Goal: Information Seeking & Learning: Learn about a topic

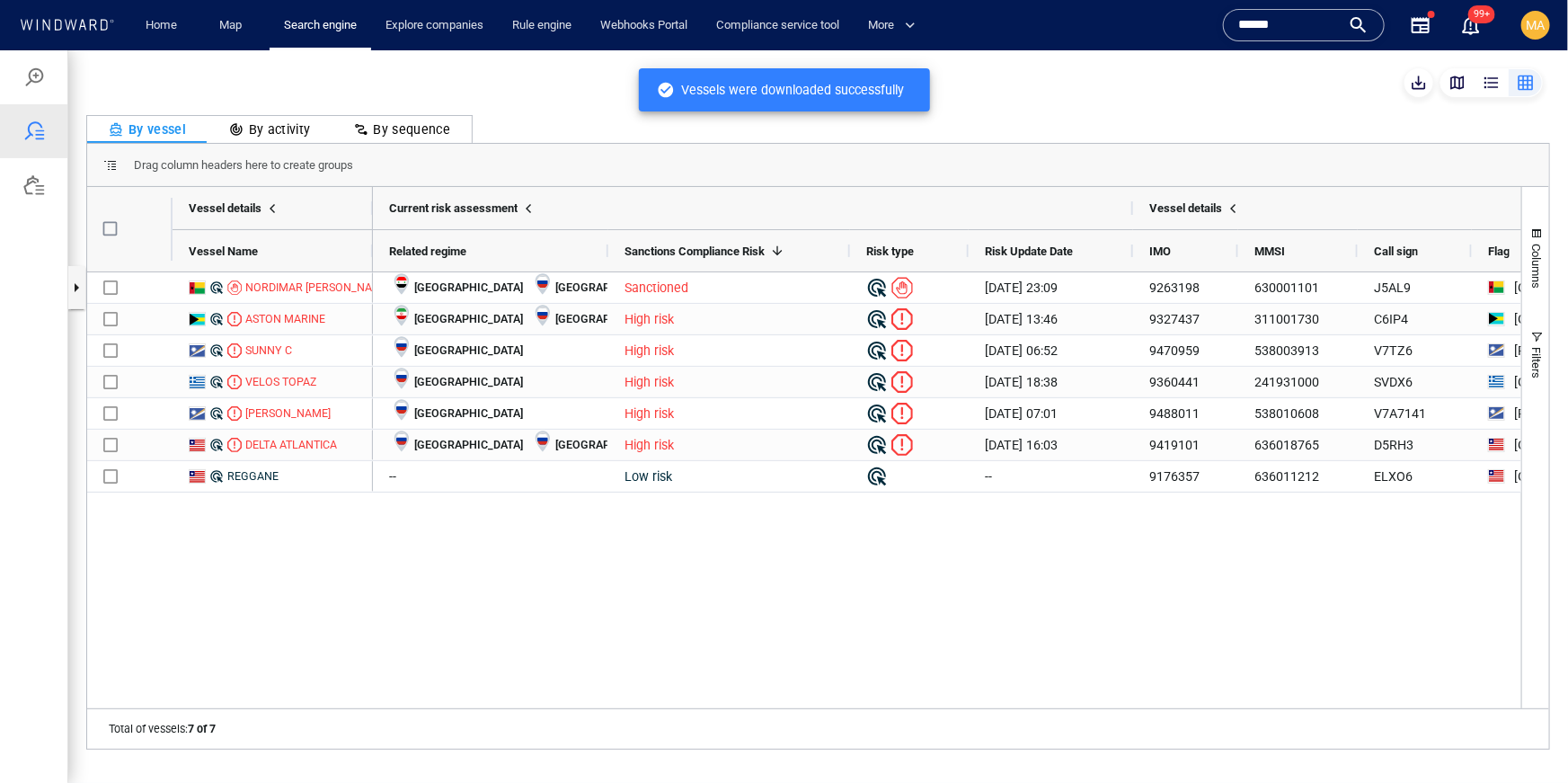
scroll to position [519, 377]
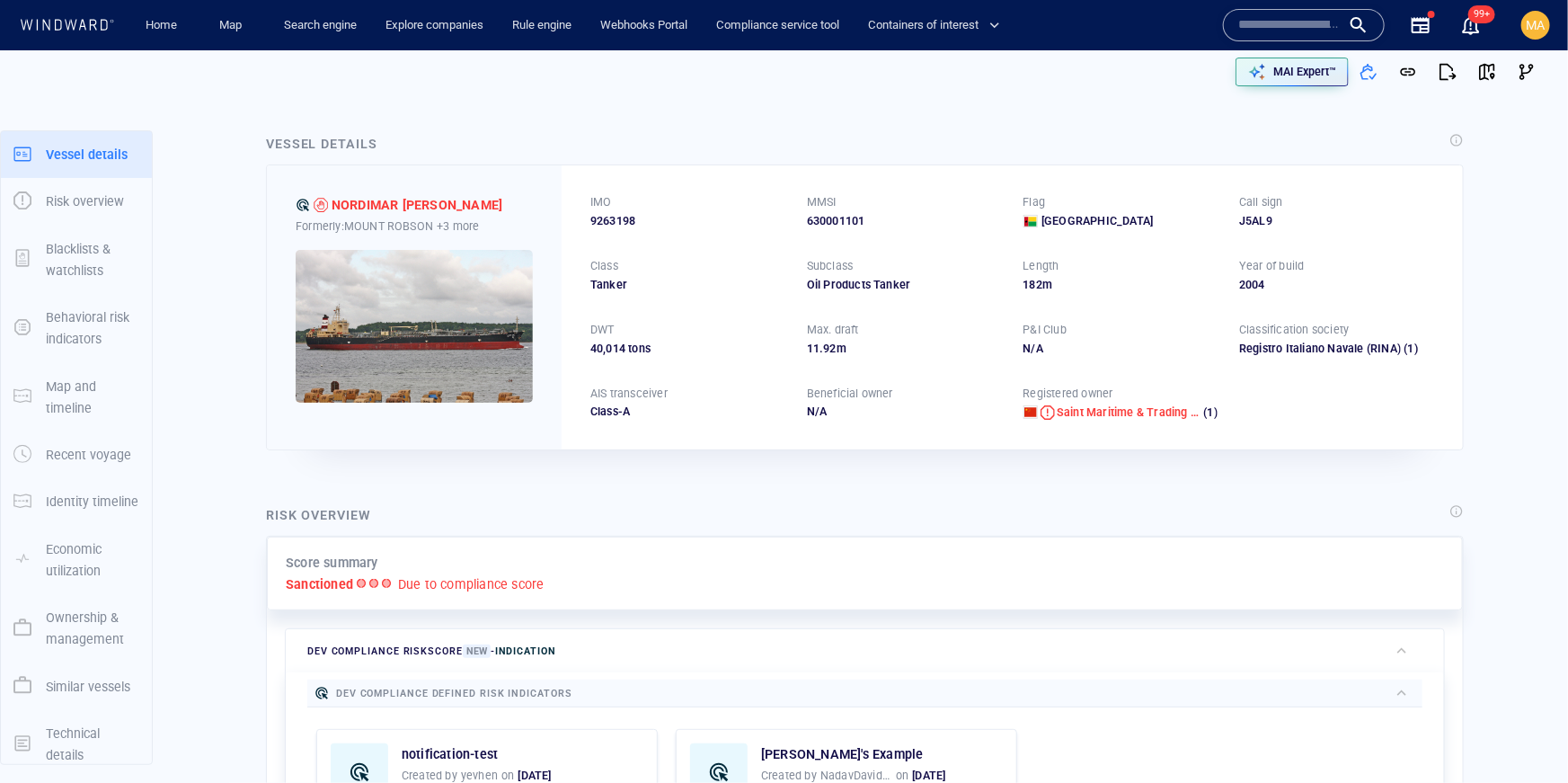
scroll to position [30, 0]
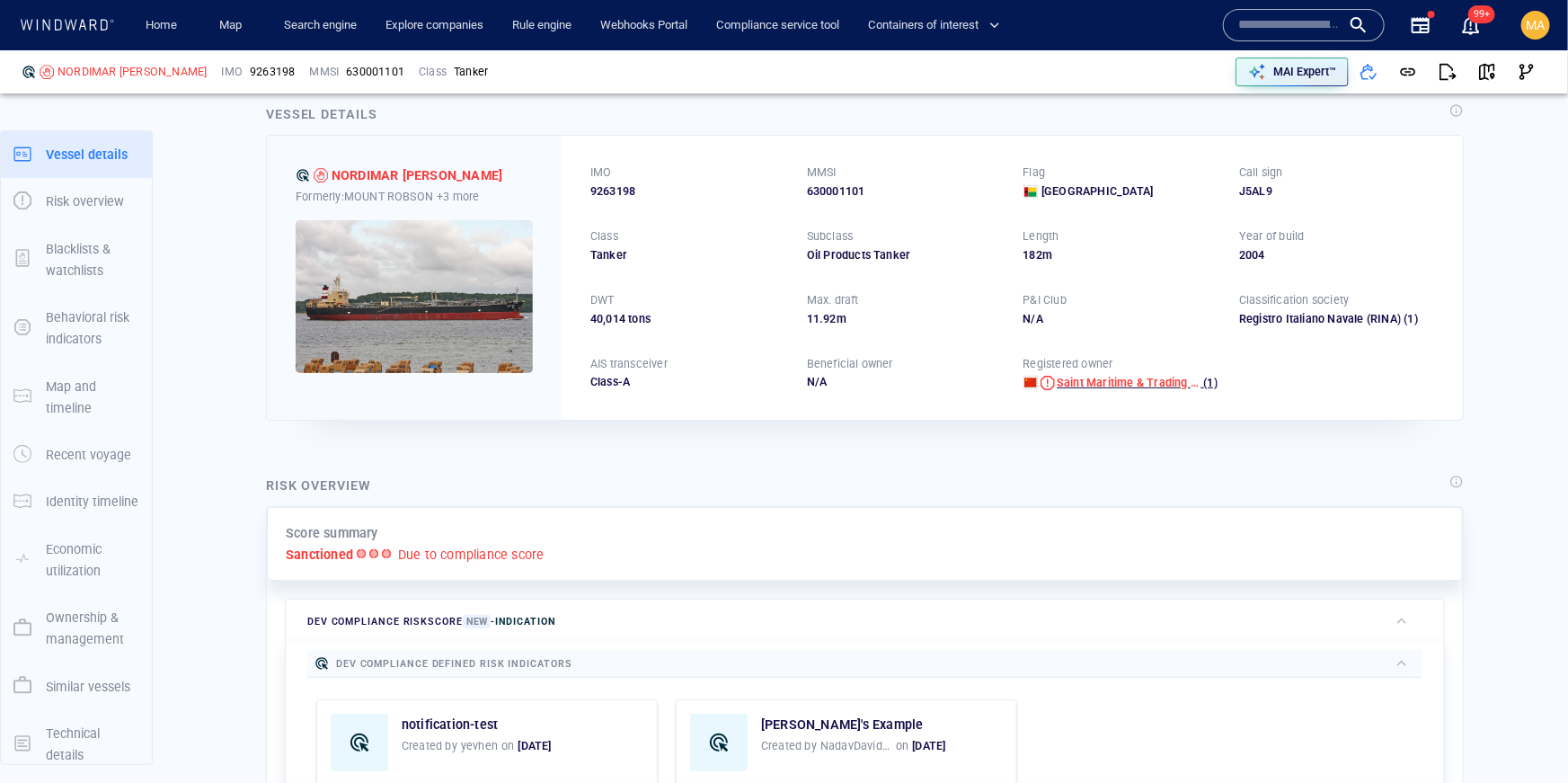
click at [1105, 388] on span "Saint Maritime & Trading Ltd" at bounding box center [1128, 383] width 144 height 16
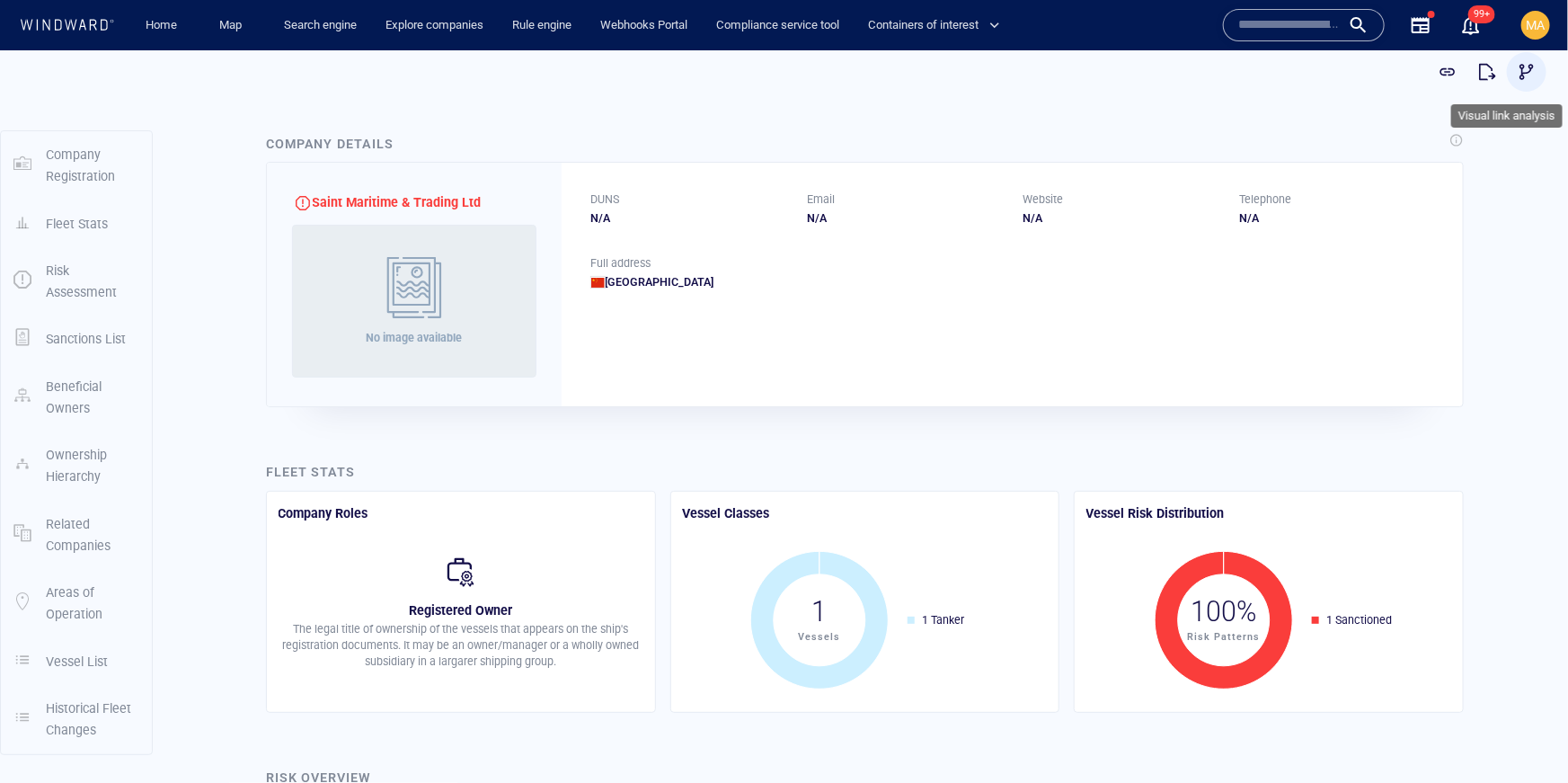
click at [1525, 71] on span "button" at bounding box center [1527, 71] width 18 height 18
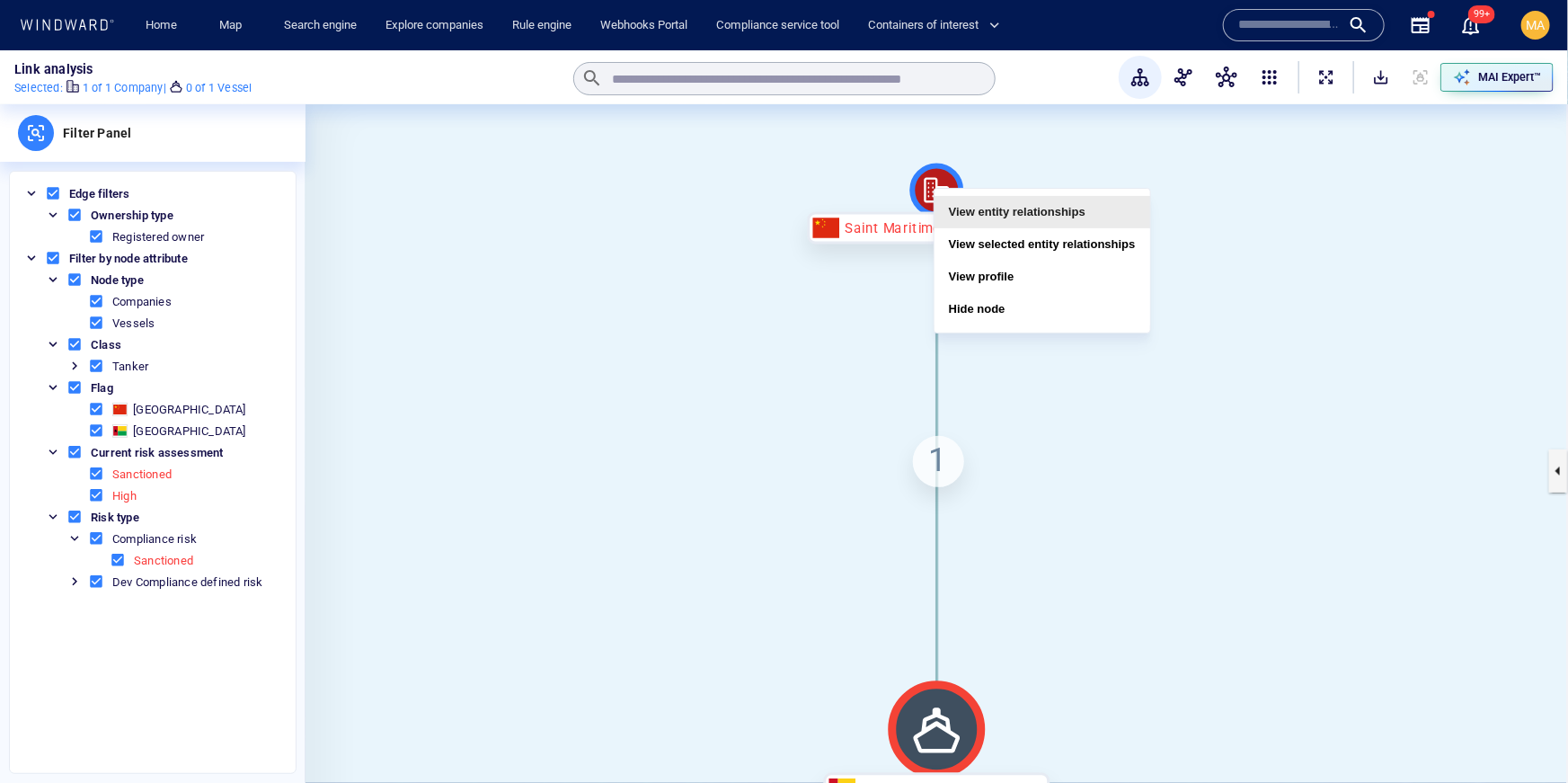
click at [984, 215] on button "View entity relationships" at bounding box center [1042, 212] width 215 height 32
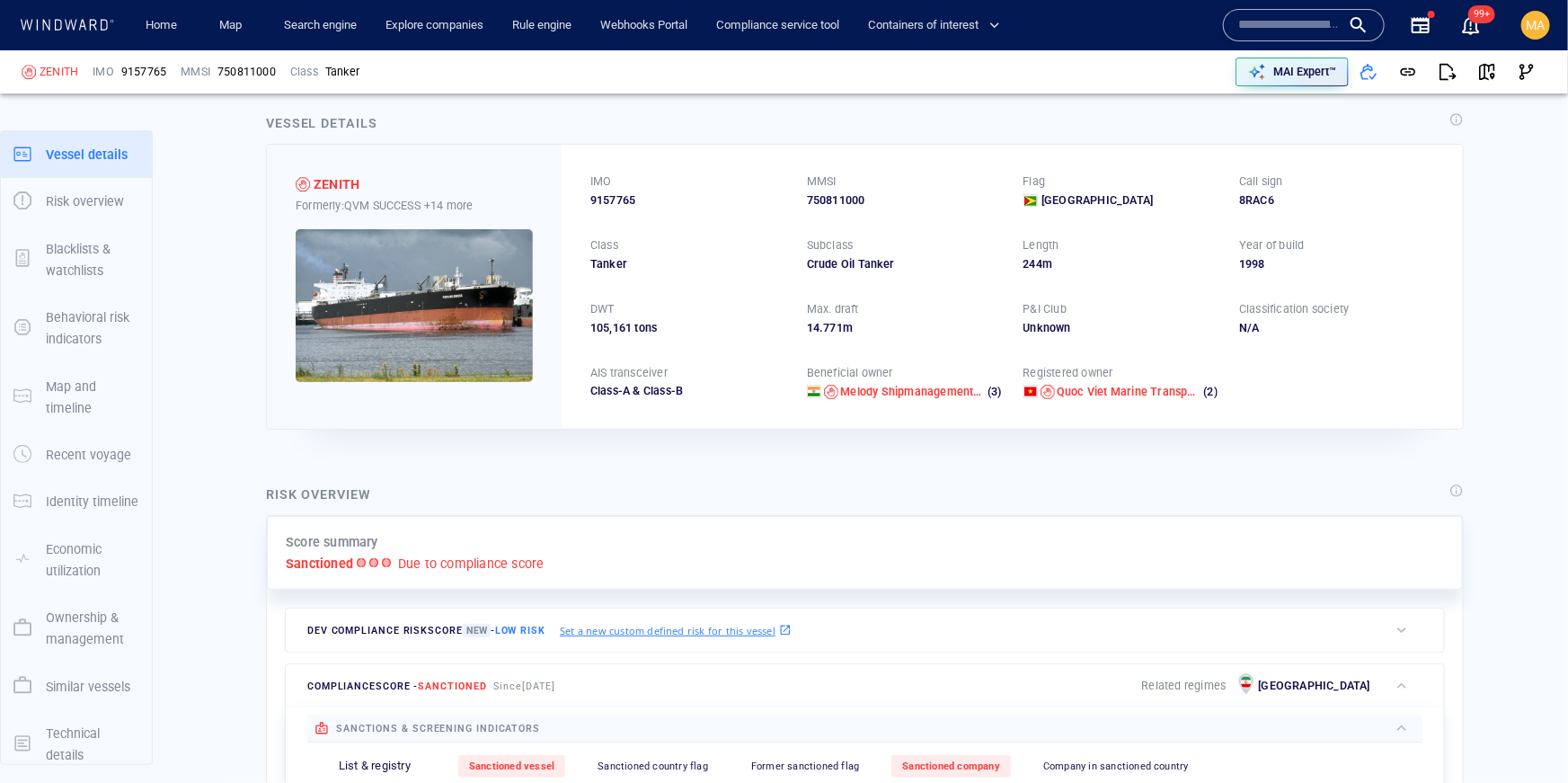
scroll to position [40, 0]
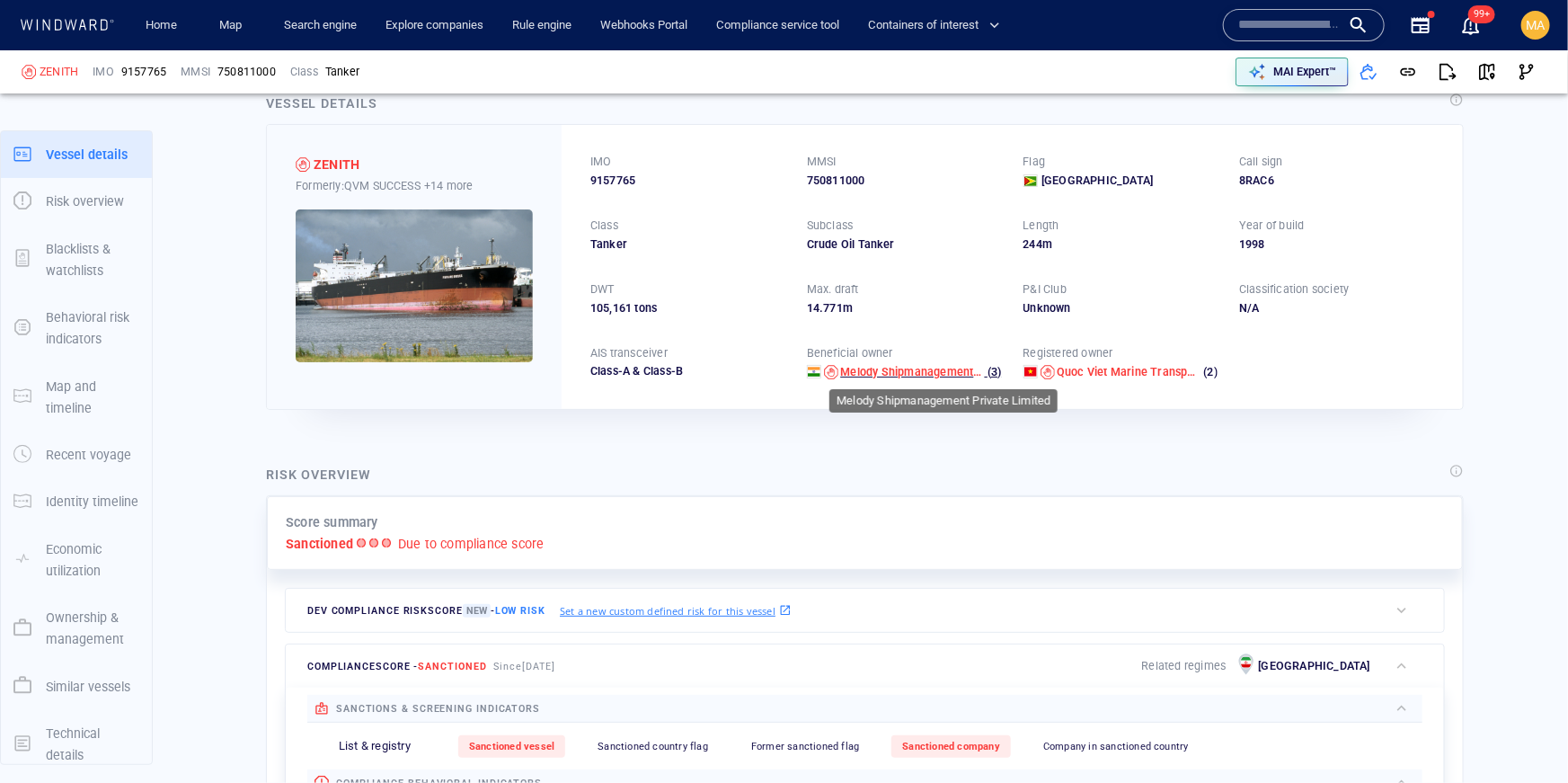
click at [901, 371] on span "Melody Shipmanagement Private Limited" at bounding box center [947, 371] width 214 height 14
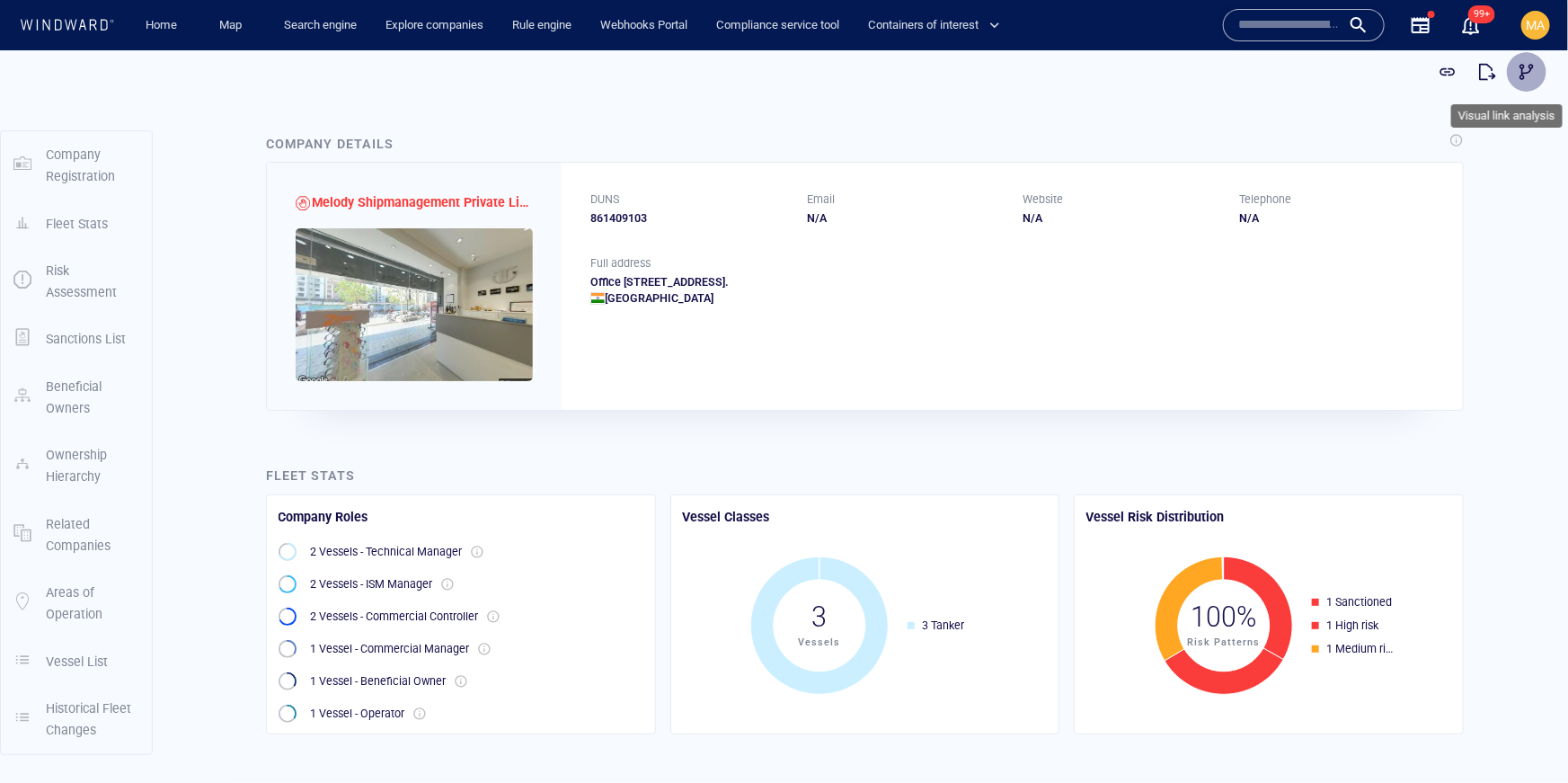
click at [1531, 67] on span "button" at bounding box center [1527, 71] width 18 height 18
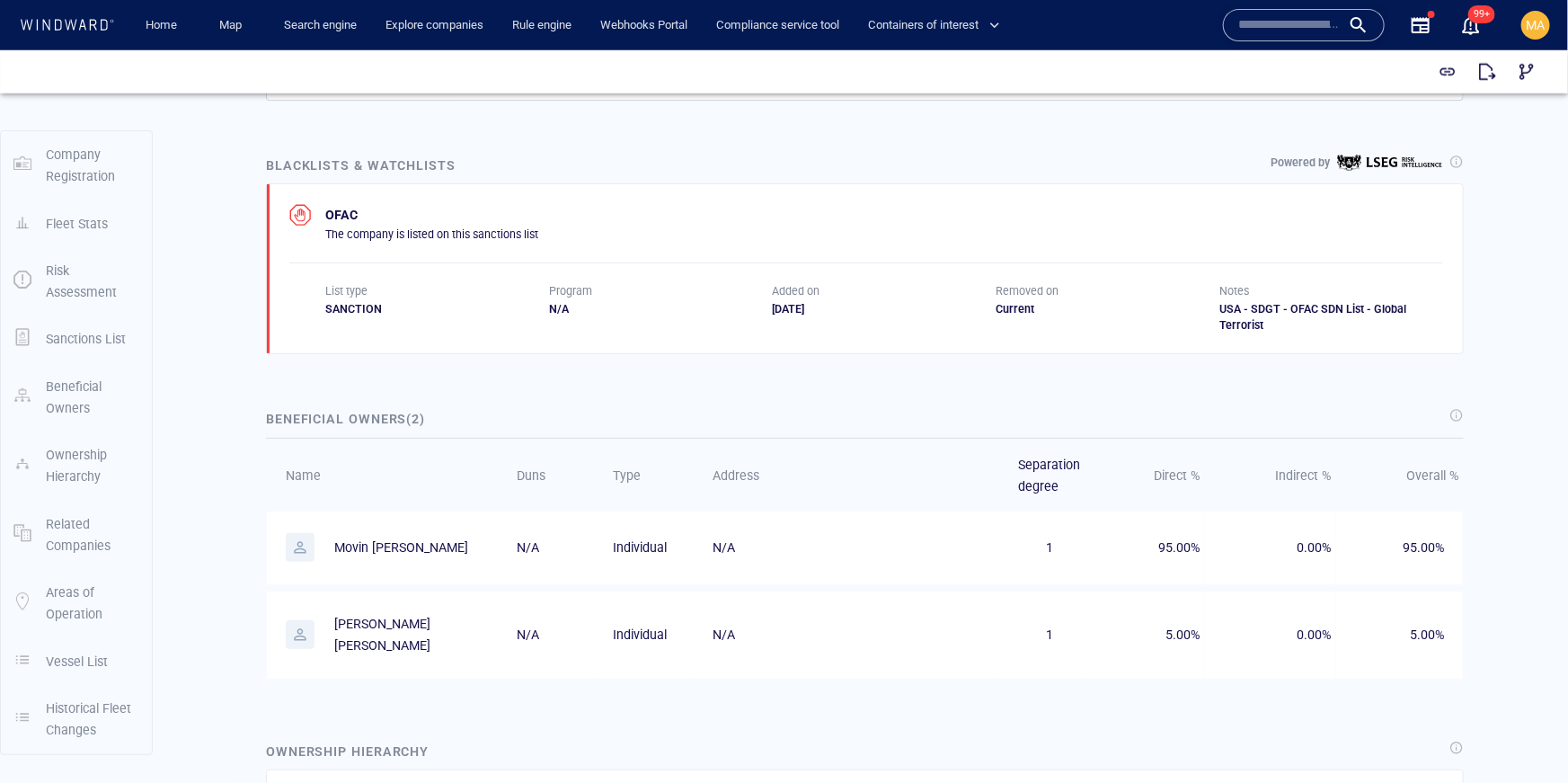
scroll to position [941, 0]
drag, startPoint x: 350, startPoint y: 236, endPoint x: 534, endPoint y: 232, distance: 184.0
click at [535, 232] on p "The company is listed on this sanctions list" at bounding box center [431, 236] width 213 height 16
click at [534, 232] on p "The company is listed on this sanctions list" at bounding box center [431, 236] width 213 height 16
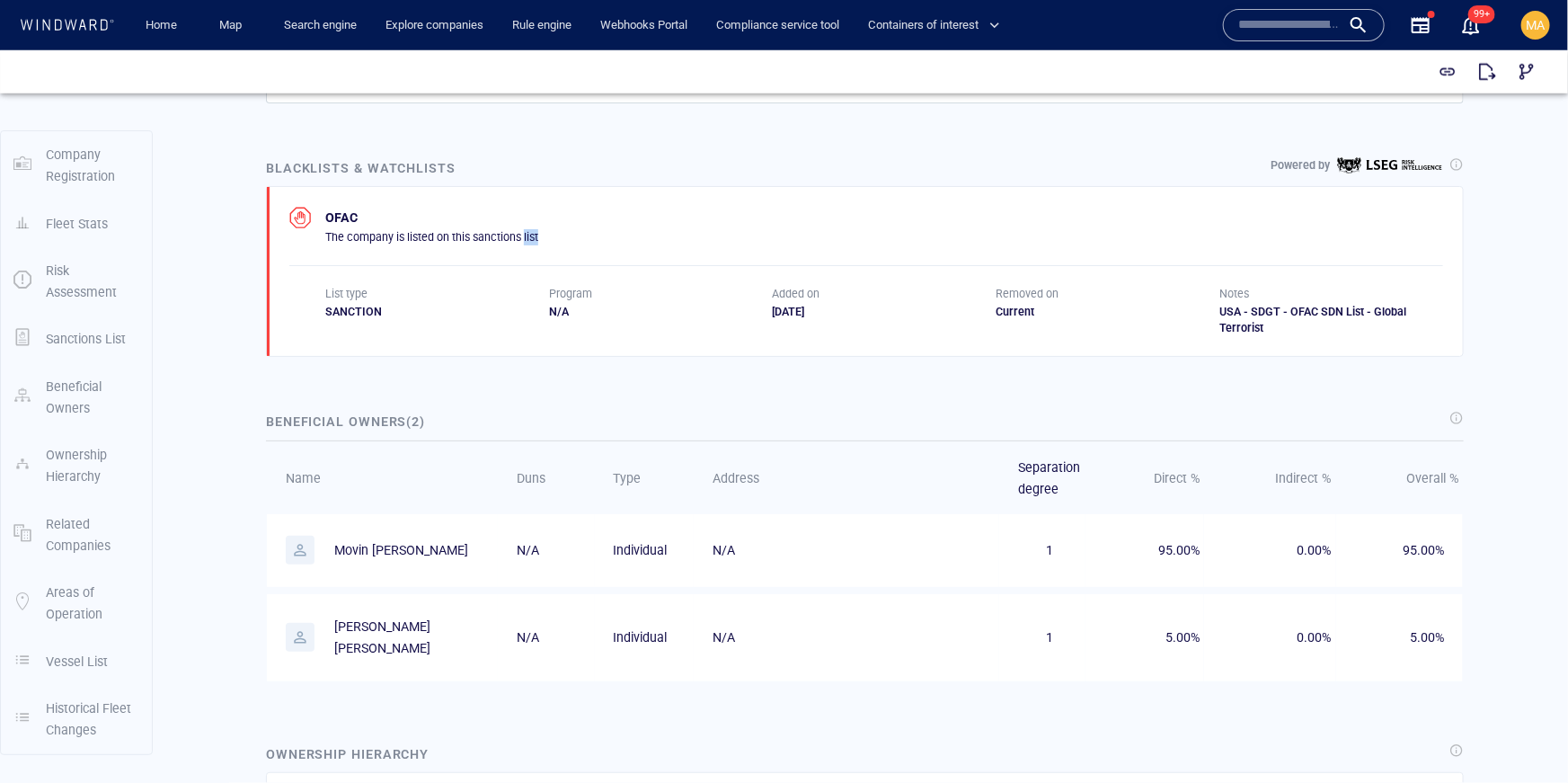
click at [534, 232] on p "The company is listed on this sanctions list" at bounding box center [431, 236] width 213 height 16
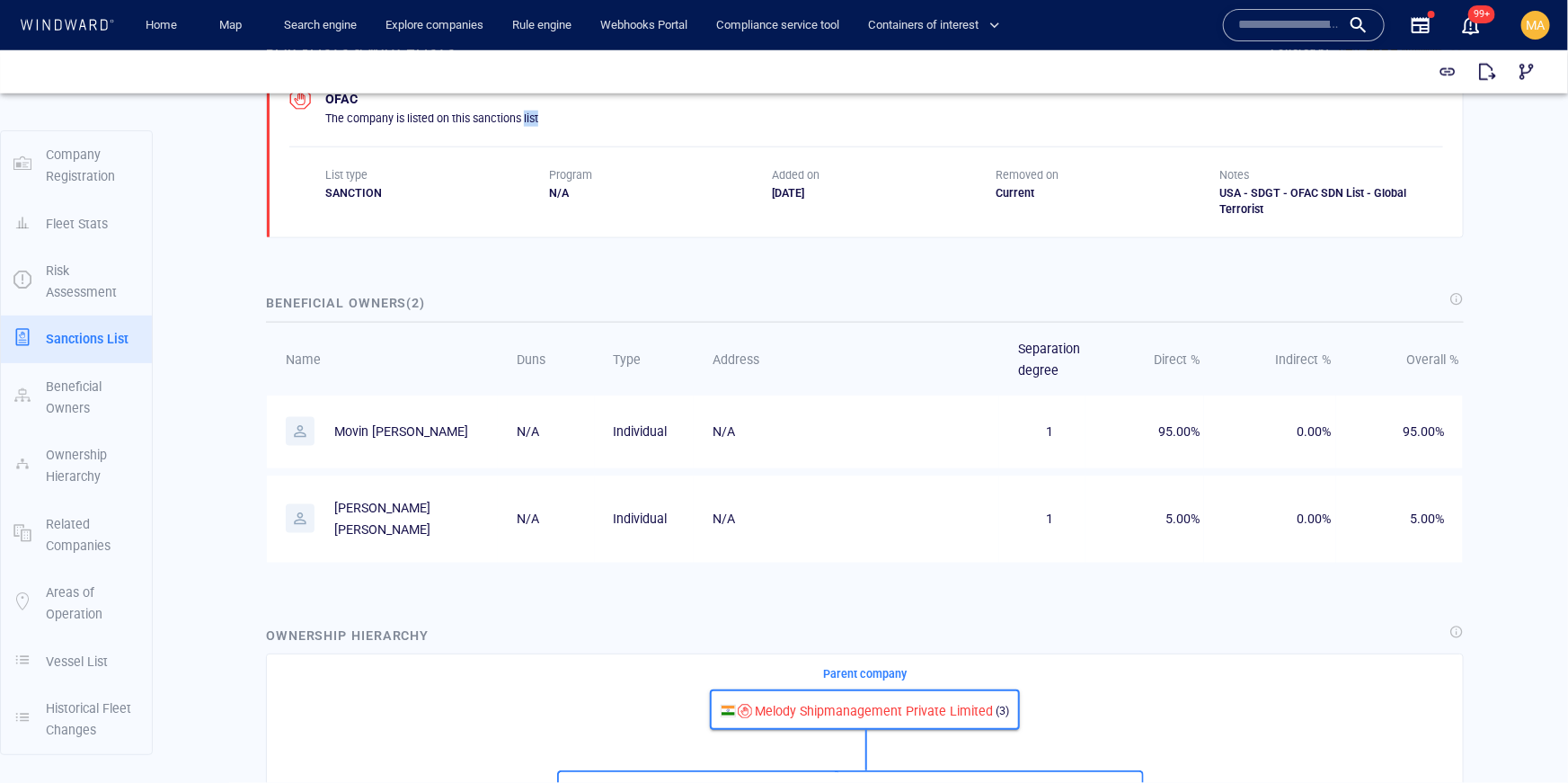
scroll to position [1060, 0]
click at [376, 430] on p "Movin derik mathayas" at bounding box center [400, 430] width 134 height 22
click at [376, 430] on p "Movin [PERSON_NAME]" at bounding box center [400, 430] width 134 height 22
click at [403, 505] on p "[PERSON_NAME] [PERSON_NAME]" at bounding box center [401, 517] width 135 height 44
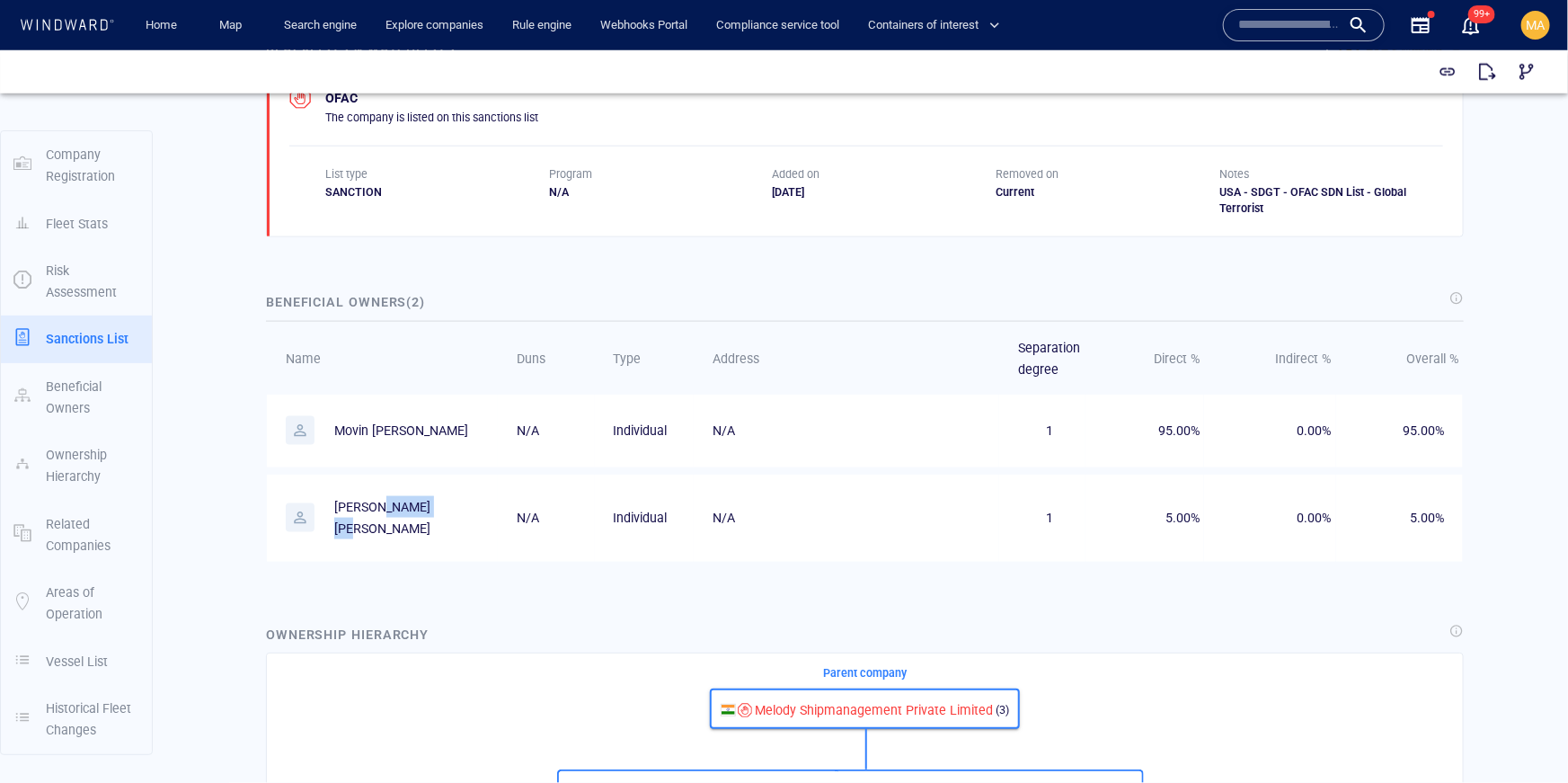
click at [403, 505] on p "[PERSON_NAME] [PERSON_NAME]" at bounding box center [401, 517] width 135 height 44
click at [1181, 423] on span "95.00%" at bounding box center [1179, 430] width 41 height 15
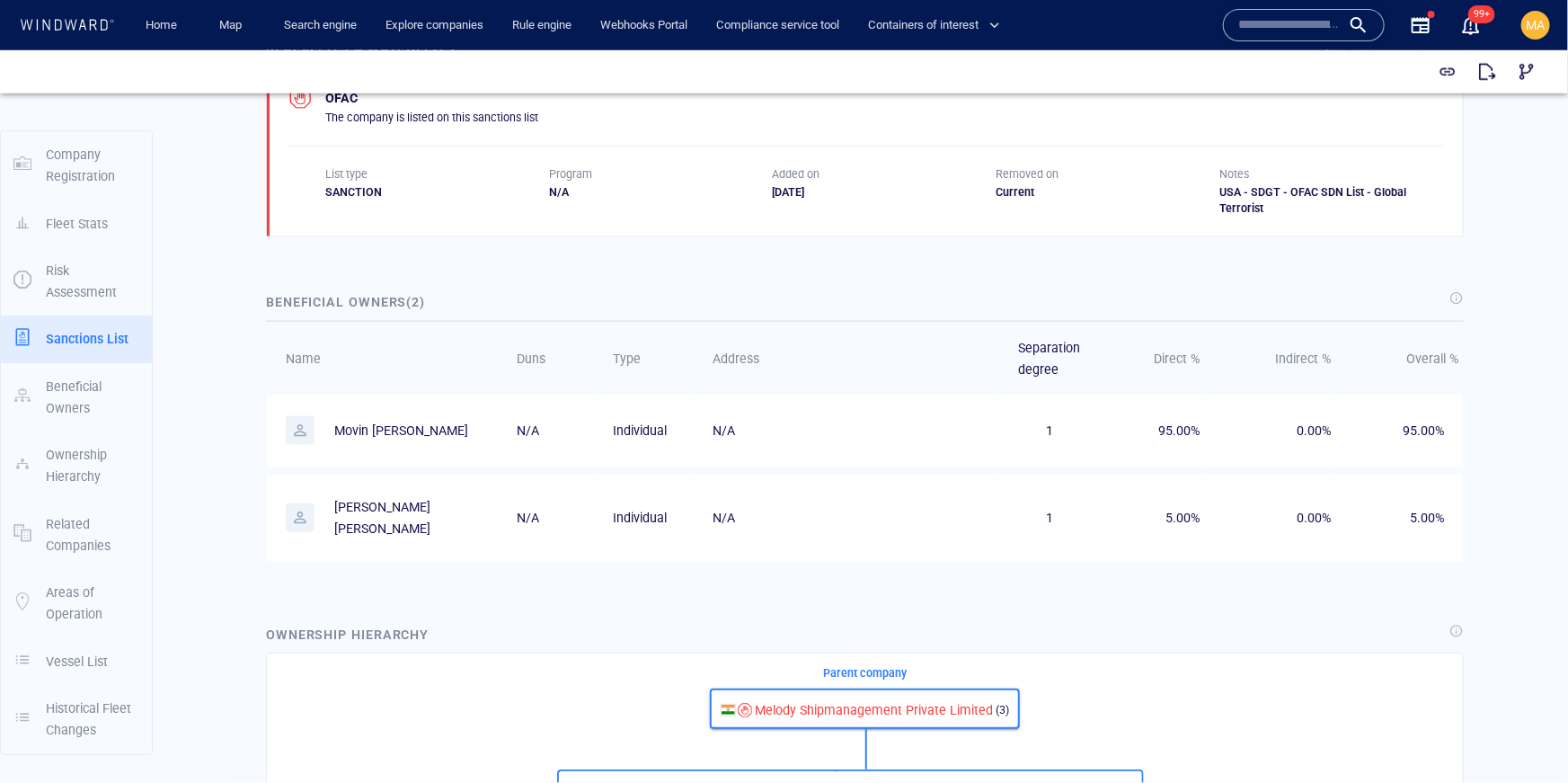
click at [1191, 514] on span "5.00%" at bounding box center [1181, 517] width 34 height 15
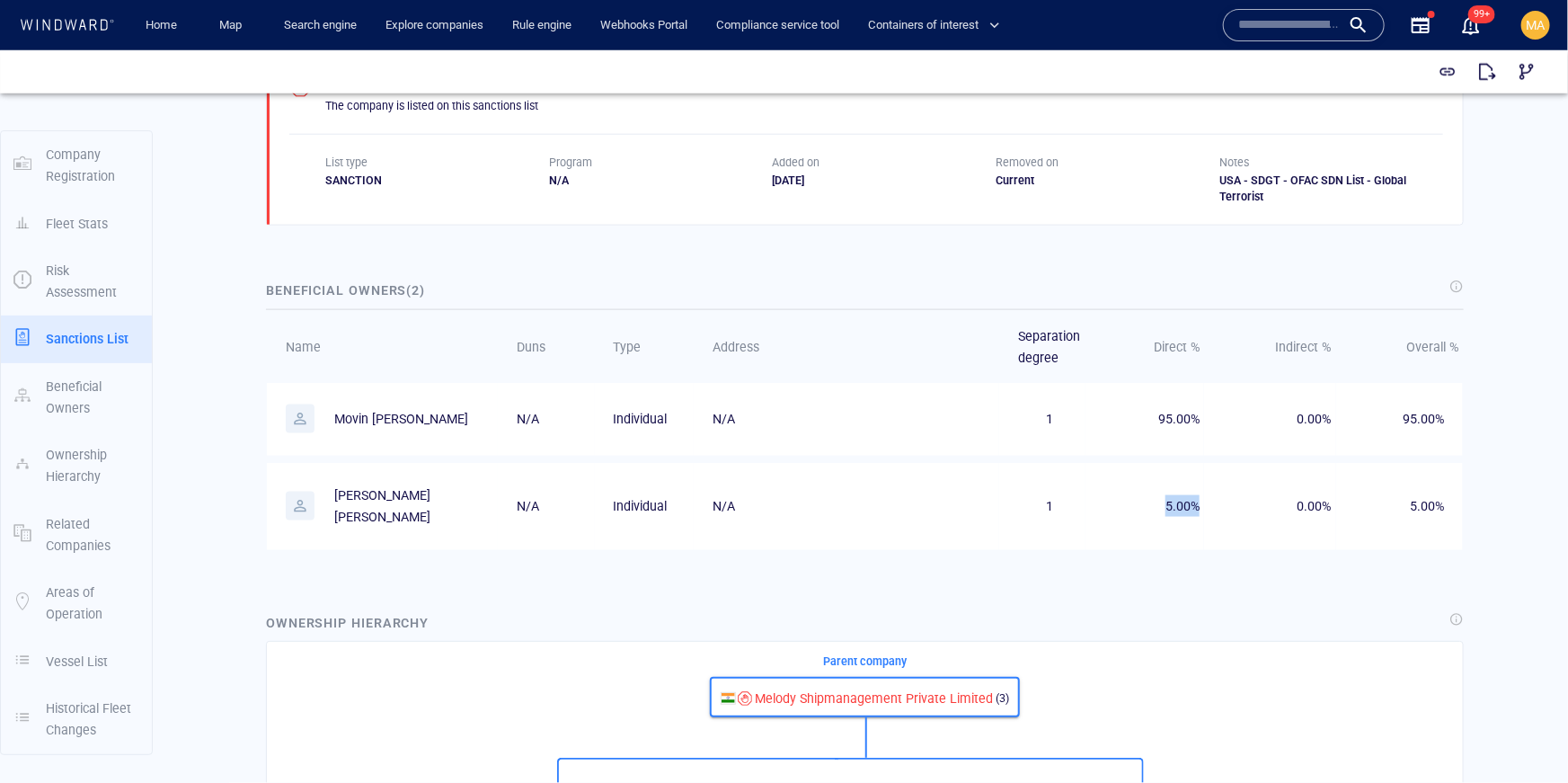
scroll to position [1071, 0]
click at [377, 415] on p "Movin [PERSON_NAME]" at bounding box center [400, 419] width 134 height 22
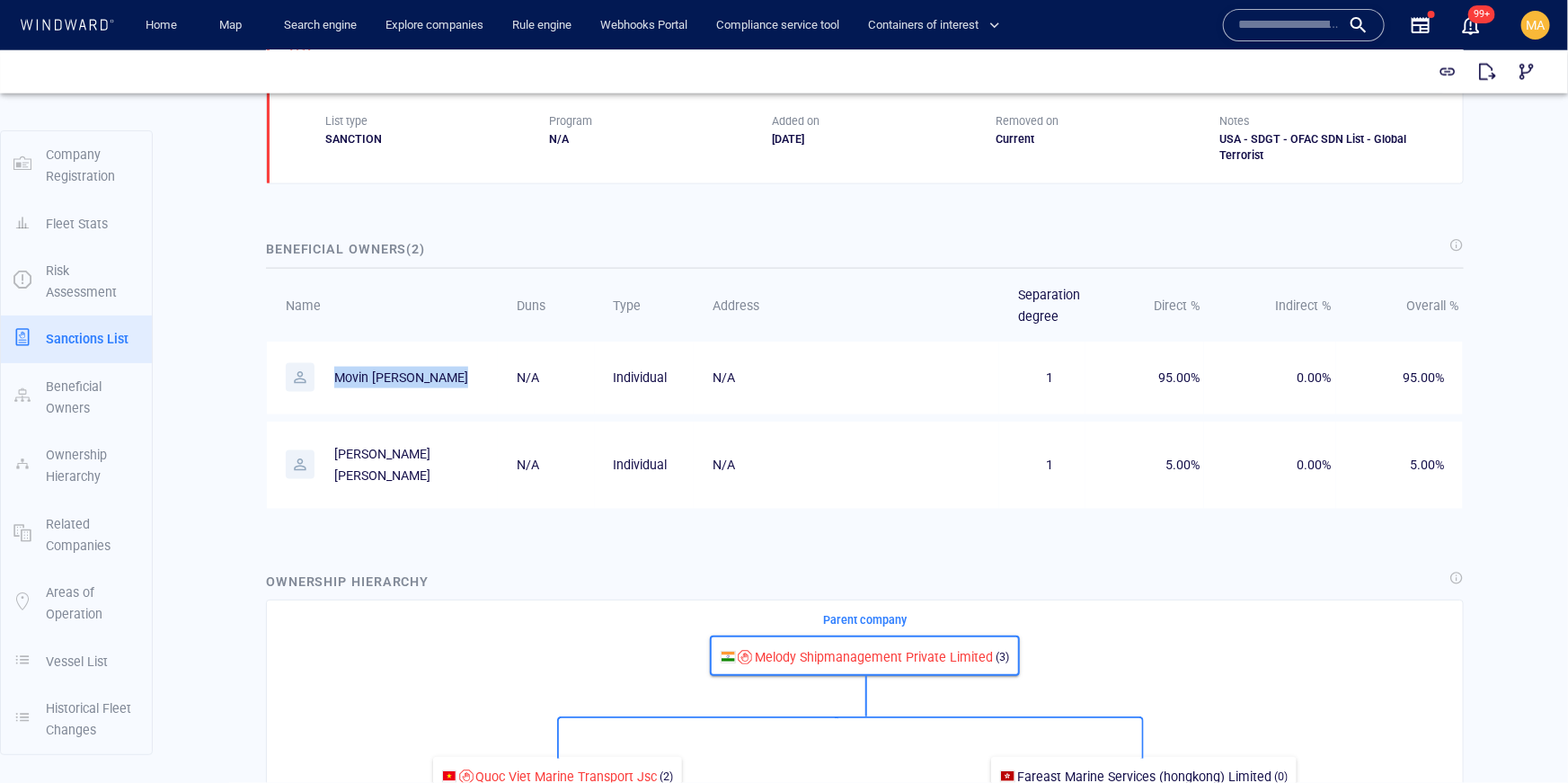
scroll to position [1122, 0]
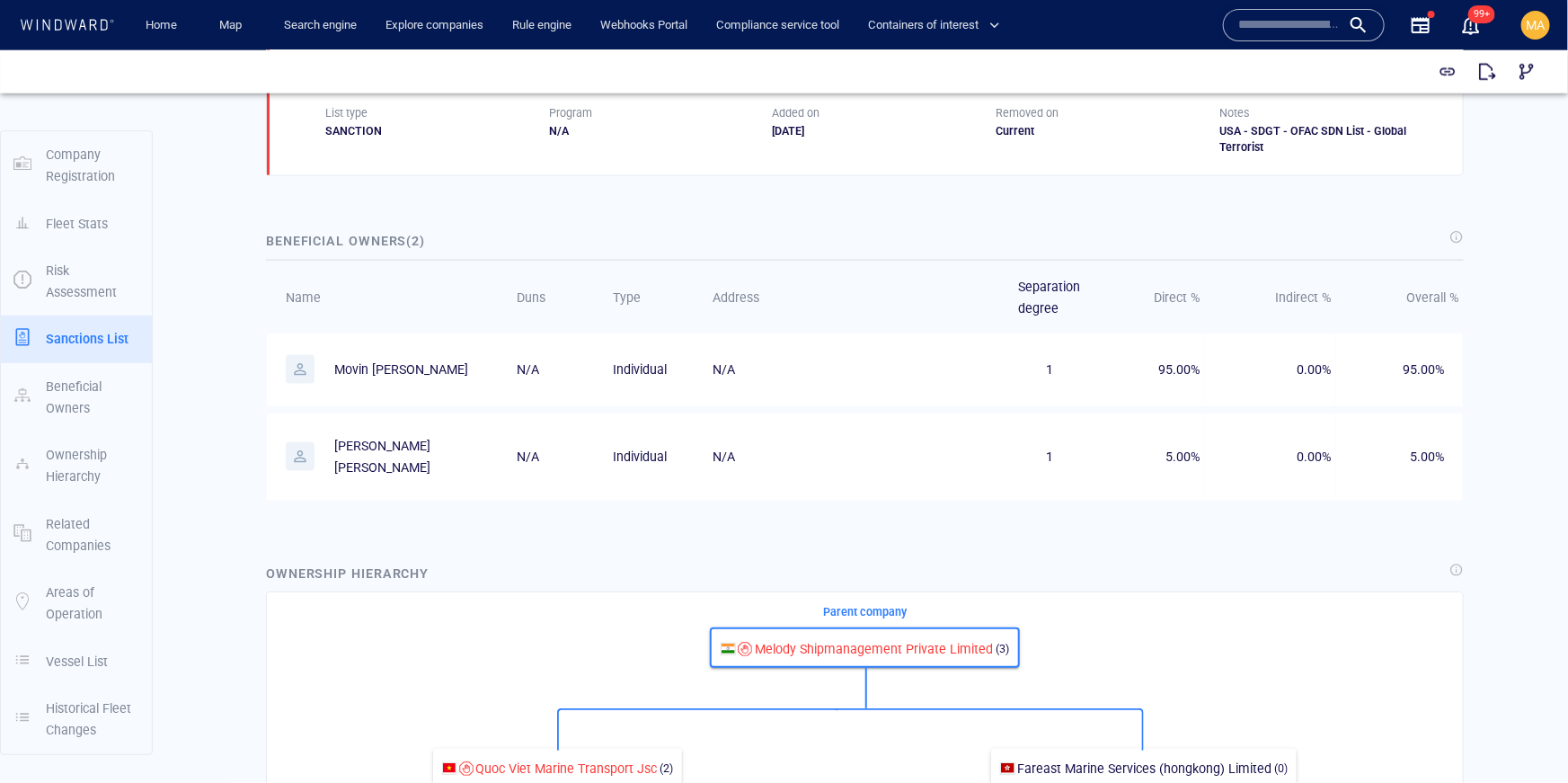
click at [431, 445] on p "[PERSON_NAME] [PERSON_NAME]" at bounding box center [401, 456] width 135 height 44
click at [395, 364] on p "Movin [PERSON_NAME]" at bounding box center [400, 369] width 134 height 22
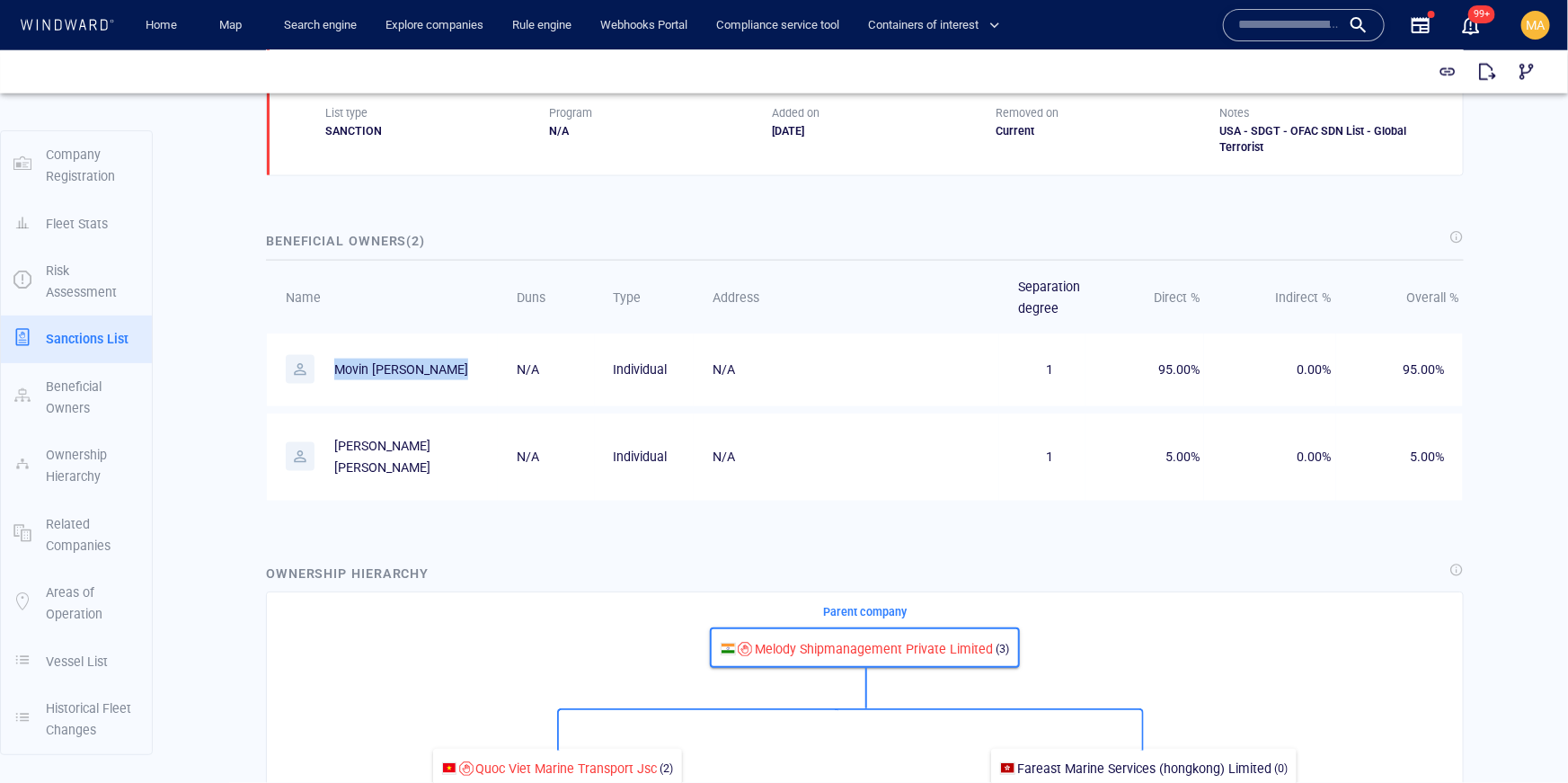
click at [395, 364] on p "Movin [PERSON_NAME]" at bounding box center [400, 369] width 134 height 22
click at [396, 363] on p "Movin [PERSON_NAME]" at bounding box center [400, 369] width 134 height 22
click at [396, 363] on p "Movin derik mathayas" at bounding box center [400, 369] width 134 height 22
click at [415, 450] on p "Joseph stanislaus lobo" at bounding box center [401, 456] width 135 height 44
click at [415, 450] on p "[PERSON_NAME] [PERSON_NAME]" at bounding box center [401, 456] width 135 height 44
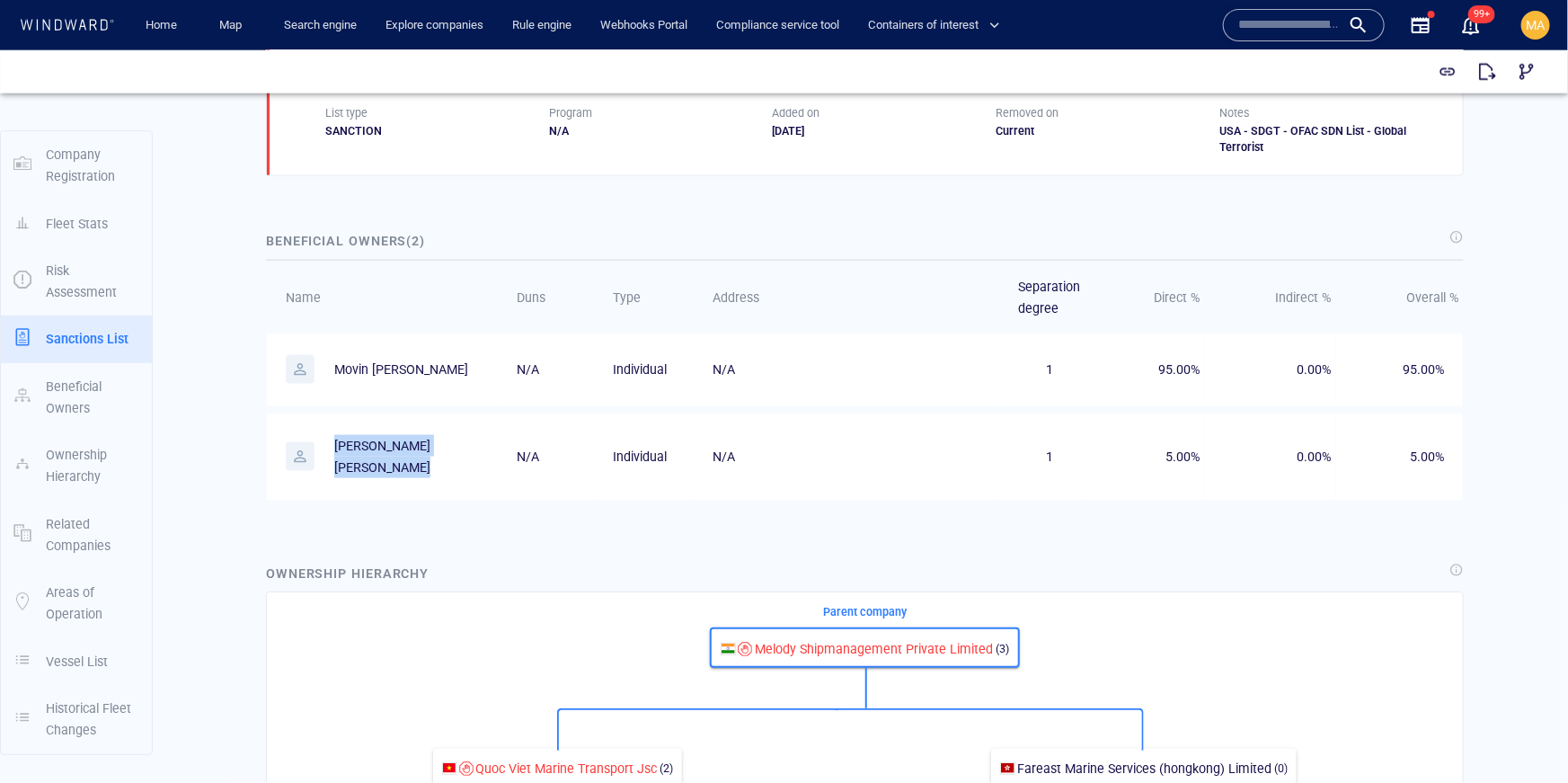
click at [415, 450] on p "[PERSON_NAME] [PERSON_NAME]" at bounding box center [401, 456] width 135 height 44
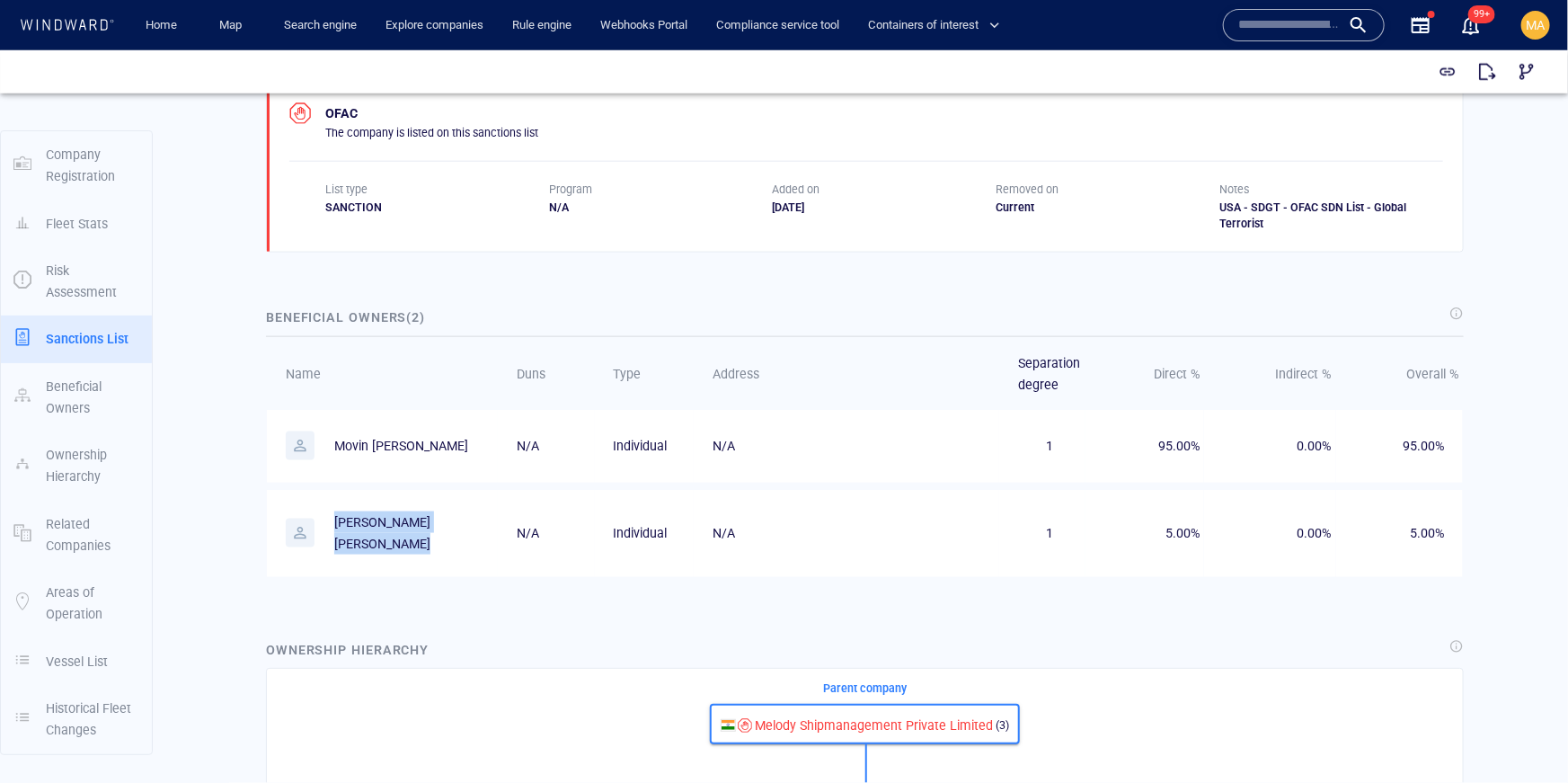
scroll to position [980, 0]
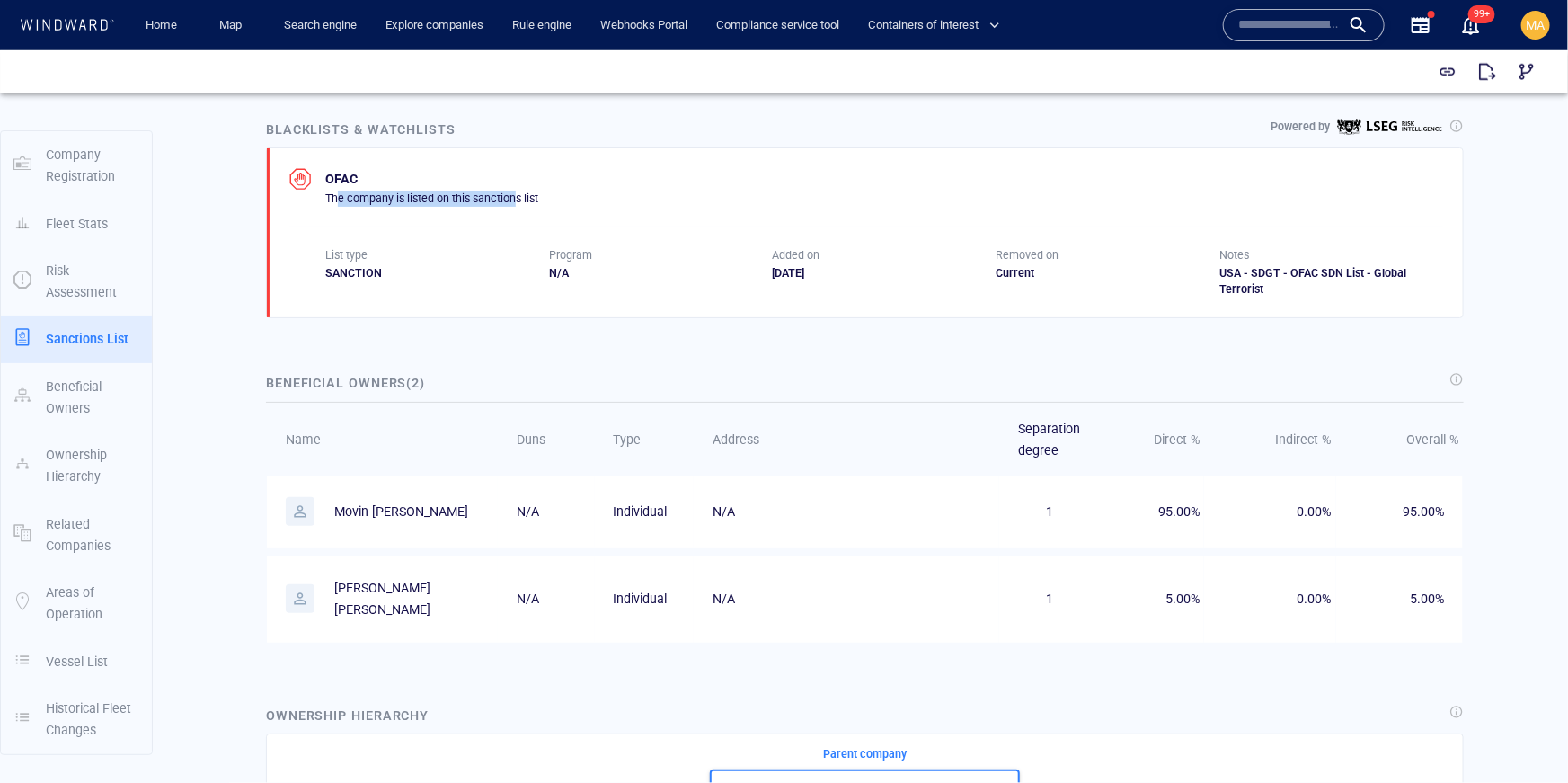
drag, startPoint x: 339, startPoint y: 193, endPoint x: 516, endPoint y: 203, distance: 177.3
click at [516, 203] on p "The company is listed on this sanctions list" at bounding box center [431, 198] width 213 height 16
click at [466, 197] on p "The company is listed on this sanctions list" at bounding box center [431, 198] width 213 height 16
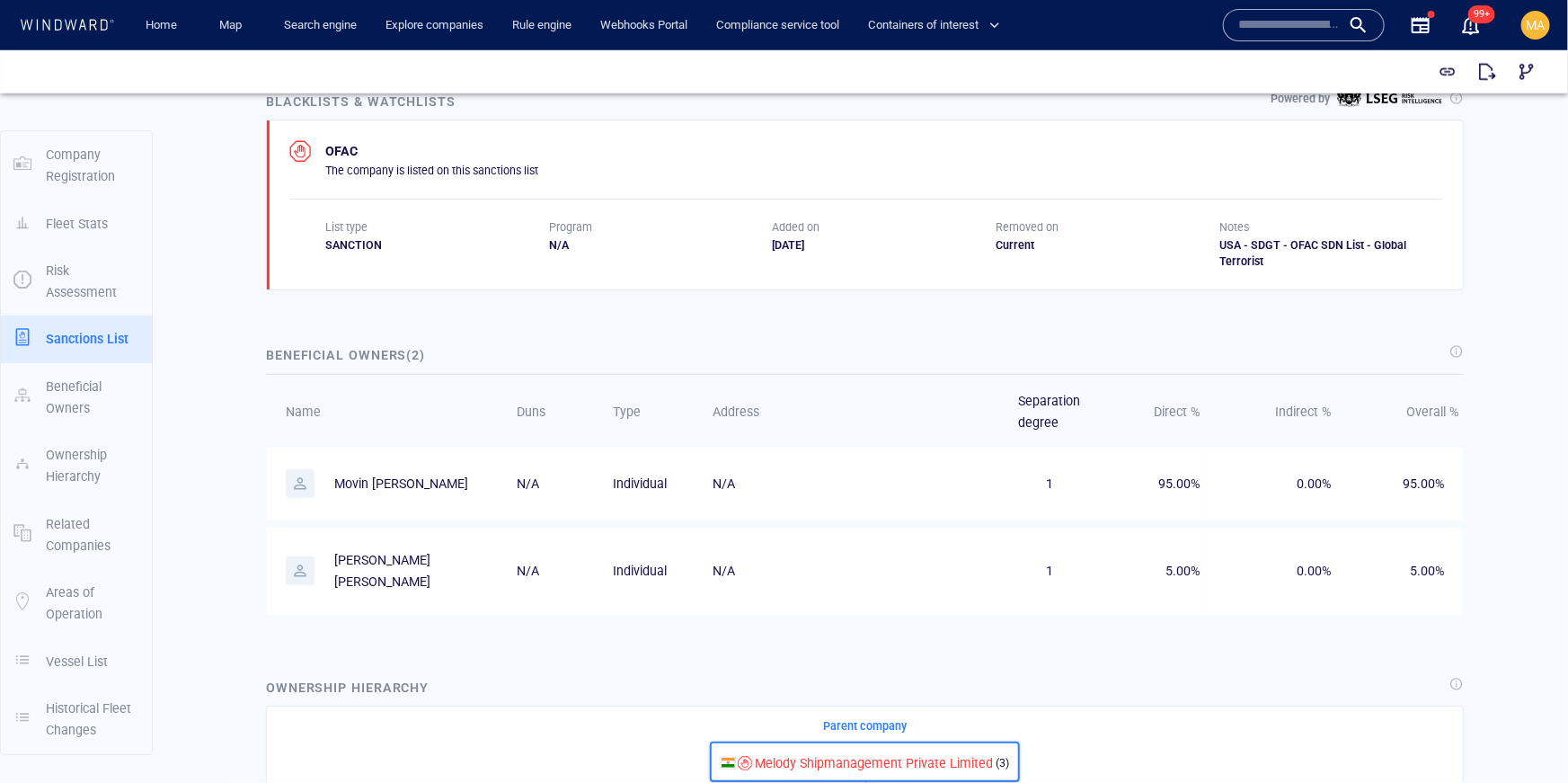
scroll to position [1006, 0]
click at [377, 495] on p "Movin derik mathayas" at bounding box center [389, 485] width 208 height 29
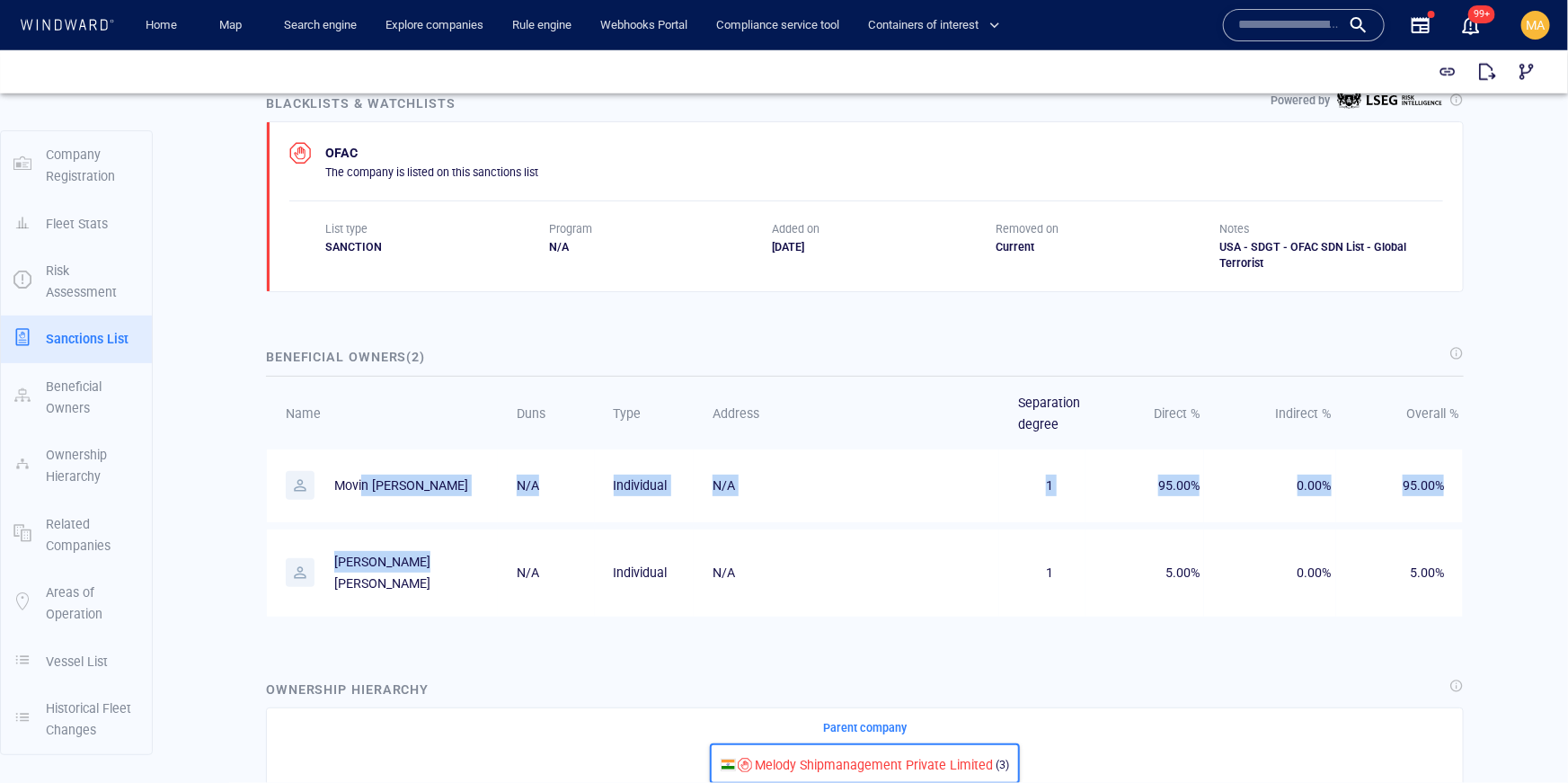
drag, startPoint x: 363, startPoint y: 485, endPoint x: 415, endPoint y: 571, distance: 100.5
click at [415, 571] on tbody "Movin derik mathayas N/A Individual N/A 1 95.00% 0.00% 95.00% Joseph stanislaus…" at bounding box center [865, 535] width 1196 height 174
click at [415, 571] on p "Joseph stanislaus lobo" at bounding box center [401, 572] width 135 height 44
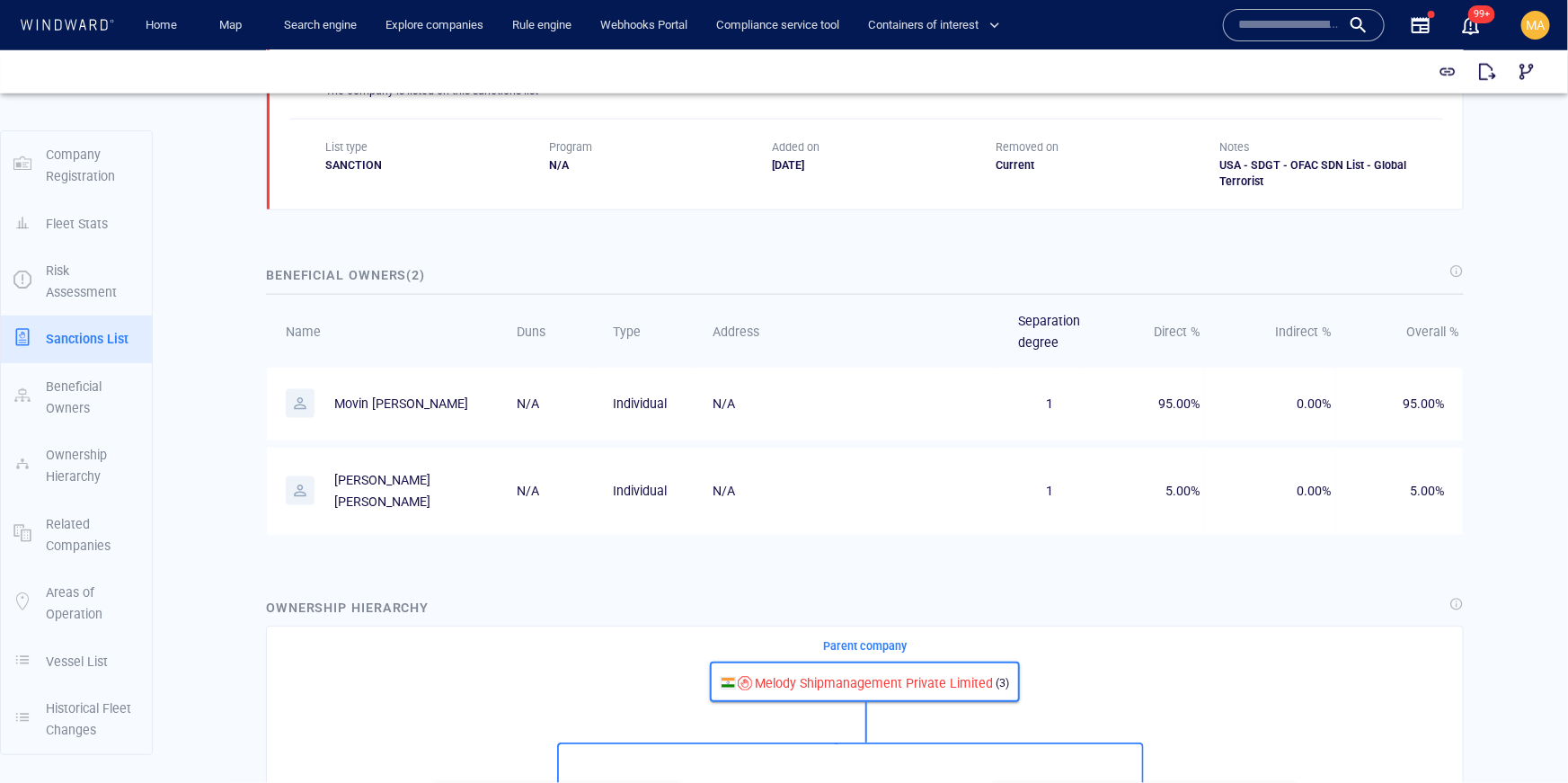
scroll to position [1083, 0]
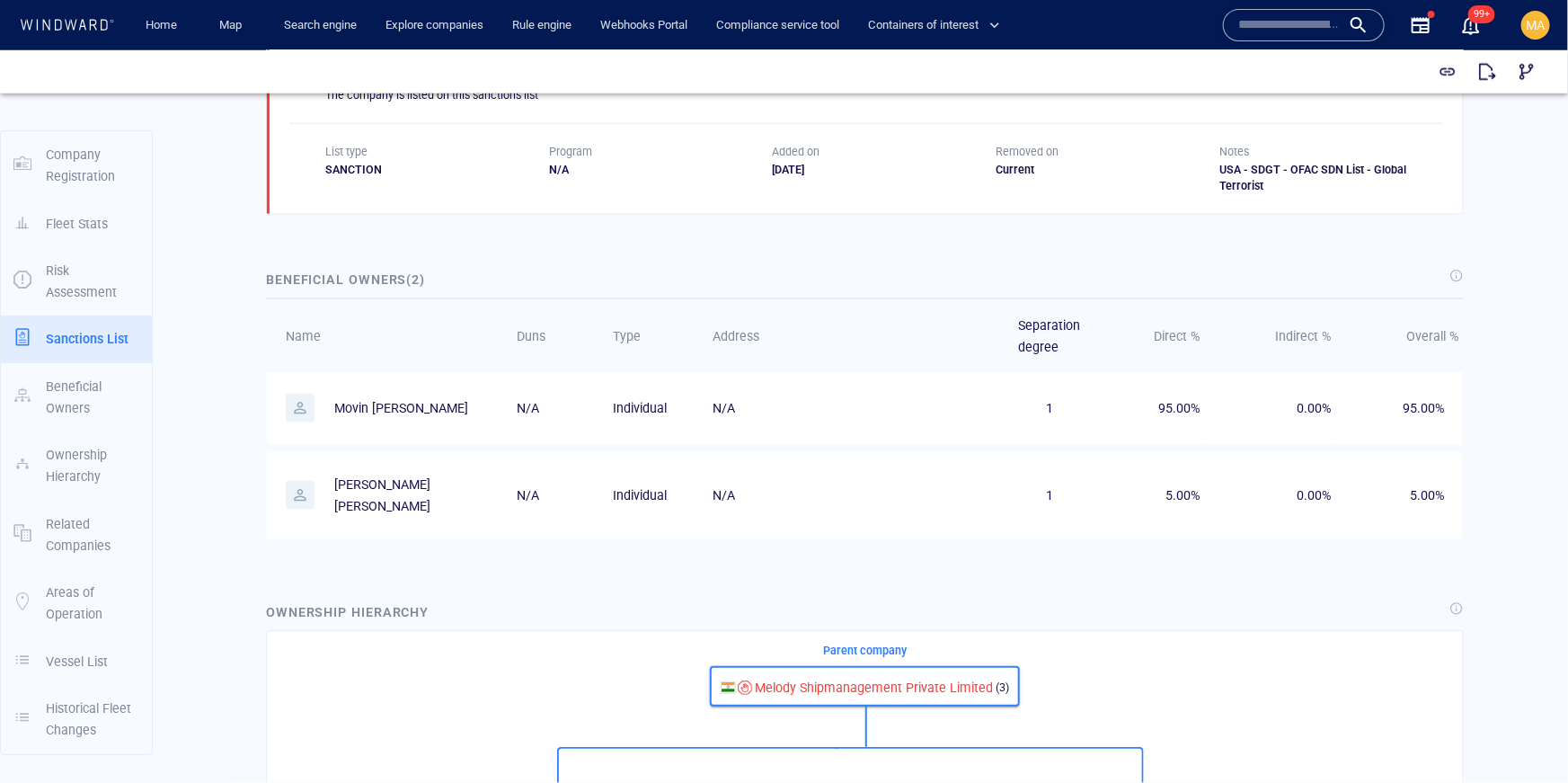
click at [377, 406] on p "Movin derik mathayas" at bounding box center [400, 407] width 134 height 22
click at [403, 398] on p "Movin derik mathayas" at bounding box center [400, 407] width 134 height 22
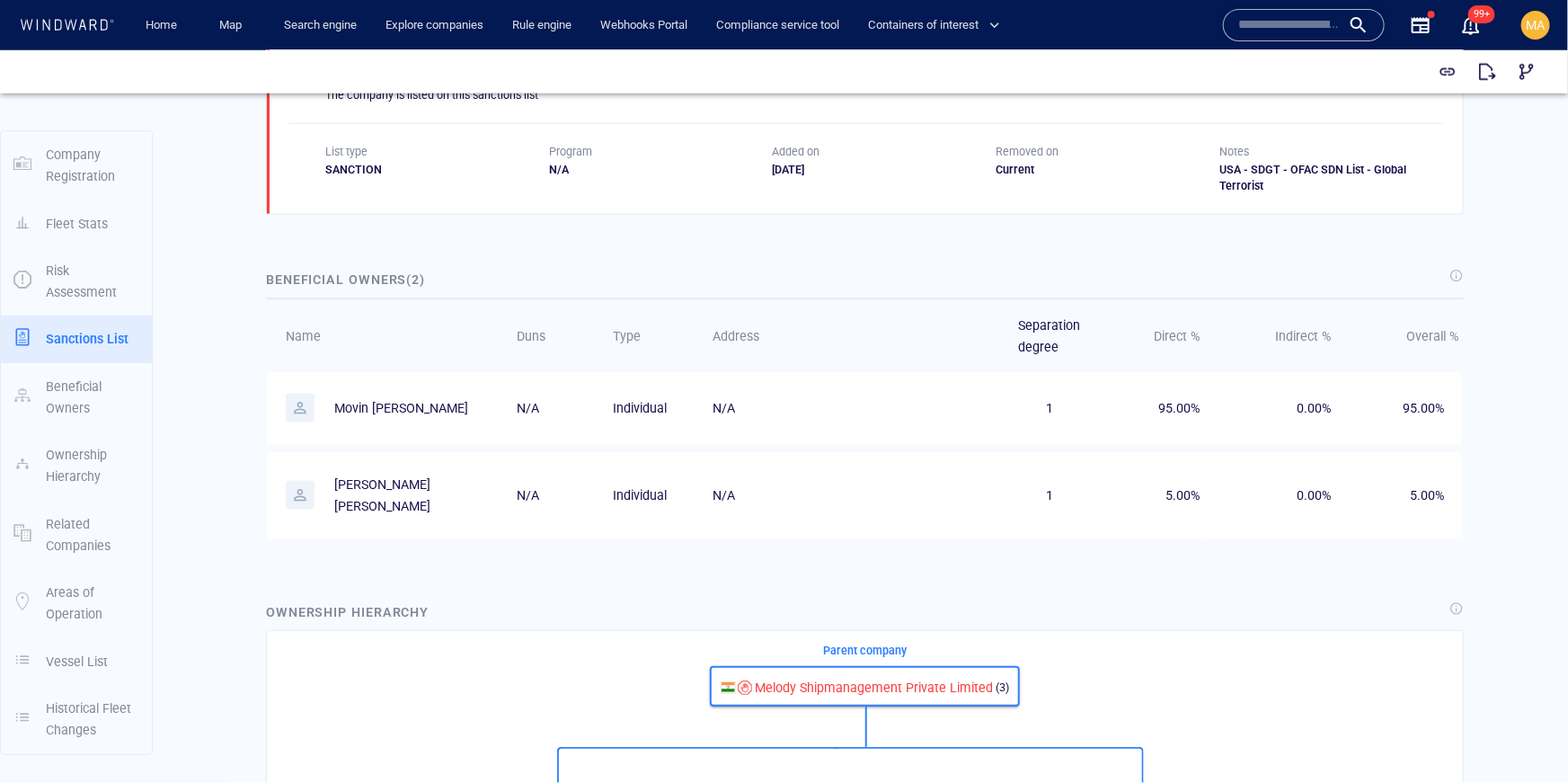
click at [403, 398] on p "Movin derik mathayas" at bounding box center [400, 407] width 134 height 22
click at [388, 399] on p "Movin derik mathayas" at bounding box center [400, 407] width 134 height 22
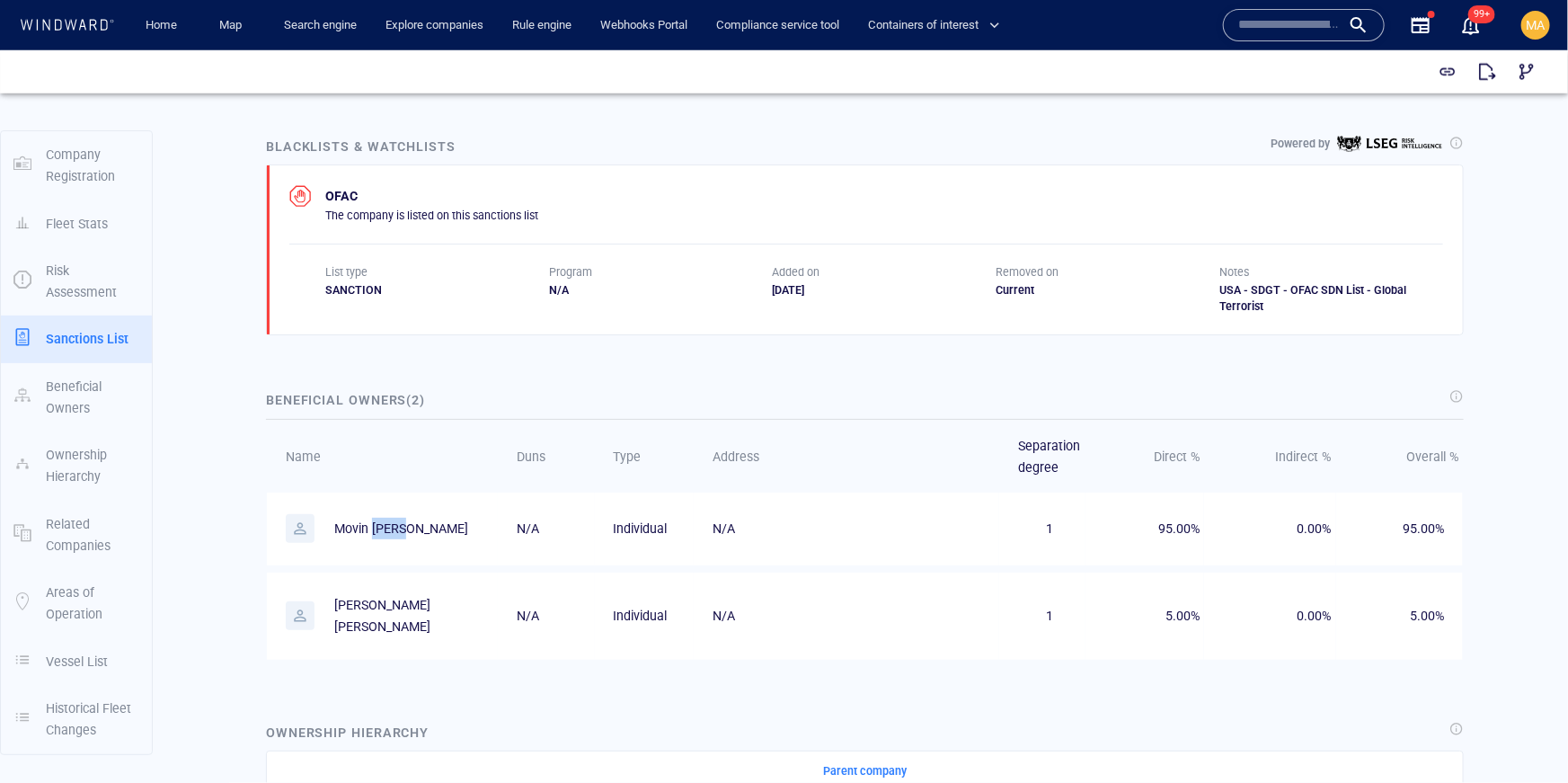
scroll to position [959, 0]
drag, startPoint x: 346, startPoint y: 204, endPoint x: 427, endPoint y: 252, distance: 94.2
click at [427, 252] on div "OFAC The company is listed on this sanctions list List type SANCTION Program N/…" at bounding box center [866, 253] width 1154 height 130
click at [661, 277] on div "Program" at bounding box center [660, 276] width 231 height 24
click at [560, 205] on div "OFAC The company is listed on this sanctions list" at bounding box center [866, 206] width 1154 height 37
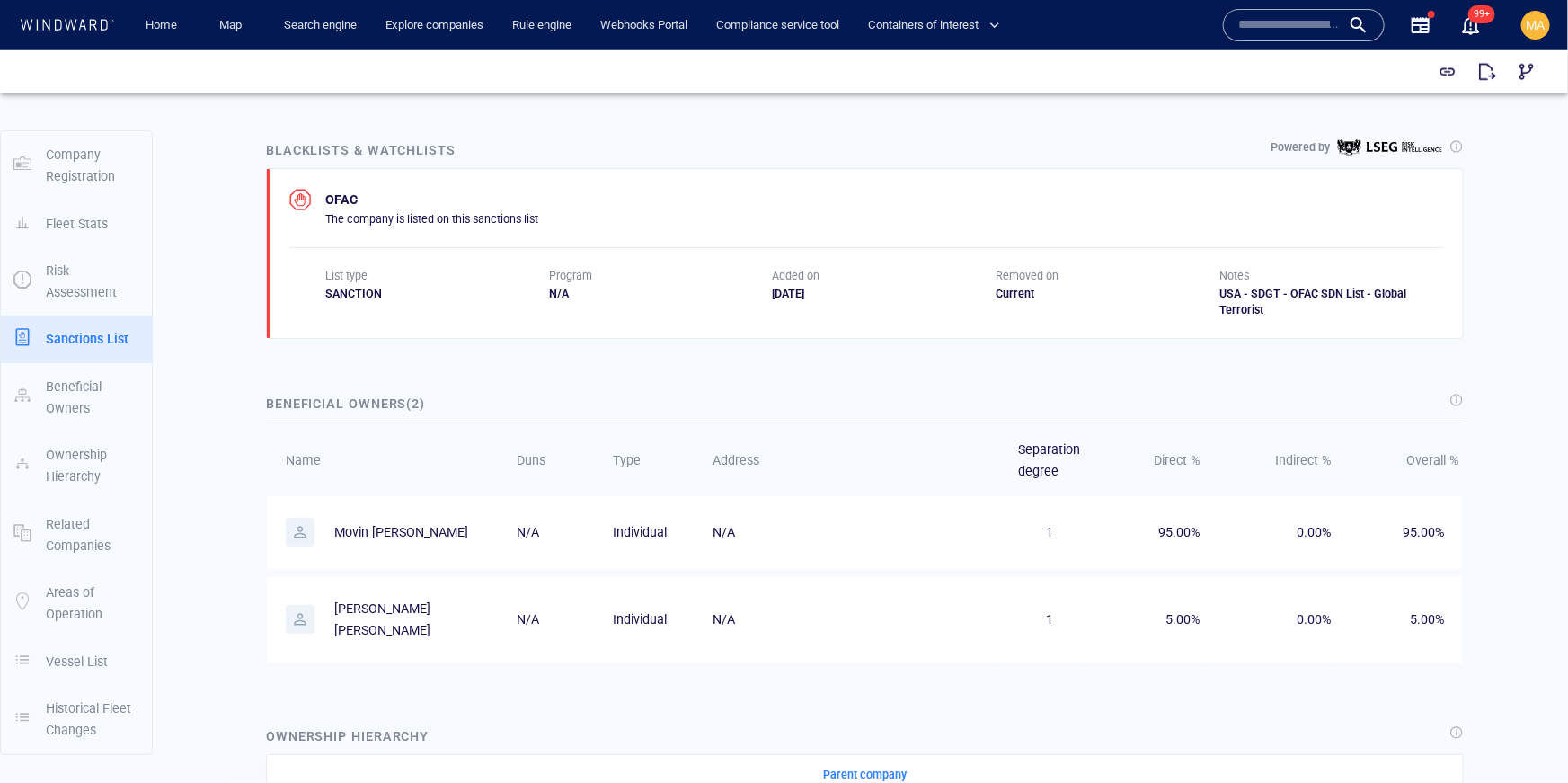
click at [560, 205] on div "OFAC The company is listed on this sanctions list" at bounding box center [866, 206] width 1154 height 37
click at [536, 220] on p "The company is listed on this sanctions list" at bounding box center [431, 218] width 213 height 16
click at [537, 220] on p "The company is listed on this sanctions list" at bounding box center [431, 218] width 213 height 16
drag, startPoint x: 432, startPoint y: 200, endPoint x: 472, endPoint y: 256, distance: 68.8
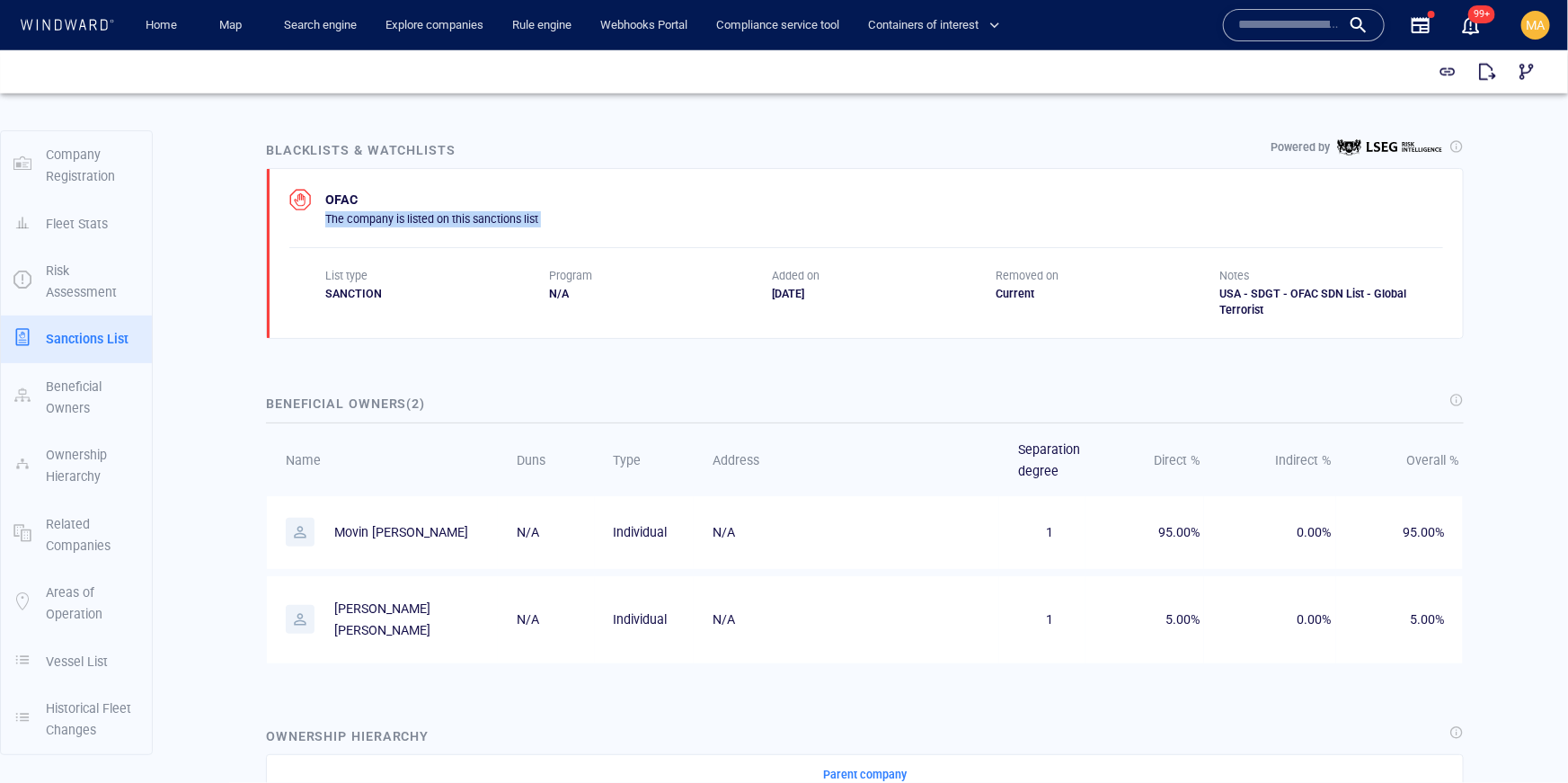
click at [472, 256] on div "OFAC The company is listed on this sanctions list List type SANCTION Program N/…" at bounding box center [866, 253] width 1154 height 130
drag, startPoint x: 468, startPoint y: 457, endPoint x: 479, endPoint y: 481, distance: 26.4
click at [479, 481] on th "Name" at bounding box center [382, 460] width 231 height 73
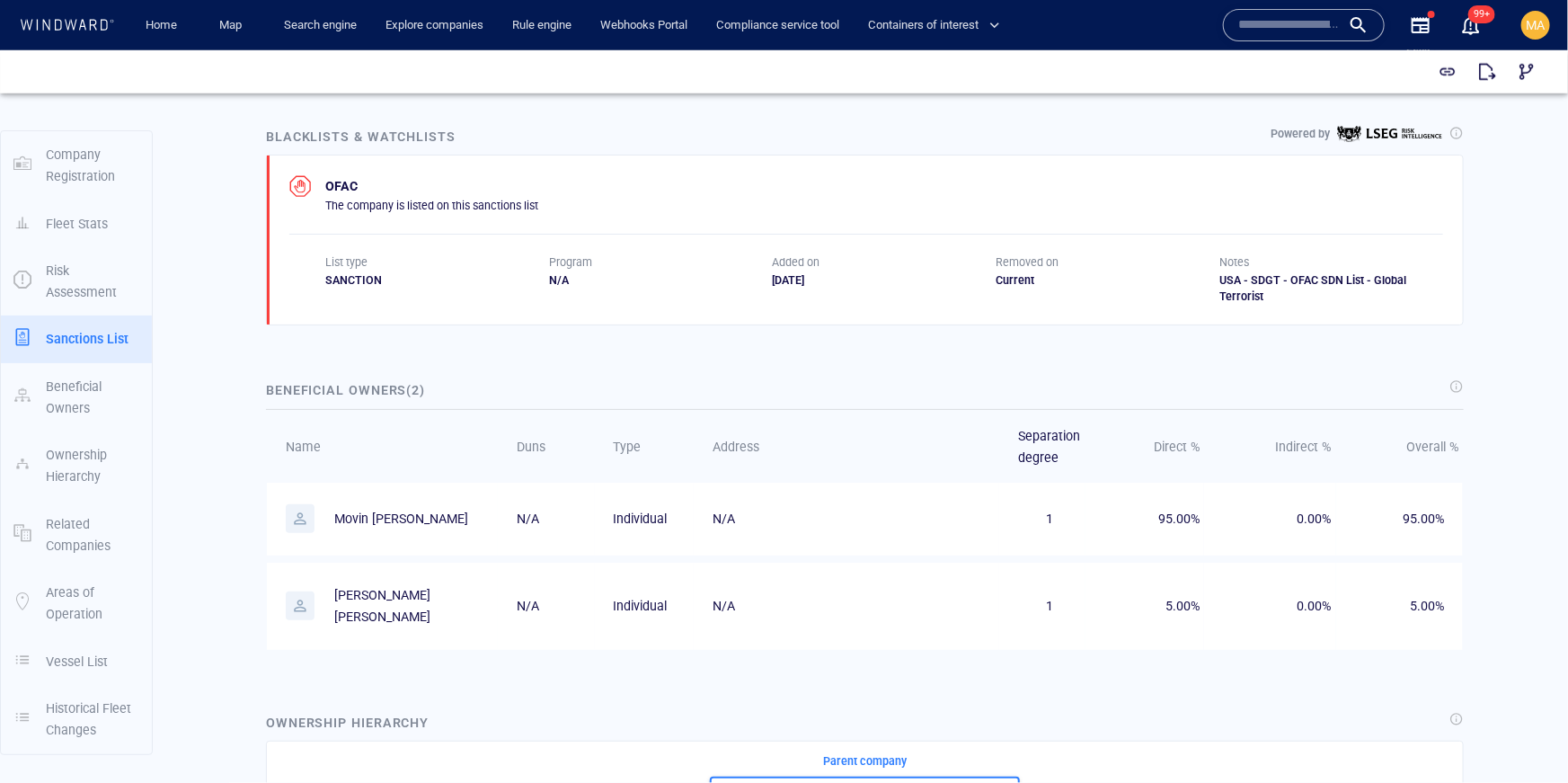
drag, startPoint x: 332, startPoint y: 517, endPoint x: 483, endPoint y: 538, distance: 152.5
click at [483, 538] on td "Movin derik mathayas" at bounding box center [382, 518] width 231 height 73
click at [517, 494] on td "N/A" at bounding box center [546, 518] width 97 height 73
click at [374, 523] on p "Movin derik mathayas" at bounding box center [400, 518] width 134 height 22
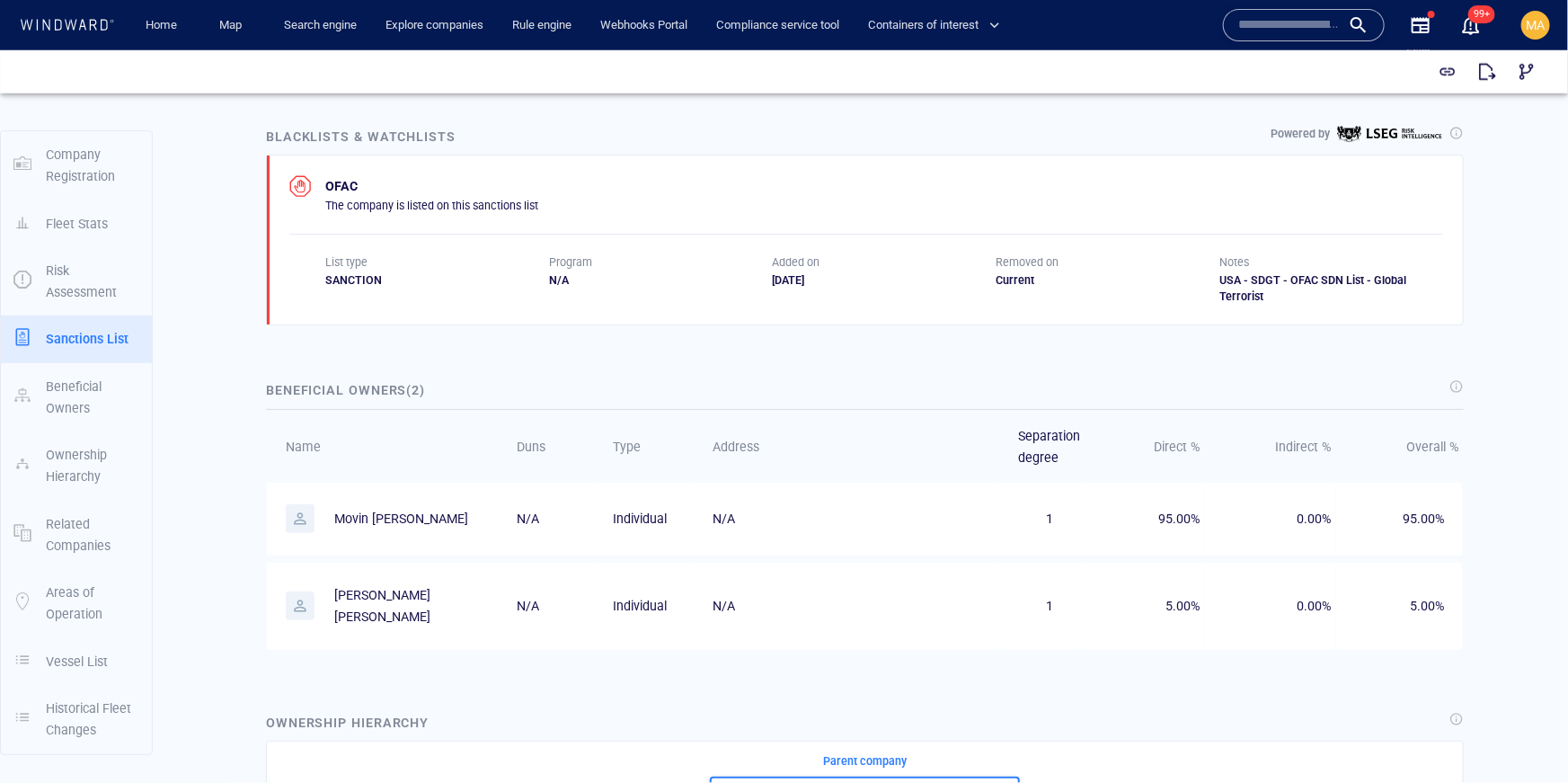
click at [374, 517] on p "Movin derik mathayas" at bounding box center [400, 518] width 134 height 22
copy p "Movin derik mathayas"
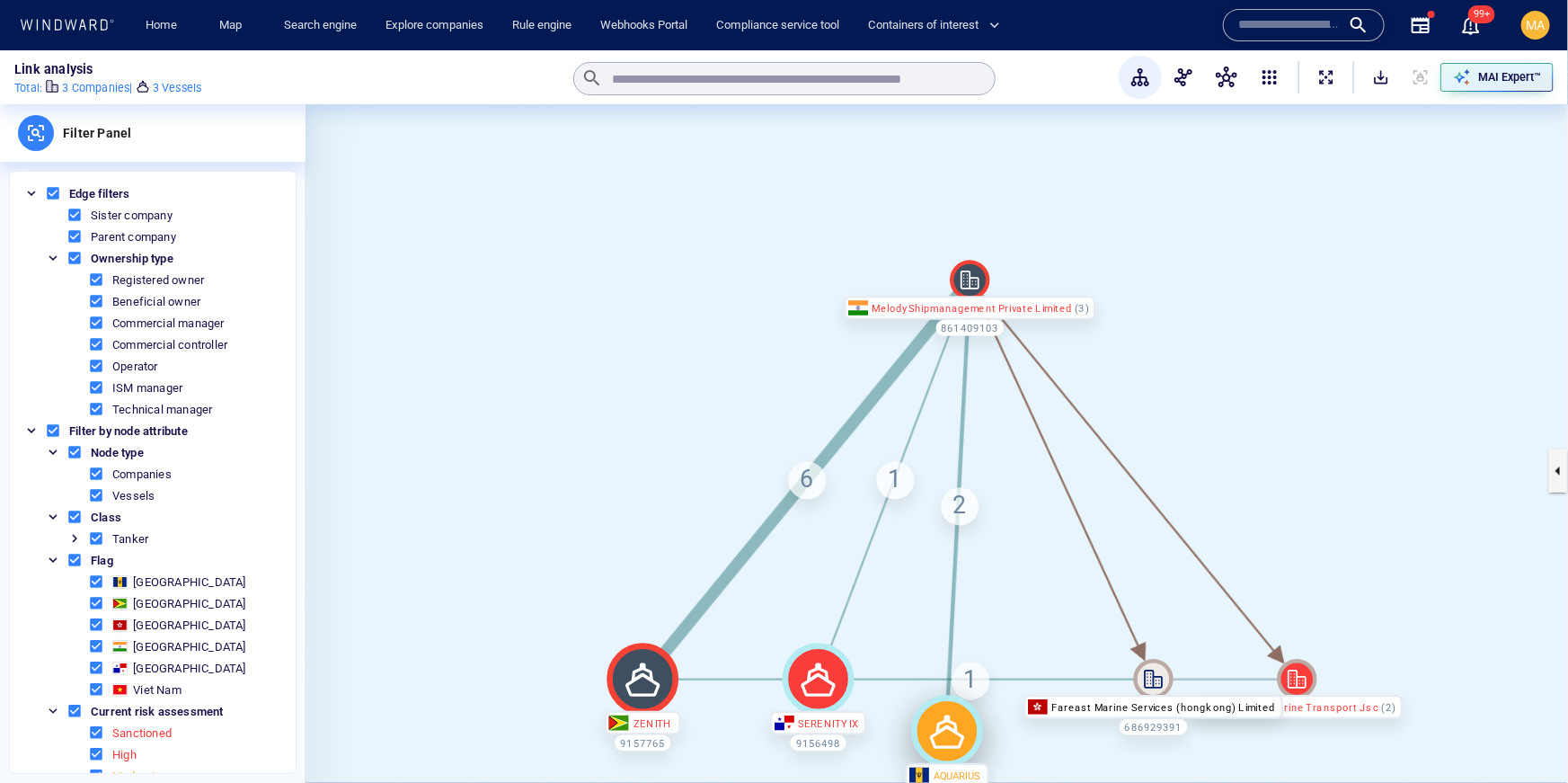
drag, startPoint x: 994, startPoint y: 673, endPoint x: 947, endPoint y: 728, distance: 72.3
click at [947, 728] on icon at bounding box center [947, 731] width 72 height 72
click at [809, 469] on div "6" at bounding box center [807, 480] width 37 height 37
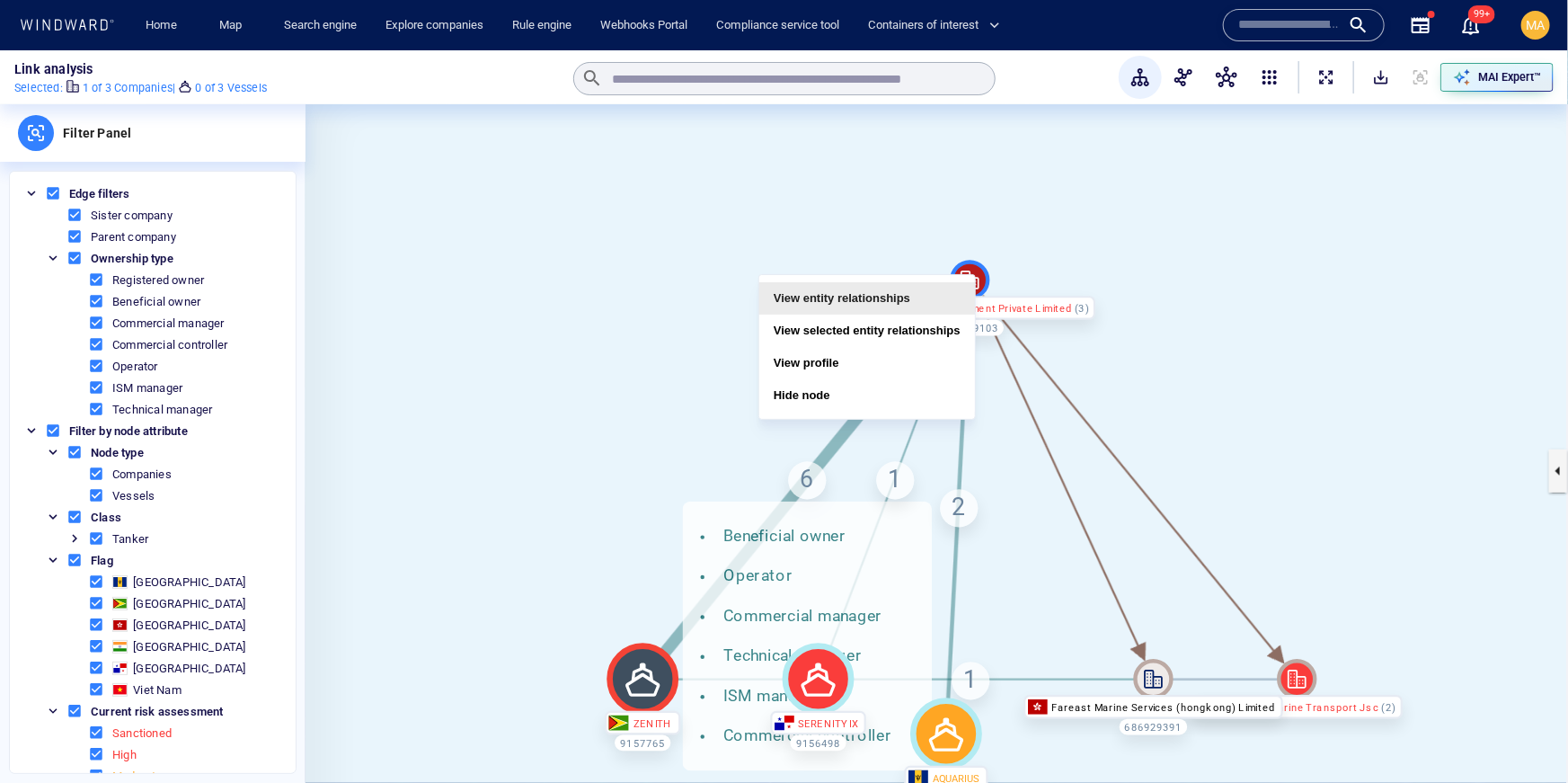
click at [919, 305] on button "View entity relationships" at bounding box center [867, 298] width 215 height 32
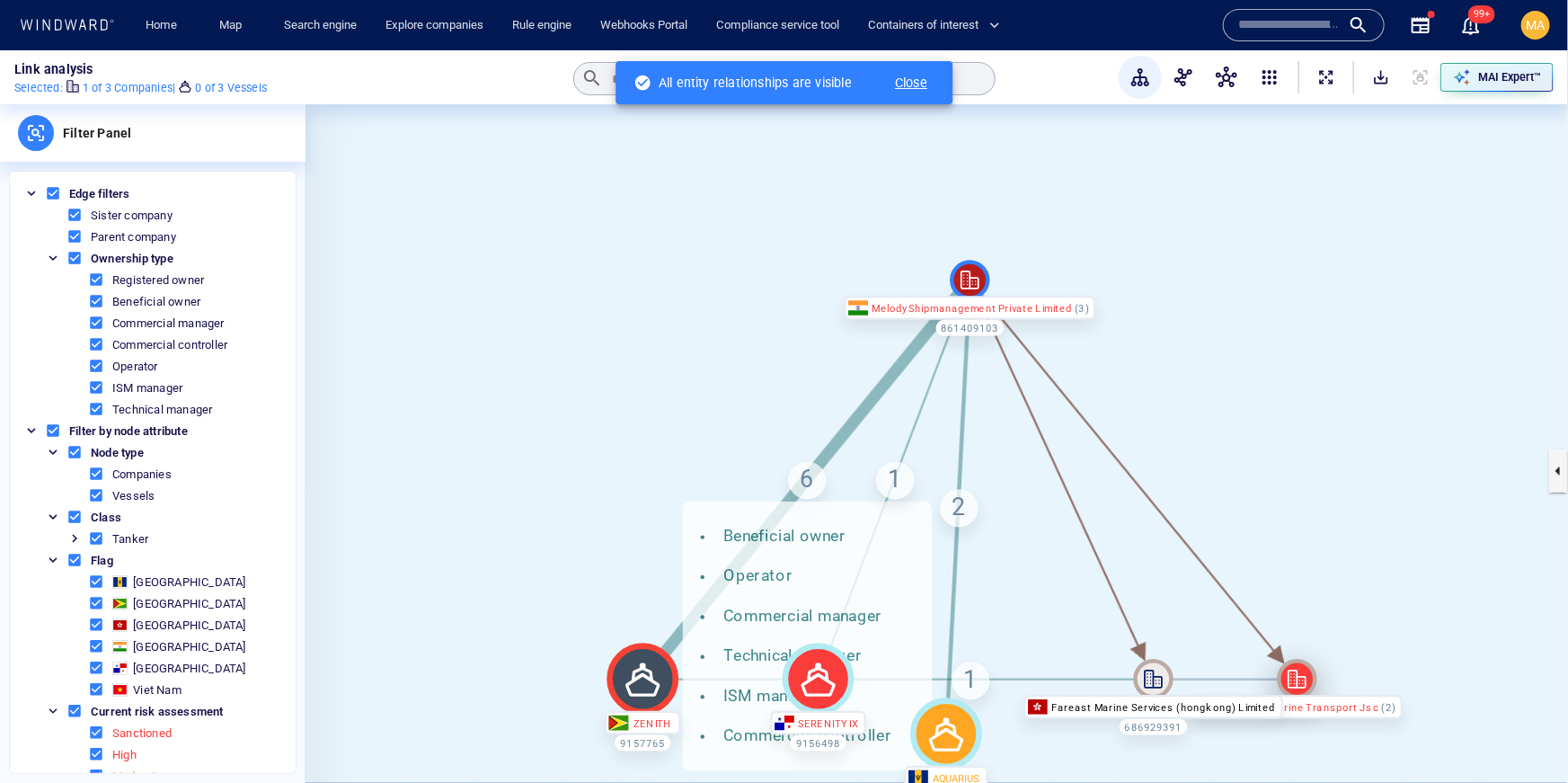
click at [1292, 682] on icon at bounding box center [1296, 678] width 39 height 39
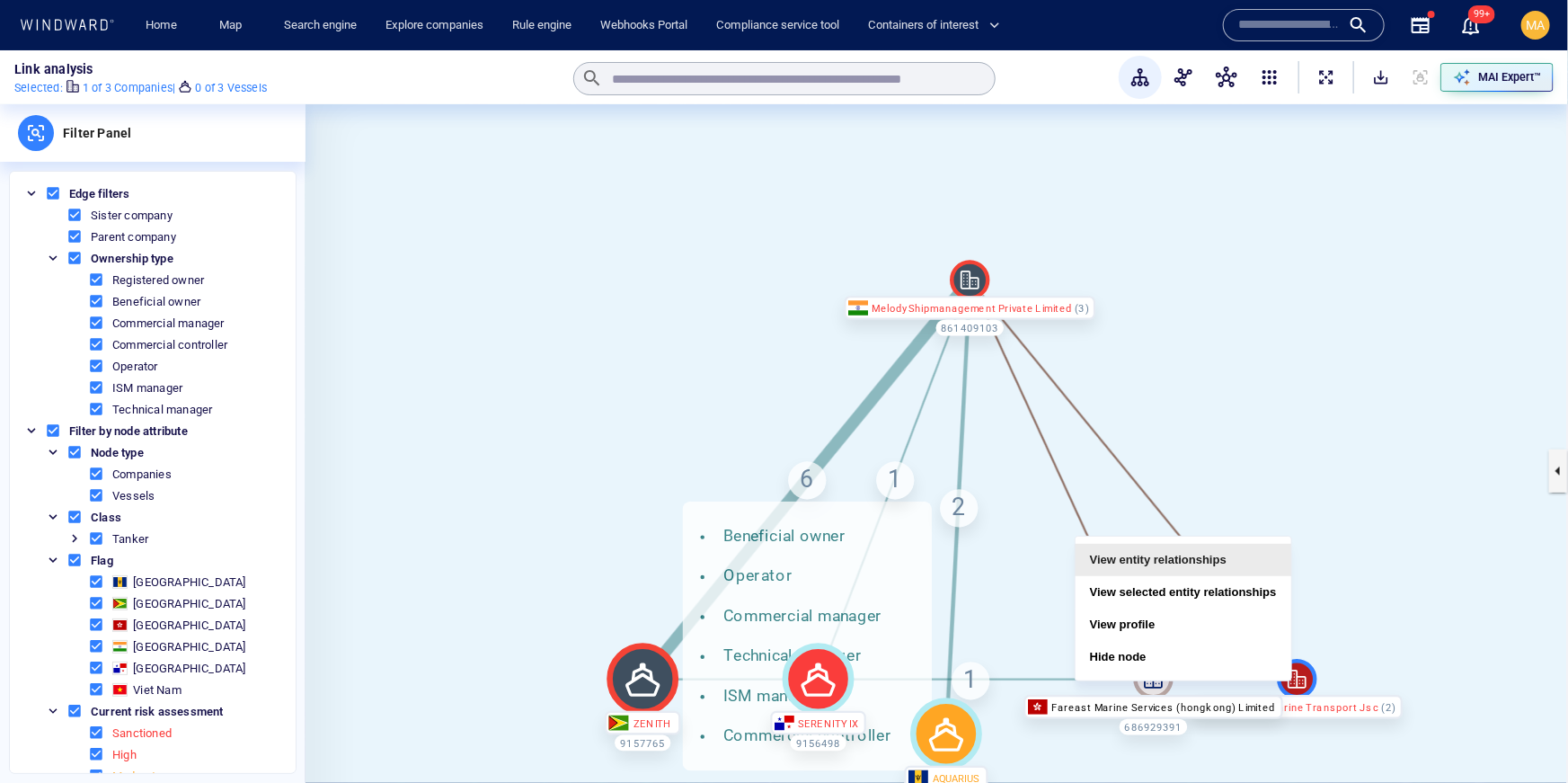
click at [1246, 563] on button "View entity relationships" at bounding box center [1183, 559] width 215 height 32
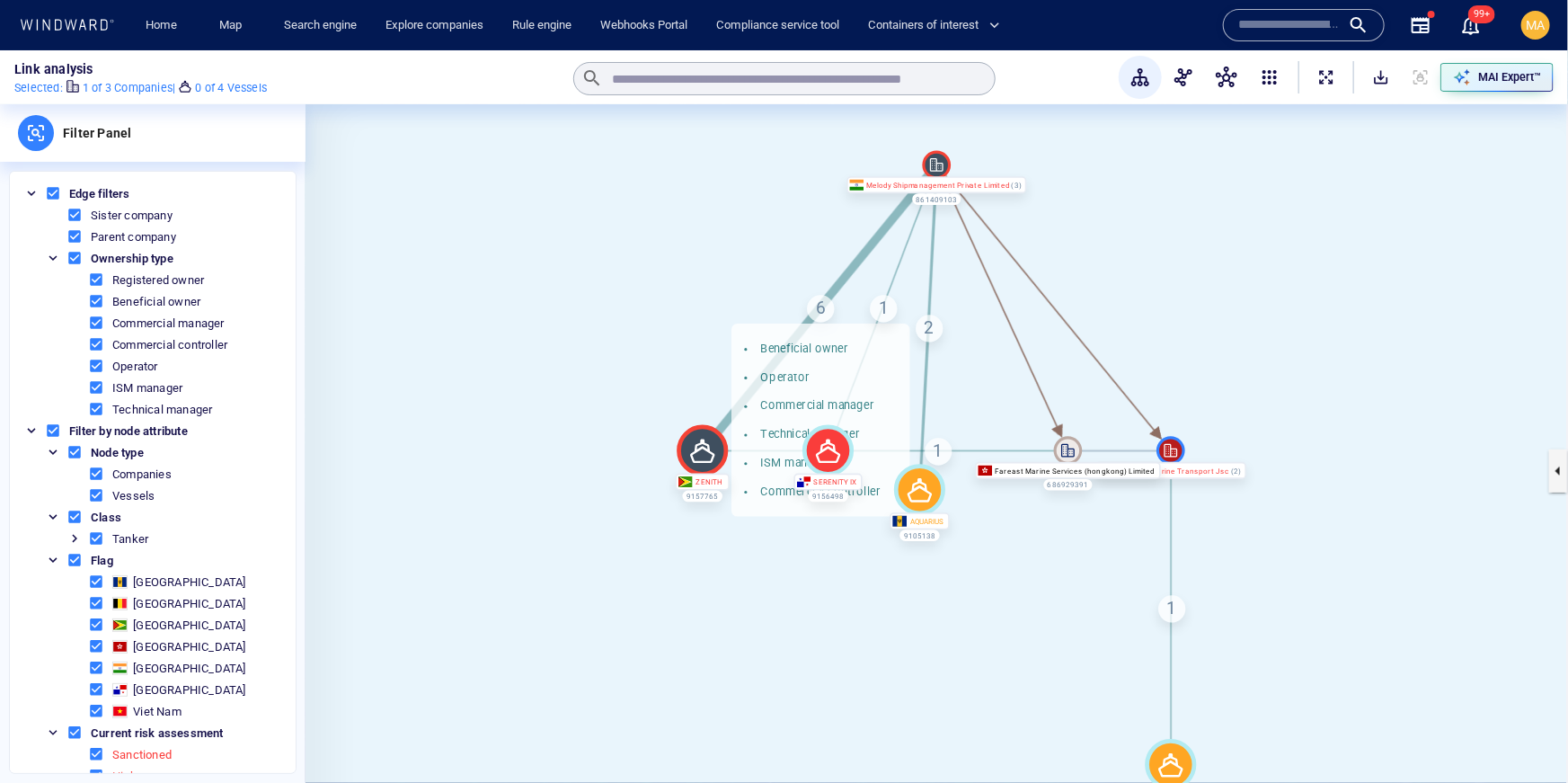
click at [1070, 454] on icon at bounding box center [1070, 453] width 3 height 4
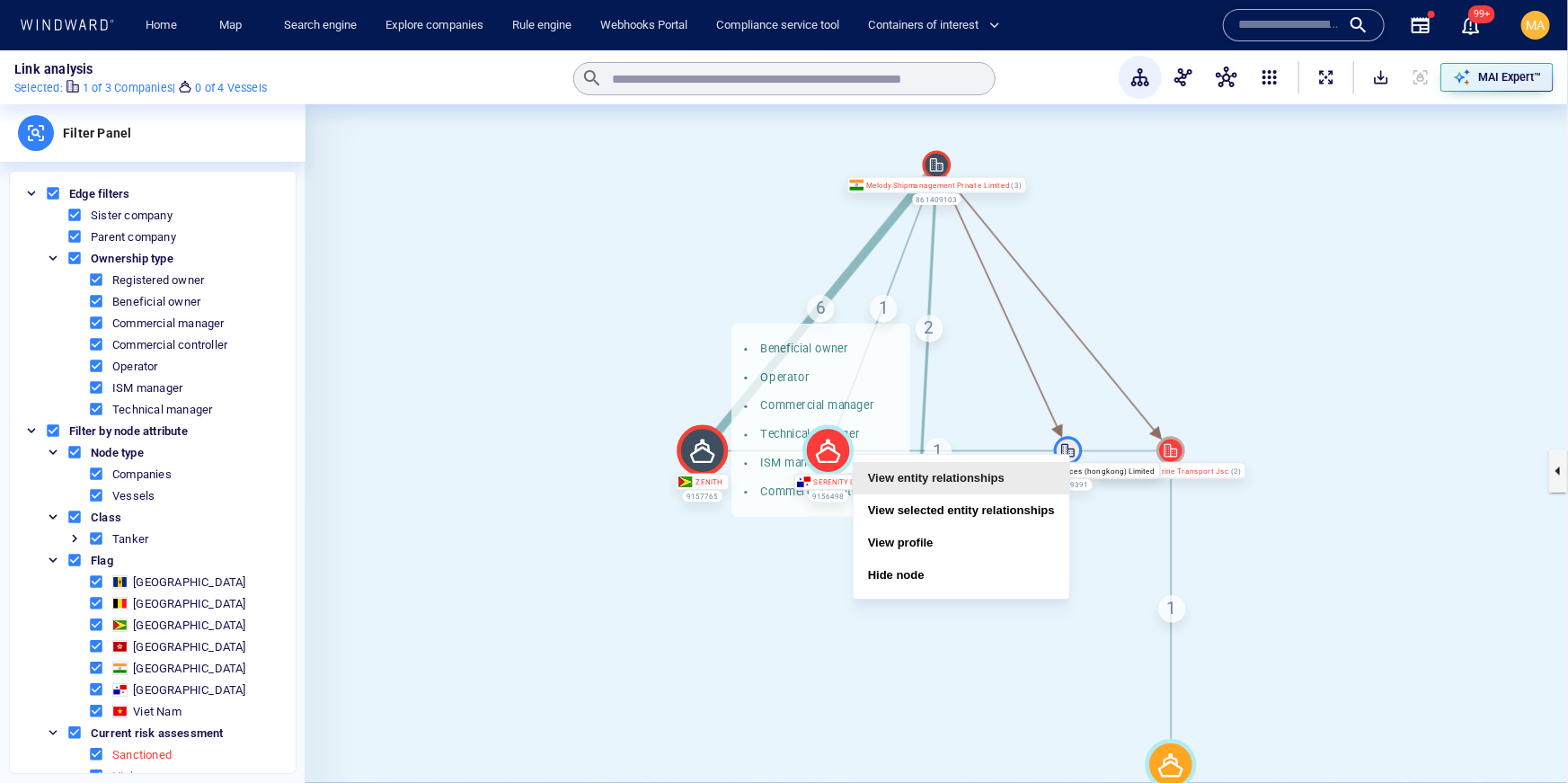
click at [1033, 472] on button "View entity relationships" at bounding box center [961, 477] width 215 height 32
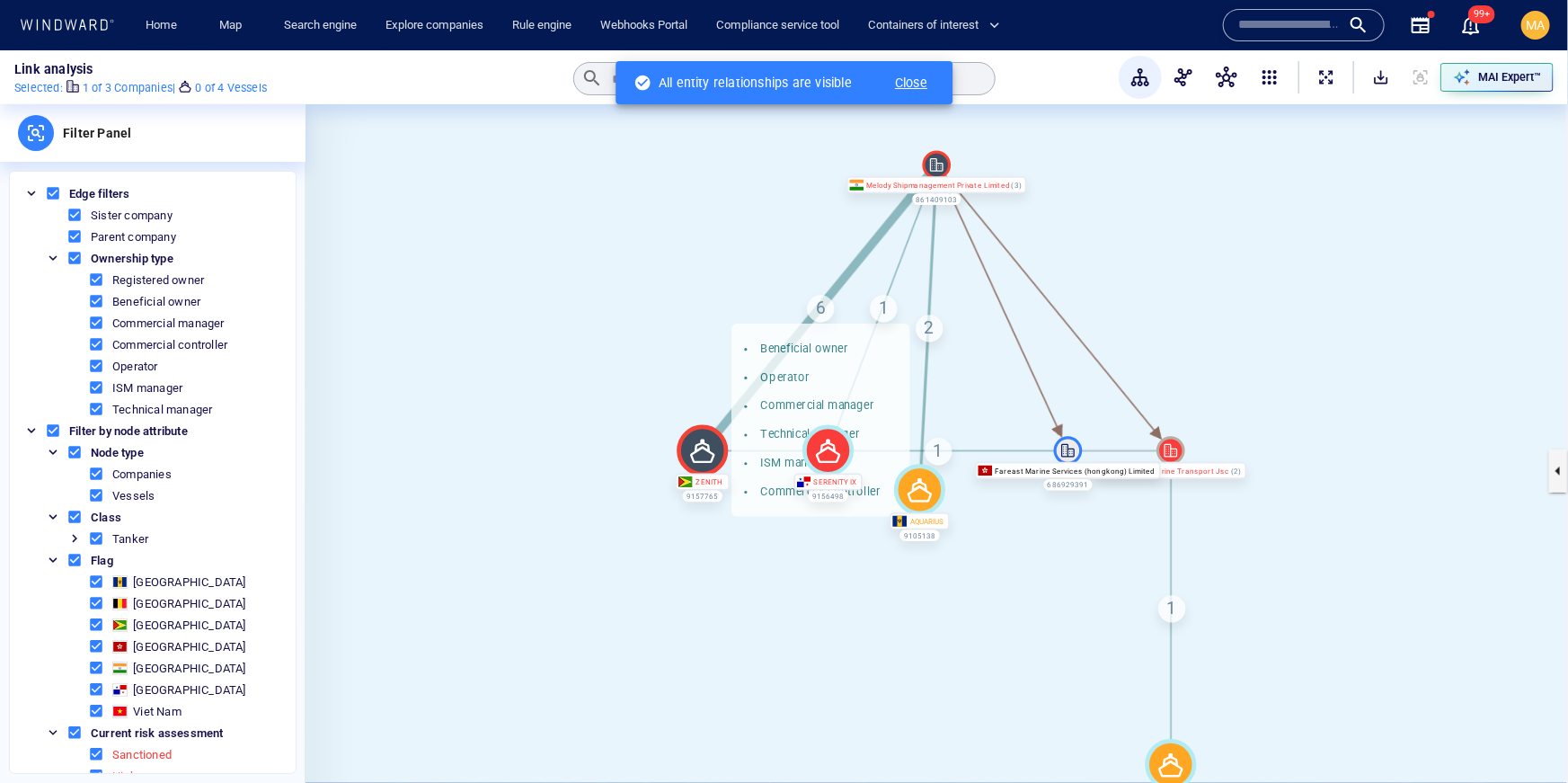
click at [1089, 287] on canvas at bounding box center [937, 470] width 1262 height 733
click at [691, 284] on canvas at bounding box center [937, 470] width 1262 height 733
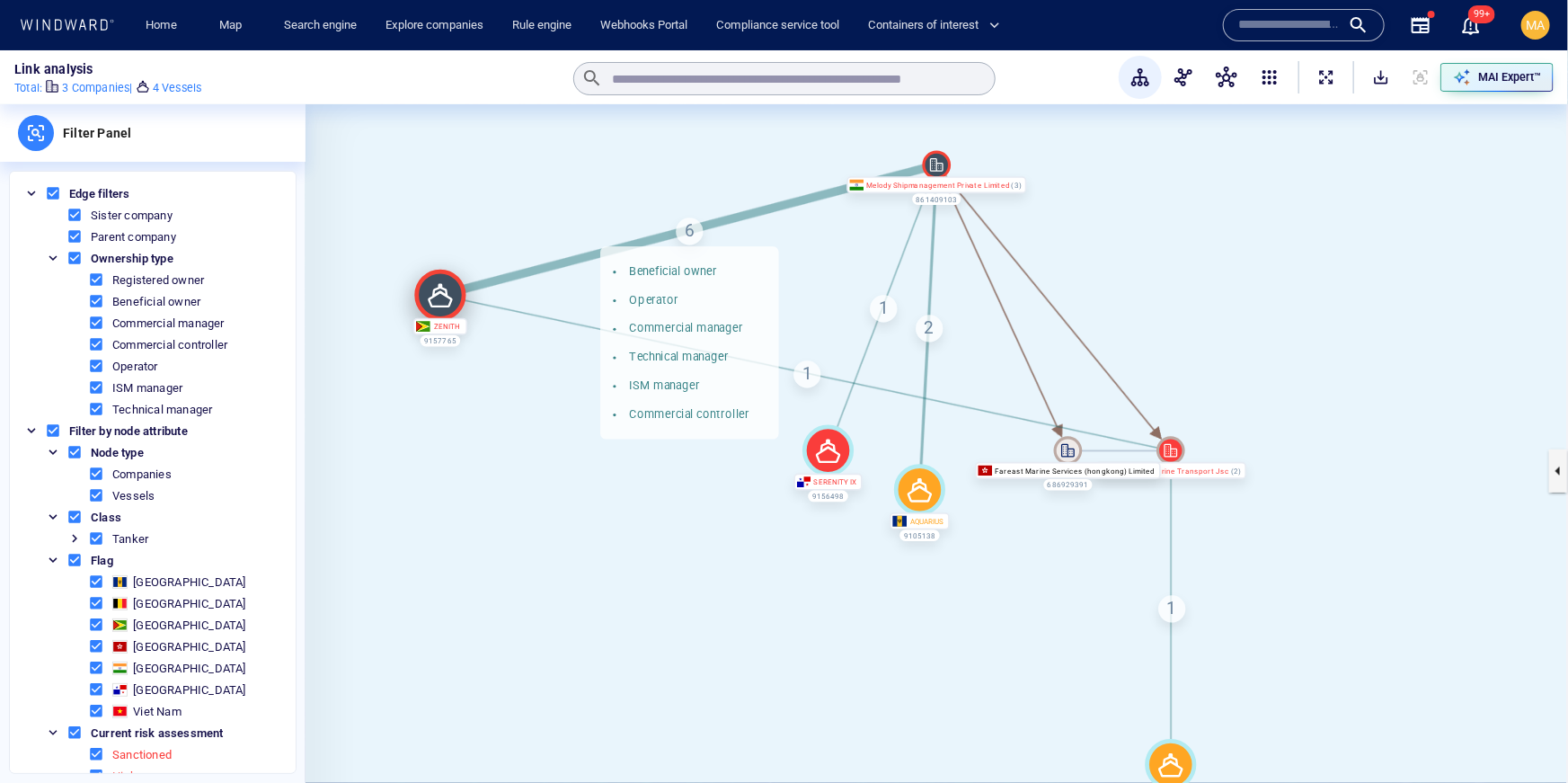
drag, startPoint x: 709, startPoint y: 445, endPoint x: 447, endPoint y: 289, distance: 304.9
click at [447, 289] on icon at bounding box center [440, 296] width 25 height 25
drag, startPoint x: 828, startPoint y: 454, endPoint x: 718, endPoint y: 479, distance: 112.8
click at [718, 479] on icon at bounding box center [718, 473] width 51 height 51
click at [684, 229] on div "6 Beneficial owner Operator Commercial manager Technical manager ISM manager Co…" at bounding box center [691, 231] width 27 height 27
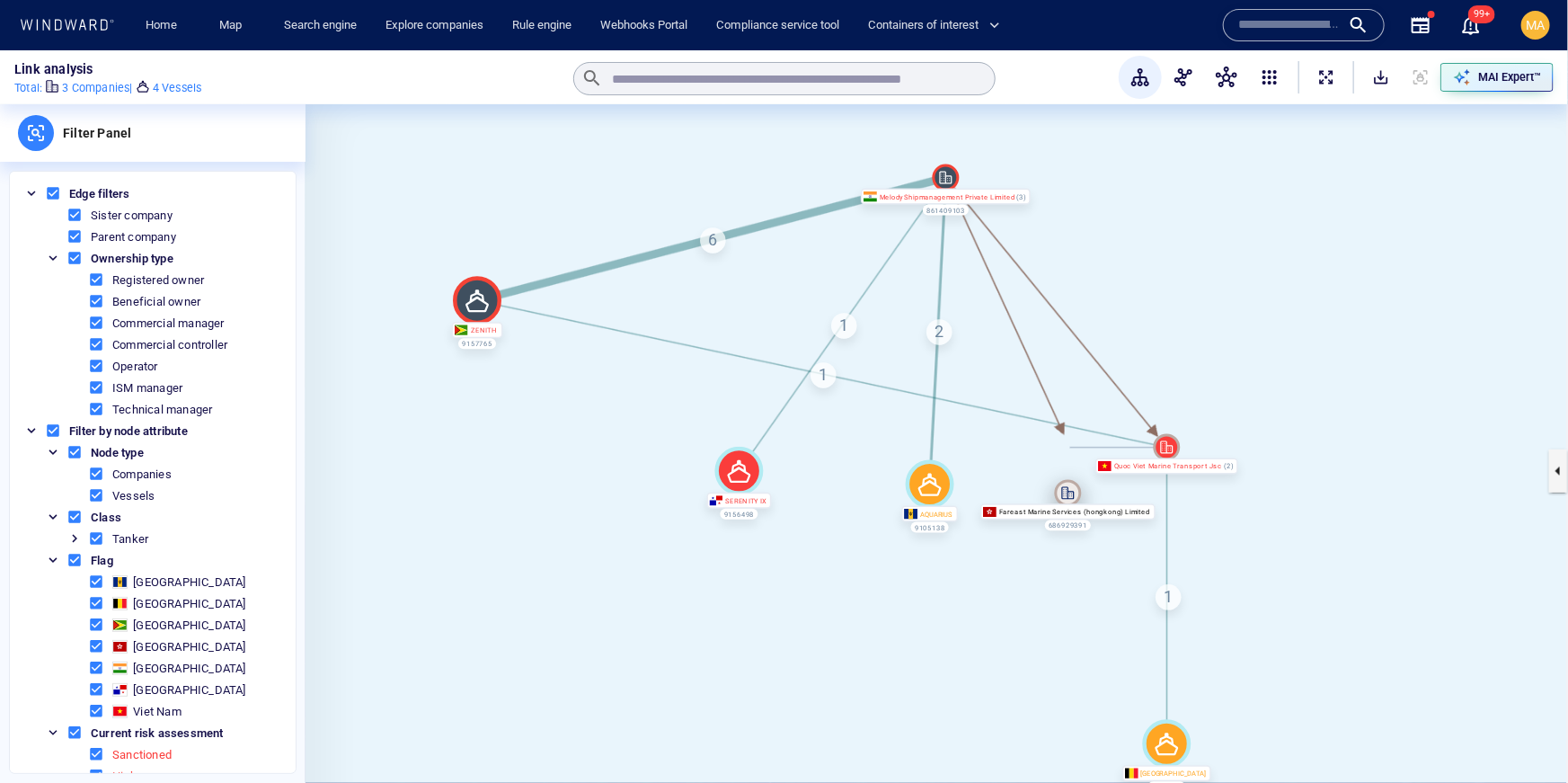
drag, startPoint x: 1075, startPoint y: 445, endPoint x: 1073, endPoint y: 491, distance: 46.0
click at [1073, 491] on icon at bounding box center [1068, 494] width 27 height 27
drag, startPoint x: 1064, startPoint y: 490, endPoint x: 1071, endPoint y: 606, distance: 116.2
click at [1071, 606] on icon at bounding box center [1075, 609] width 27 height 27
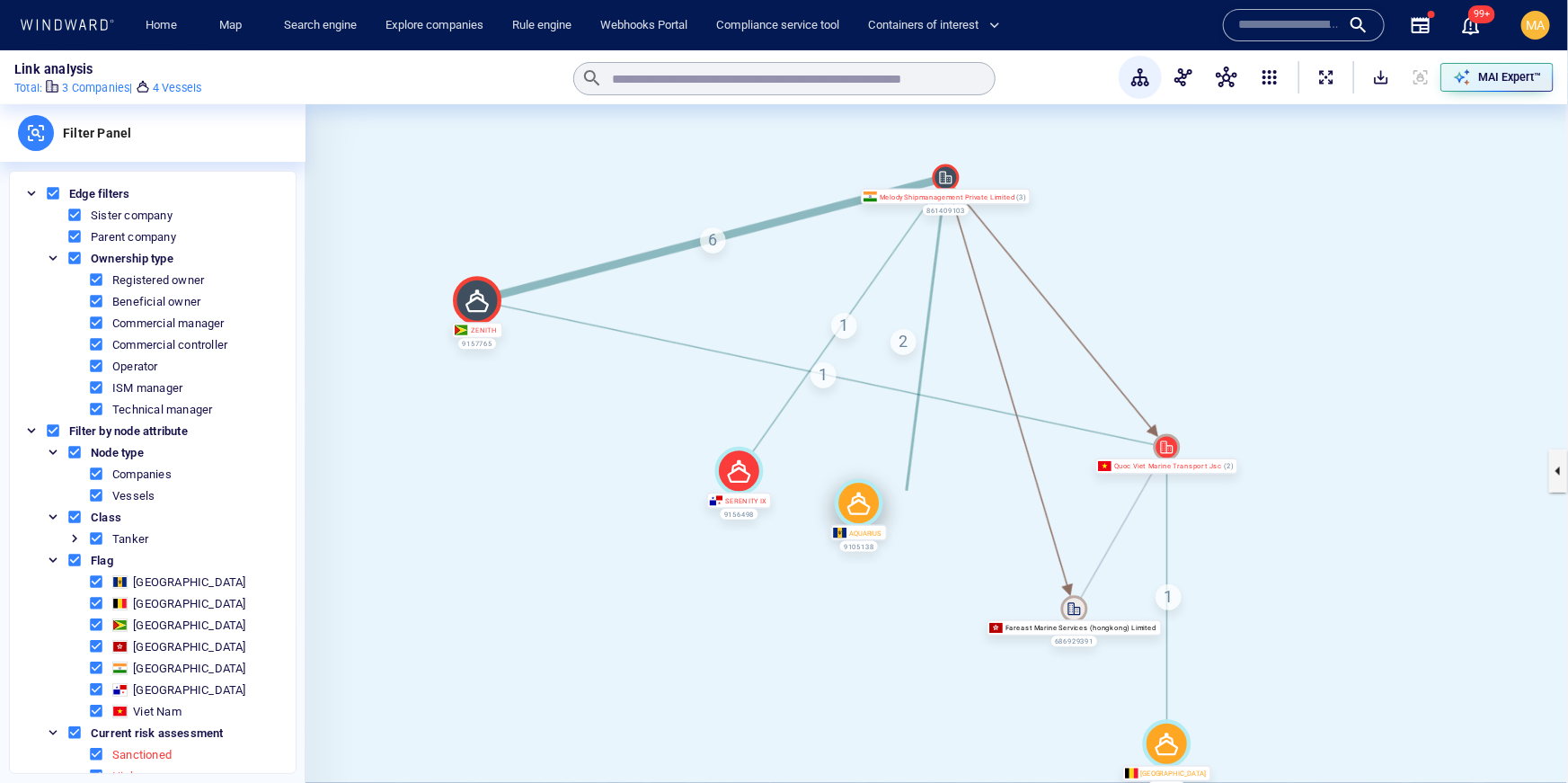
drag, startPoint x: 924, startPoint y: 483, endPoint x: 853, endPoint y: 502, distance: 73.5
click at [853, 502] on icon at bounding box center [858, 503] width 48 height 48
drag, startPoint x: 740, startPoint y: 476, endPoint x: 609, endPoint y: 468, distance: 131.2
click at [609, 468] on icon at bounding box center [607, 463] width 48 height 48
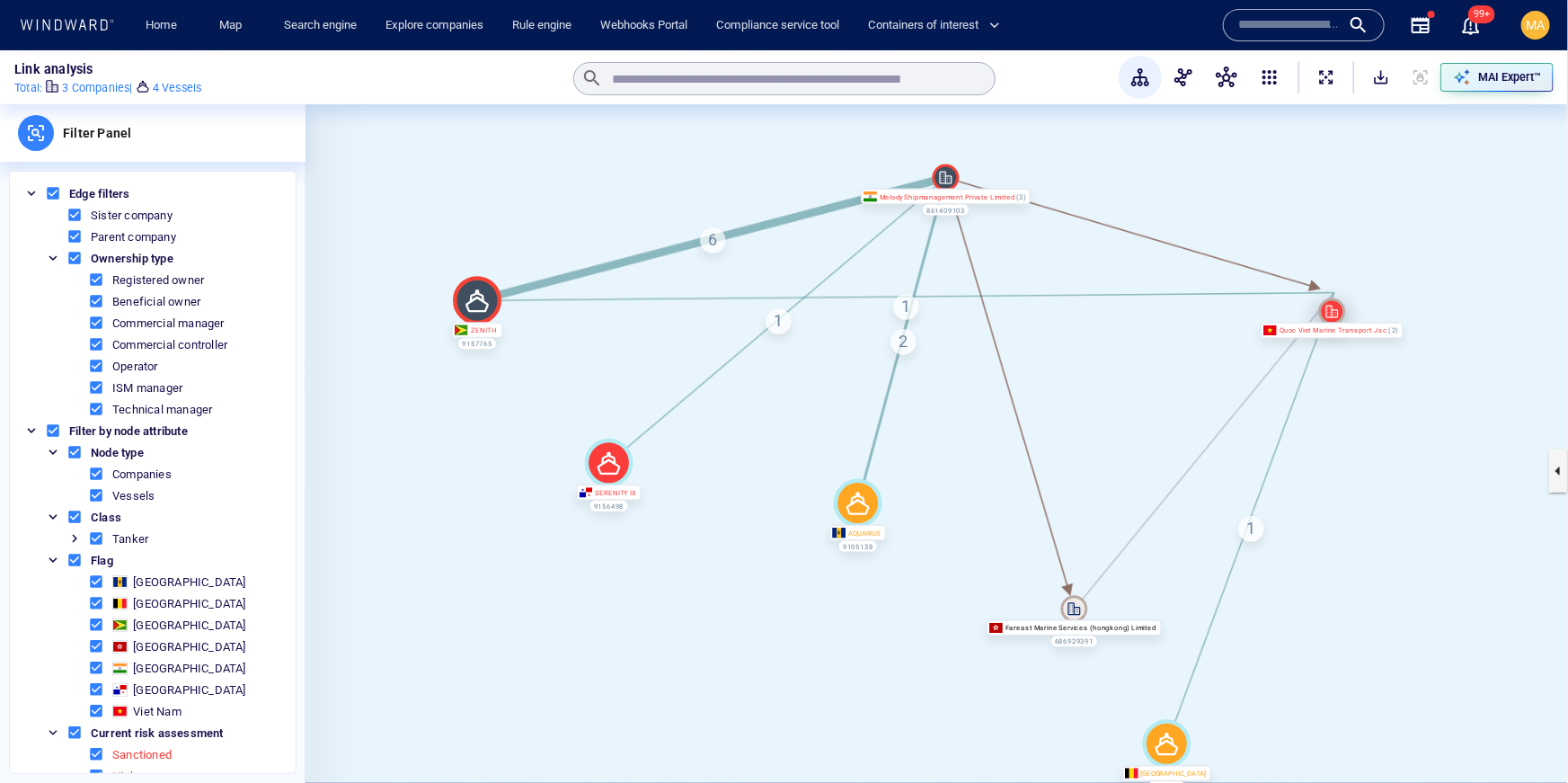
drag, startPoint x: 1159, startPoint y: 449, endPoint x: 1323, endPoint y: 316, distance: 211.2
click at [1323, 316] on icon at bounding box center [1333, 312] width 27 height 27
drag, startPoint x: 950, startPoint y: 178, endPoint x: 967, endPoint y: 172, distance: 18.0
click at [967, 172] on icon at bounding box center [962, 172] width 13 height 13
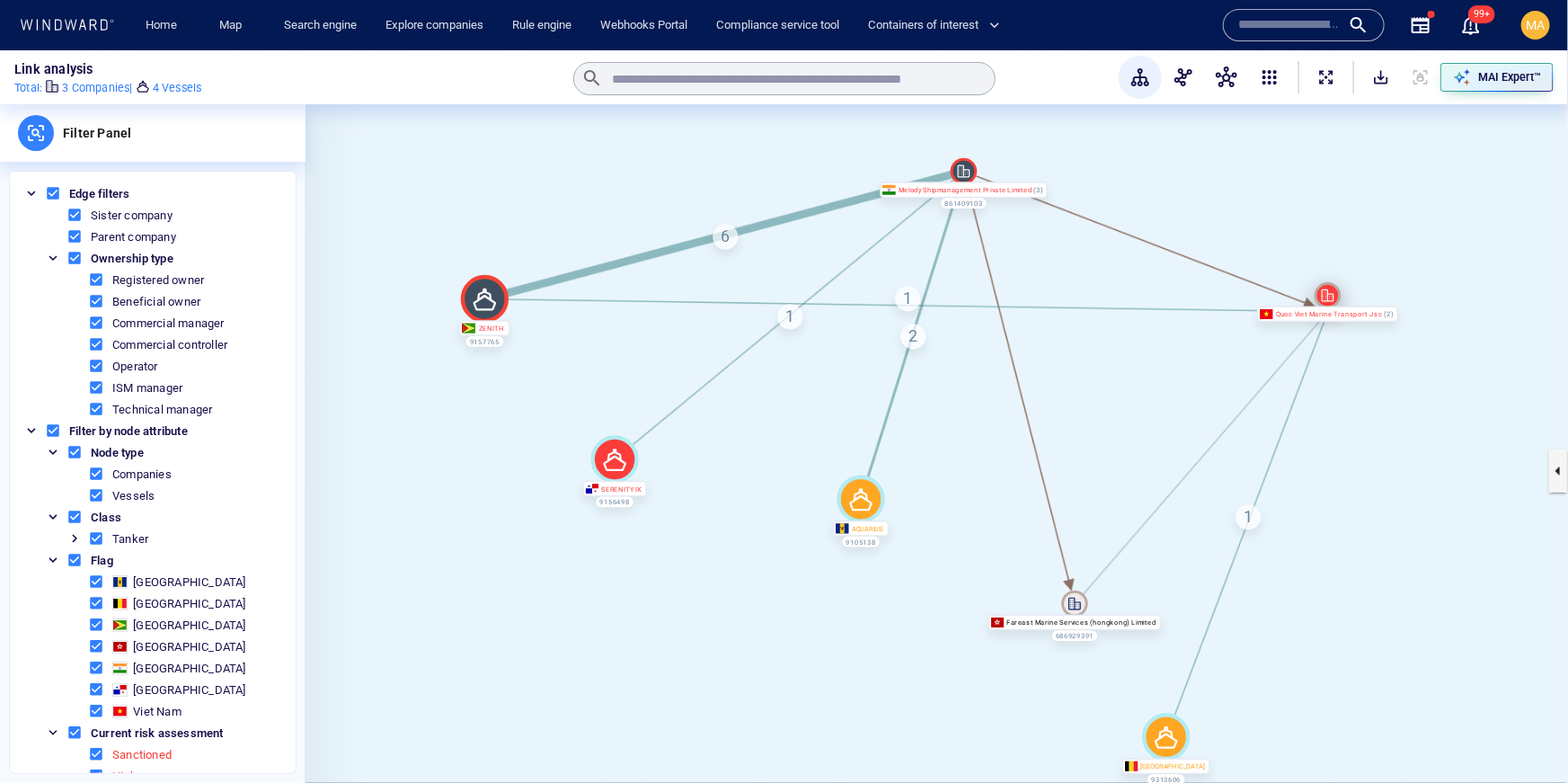
drag, startPoint x: 1334, startPoint y: 318, endPoint x: 1334, endPoint y: 302, distance: 16.0
click at [1334, 302] on icon at bounding box center [1328, 296] width 27 height 27
drag, startPoint x: 1328, startPoint y: 299, endPoint x: 1315, endPoint y: 351, distance: 53.6
click at [1315, 351] on icon at bounding box center [1315, 348] width 27 height 27
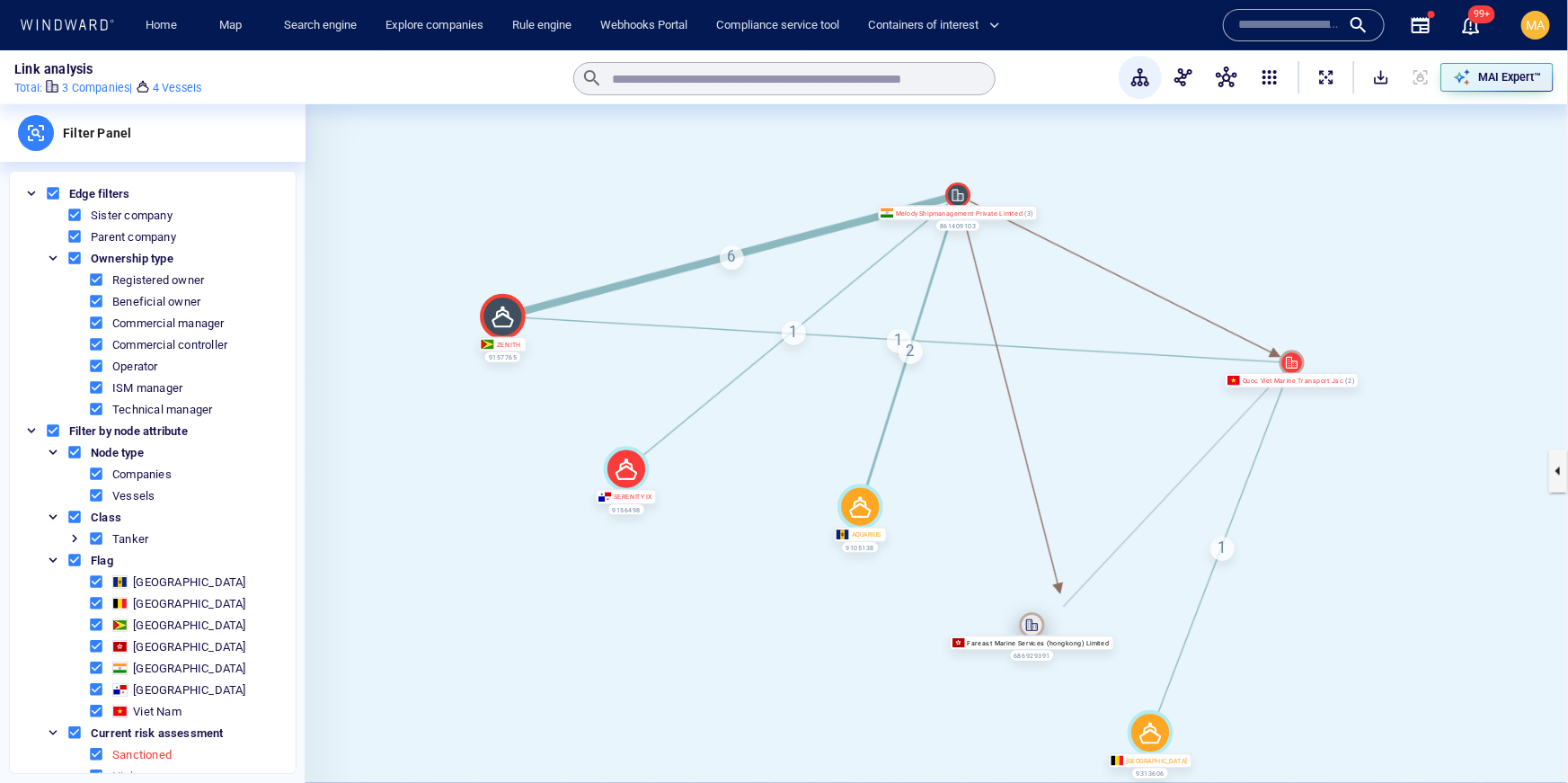
drag, startPoint x: 1061, startPoint y: 611, endPoint x: 1030, endPoint y: 624, distance: 33.6
click at [1030, 624] on icon at bounding box center [1032, 625] width 26 height 26
click at [1030, 624] on icon at bounding box center [1032, 620] width 26 height 26
click at [1083, 619] on canvas at bounding box center [937, 470] width 1262 height 733
click at [1031, 621] on icon at bounding box center [1032, 620] width 26 height 26
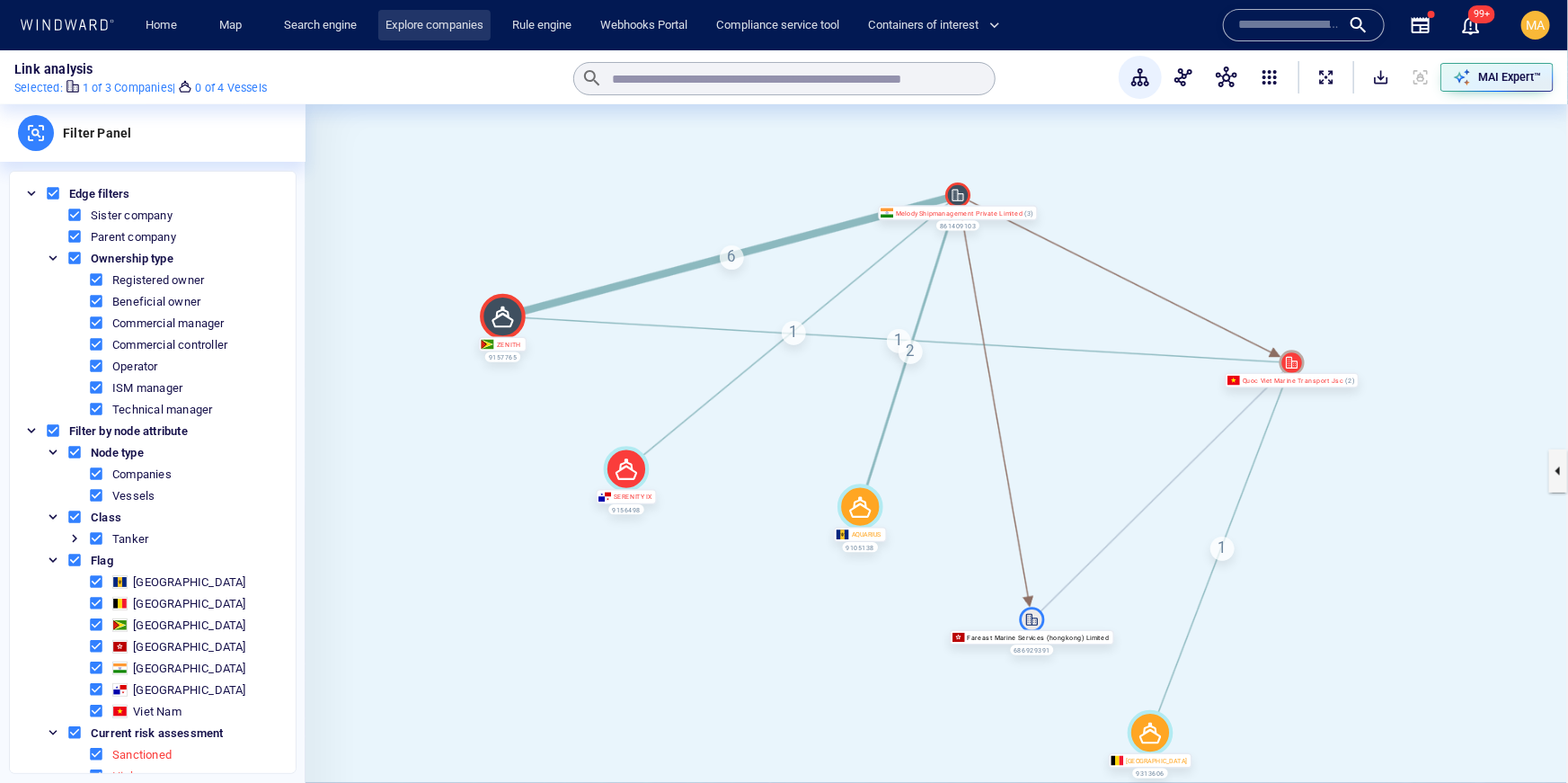
click at [406, 23] on link "Explore companies" at bounding box center [434, 26] width 112 height 31
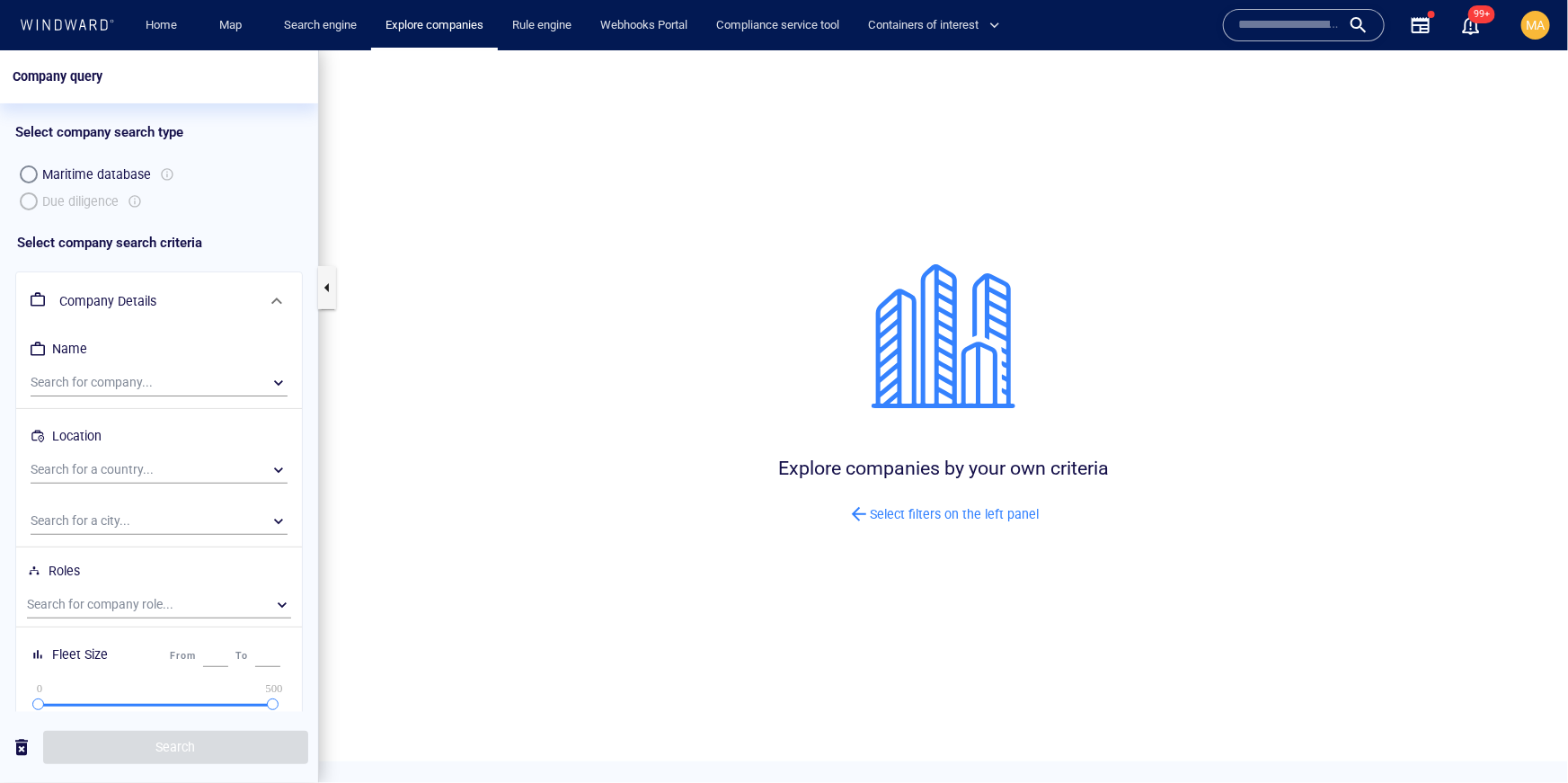
click at [31, 199] on div "Maritime database Due diligence" at bounding box center [159, 186] width 287 height 54
click at [77, 197] on div "Maritime database Due diligence" at bounding box center [159, 186] width 287 height 54
click at [78, 197] on div "Maritime database Due diligence" at bounding box center [159, 186] width 287 height 54
click at [29, 196] on div "Maritime database Due diligence" at bounding box center [159, 186] width 287 height 54
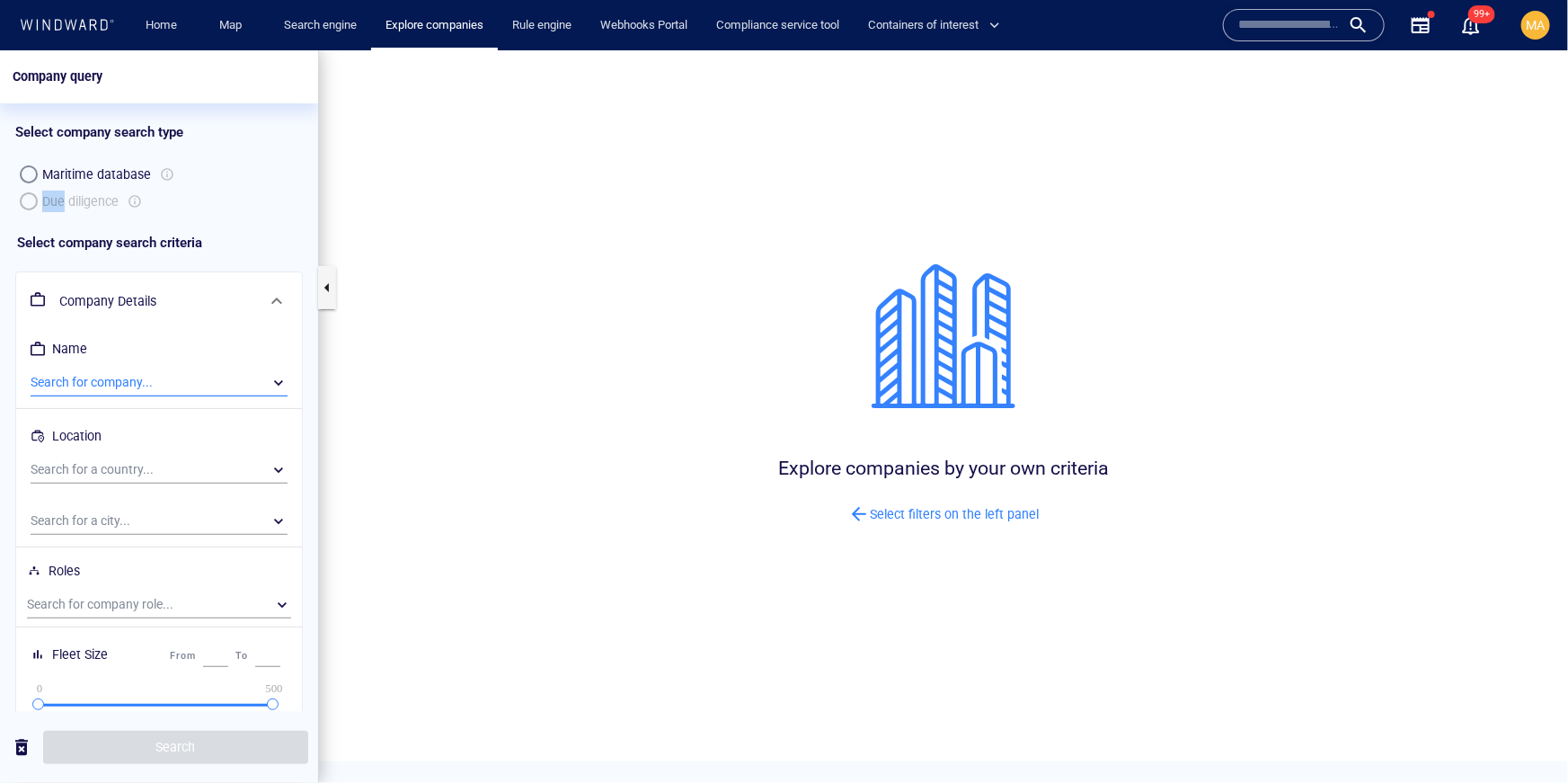
click at [102, 381] on div "​" at bounding box center [159, 382] width 257 height 27
click at [5, 204] on div at bounding box center [784, 415] width 1568 height 733
click at [23, 202] on div "Maritime database Due diligence" at bounding box center [159, 186] width 287 height 54
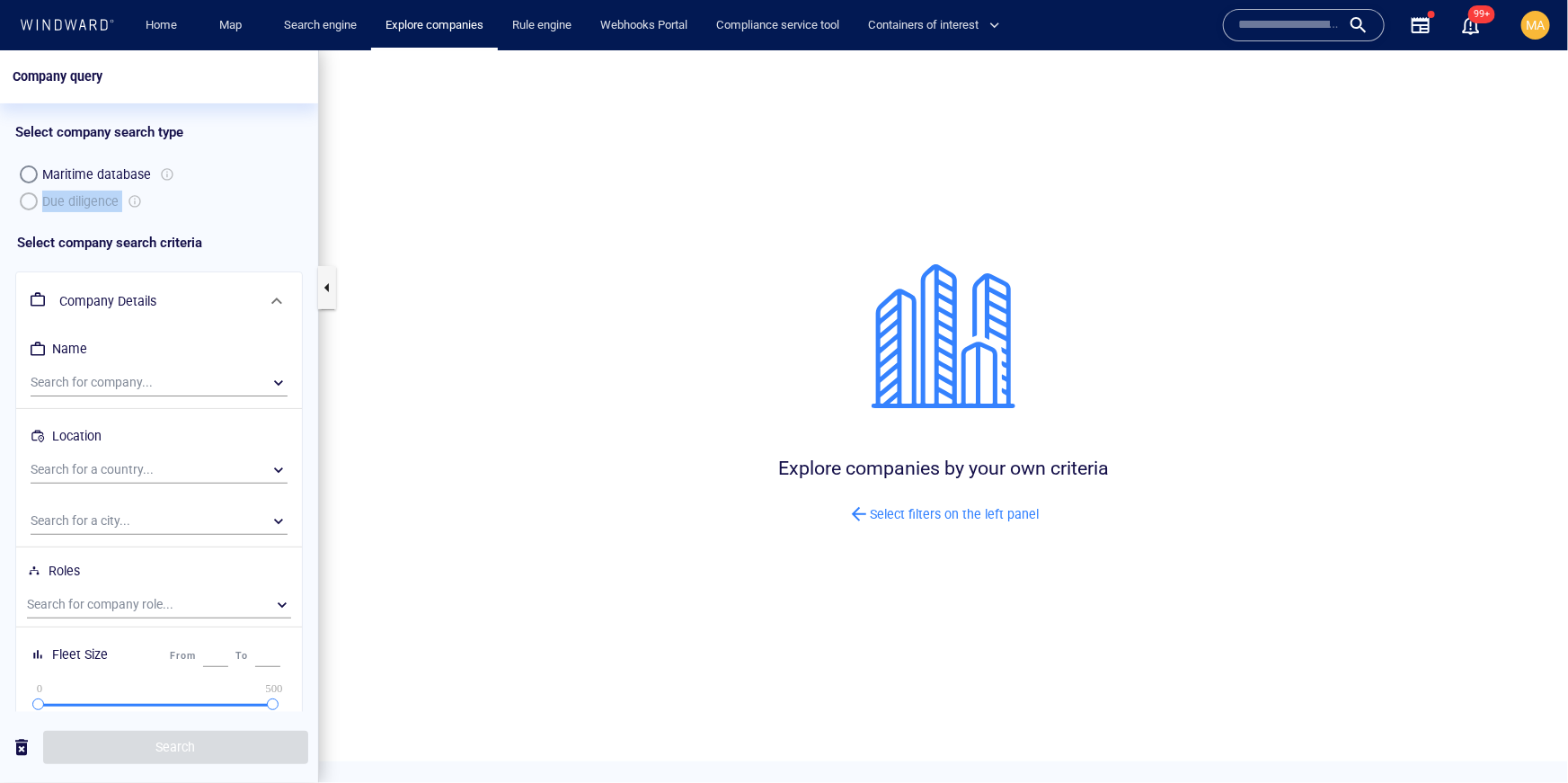
click at [23, 202] on div "Maritime database Due diligence" at bounding box center [159, 186] width 287 height 54
click at [1551, 29] on button "MA" at bounding box center [1535, 25] width 36 height 36
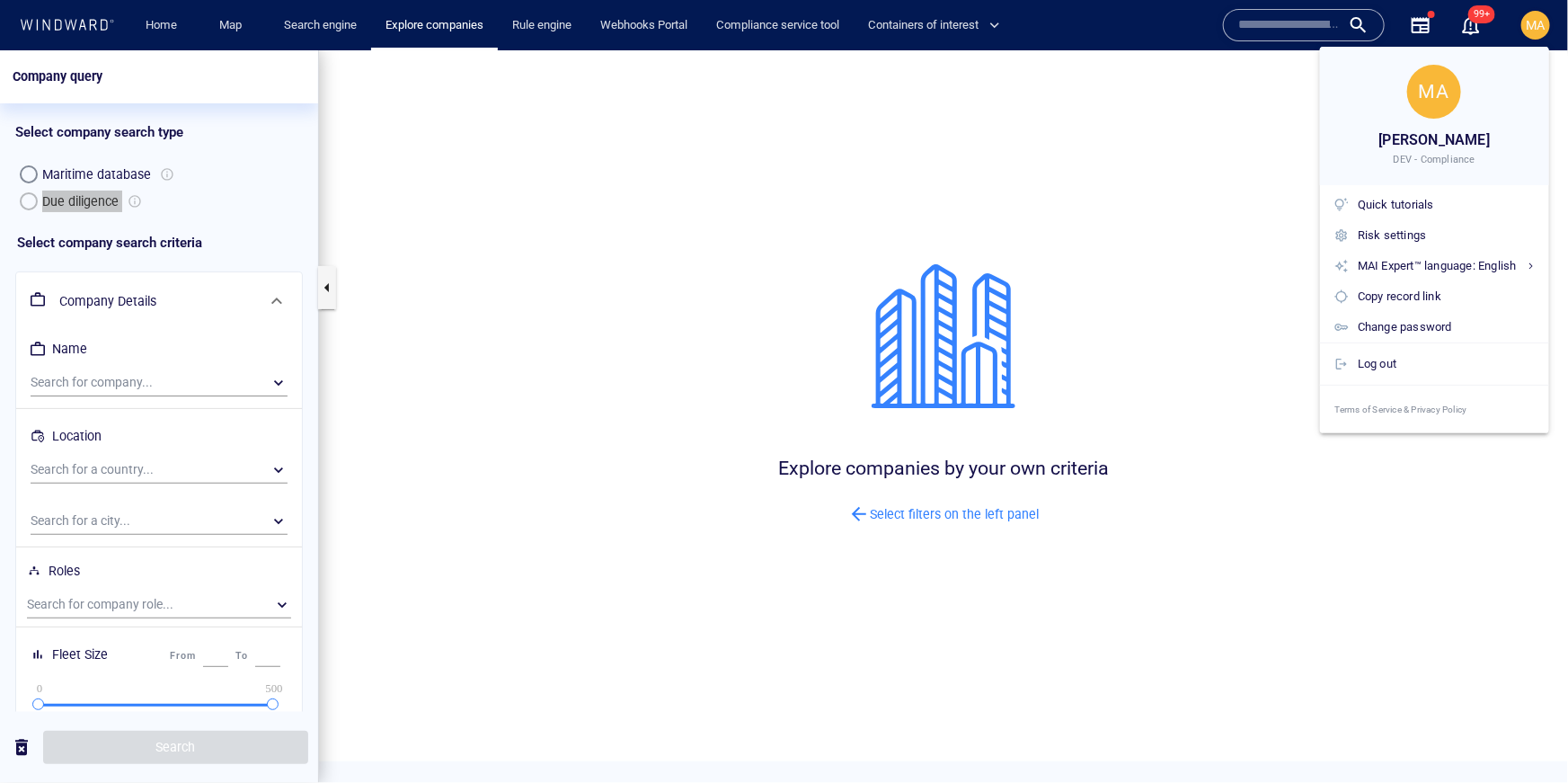
click at [1189, 115] on div at bounding box center [784, 392] width 1568 height 783
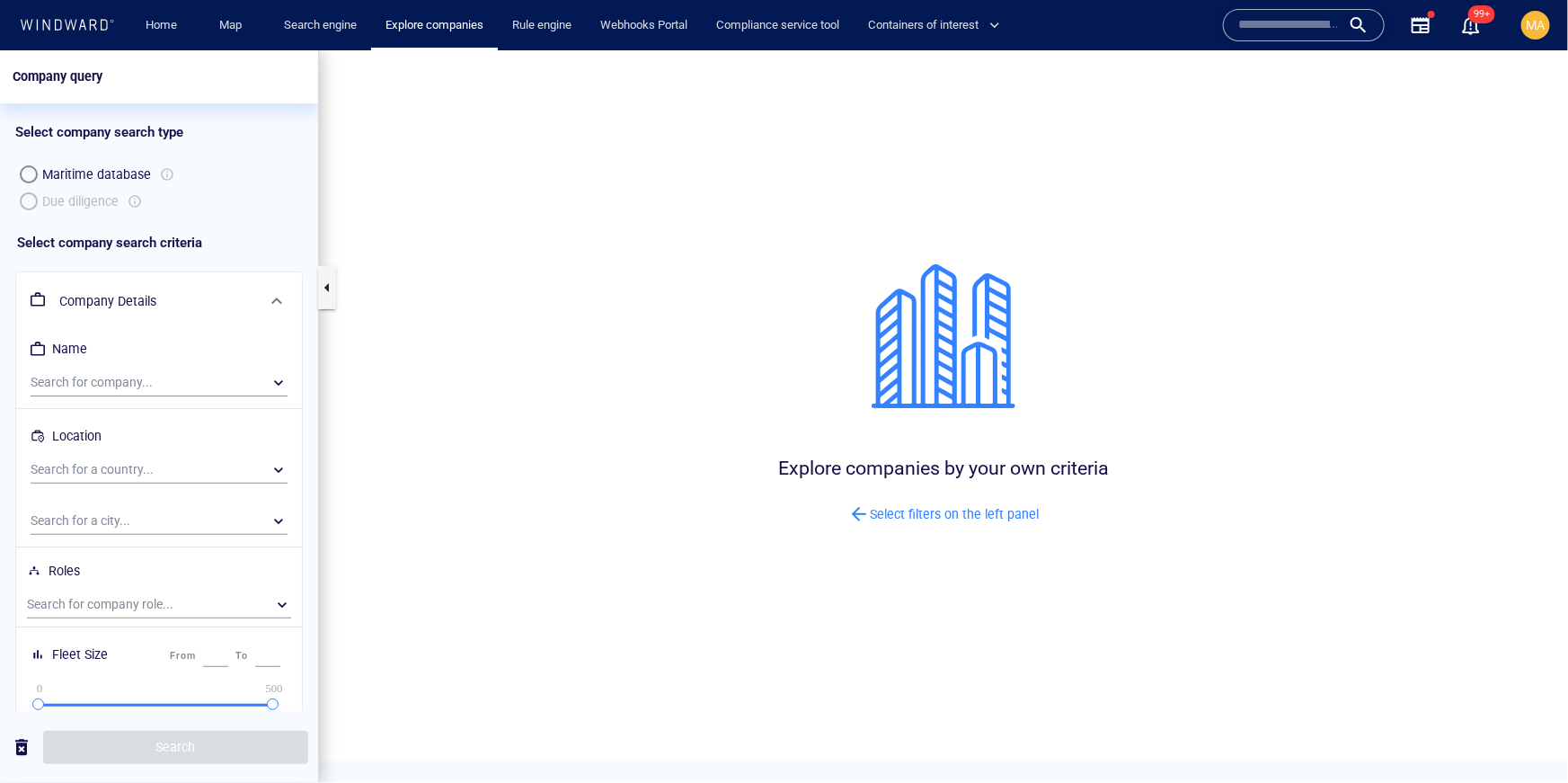
click at [161, 162] on div at bounding box center [167, 173] width 15 height 22
click at [899, 520] on h6 "Select filters on the left panel" at bounding box center [943, 514] width 191 height 23
click at [879, 506] on h6 "Select filters on the left panel" at bounding box center [943, 514] width 191 height 23
click at [1541, 39] on button "MA" at bounding box center [1535, 25] width 36 height 36
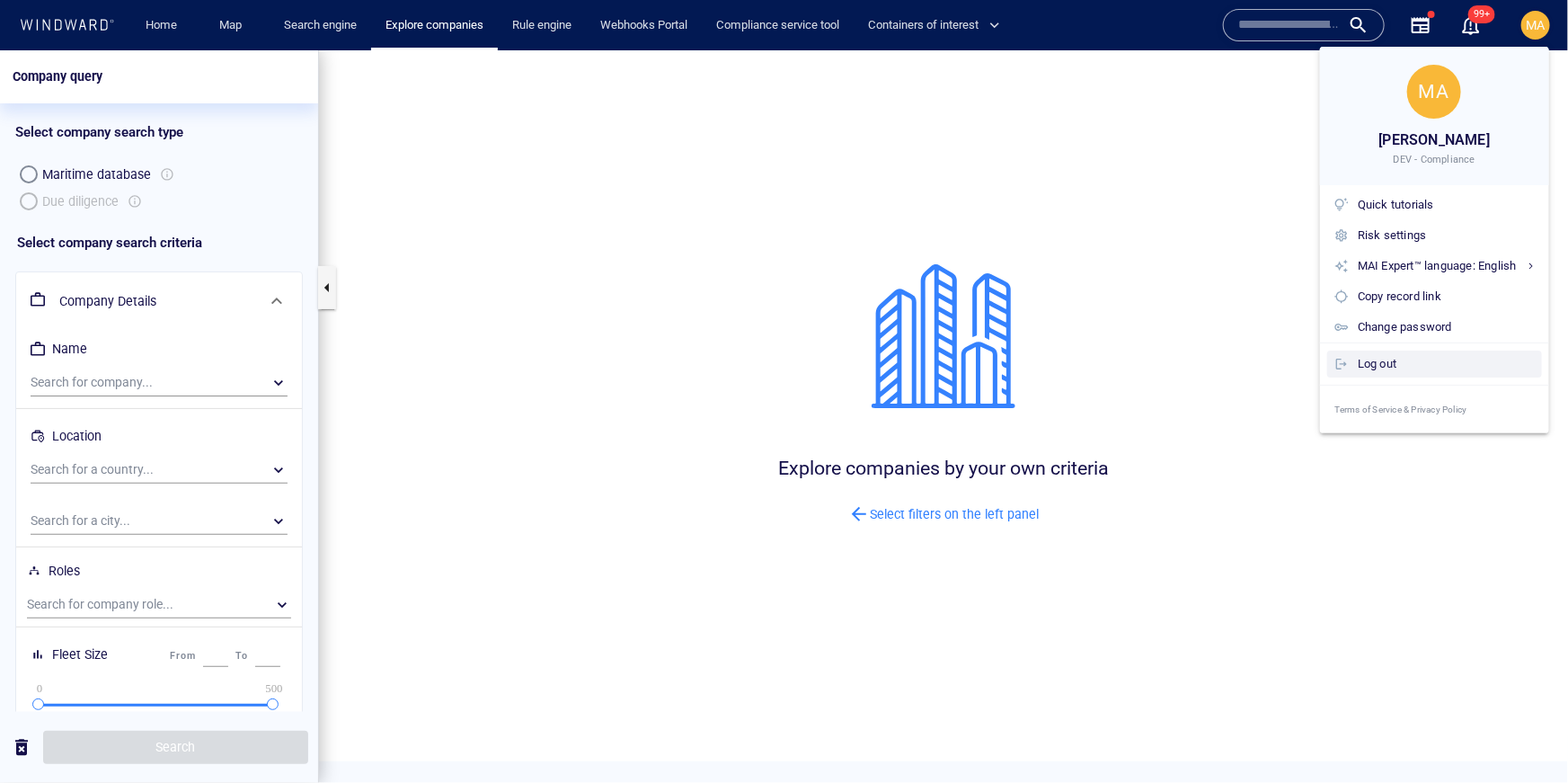
click at [1358, 354] on div "Log out" at bounding box center [1446, 364] width 177 height 20
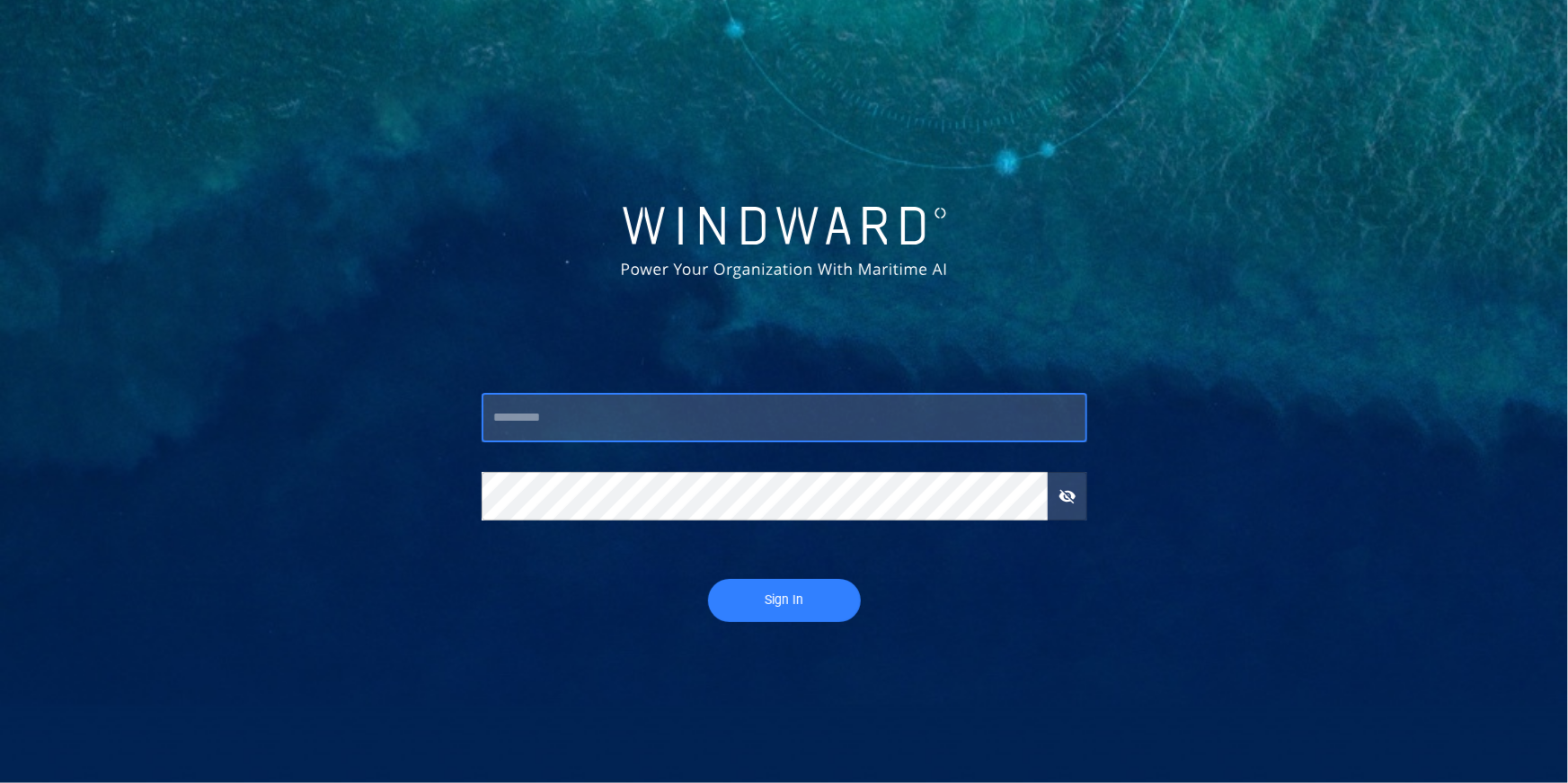
click at [663, 403] on input "text" at bounding box center [784, 417] width 606 height 48
type input "*"
type input "***"
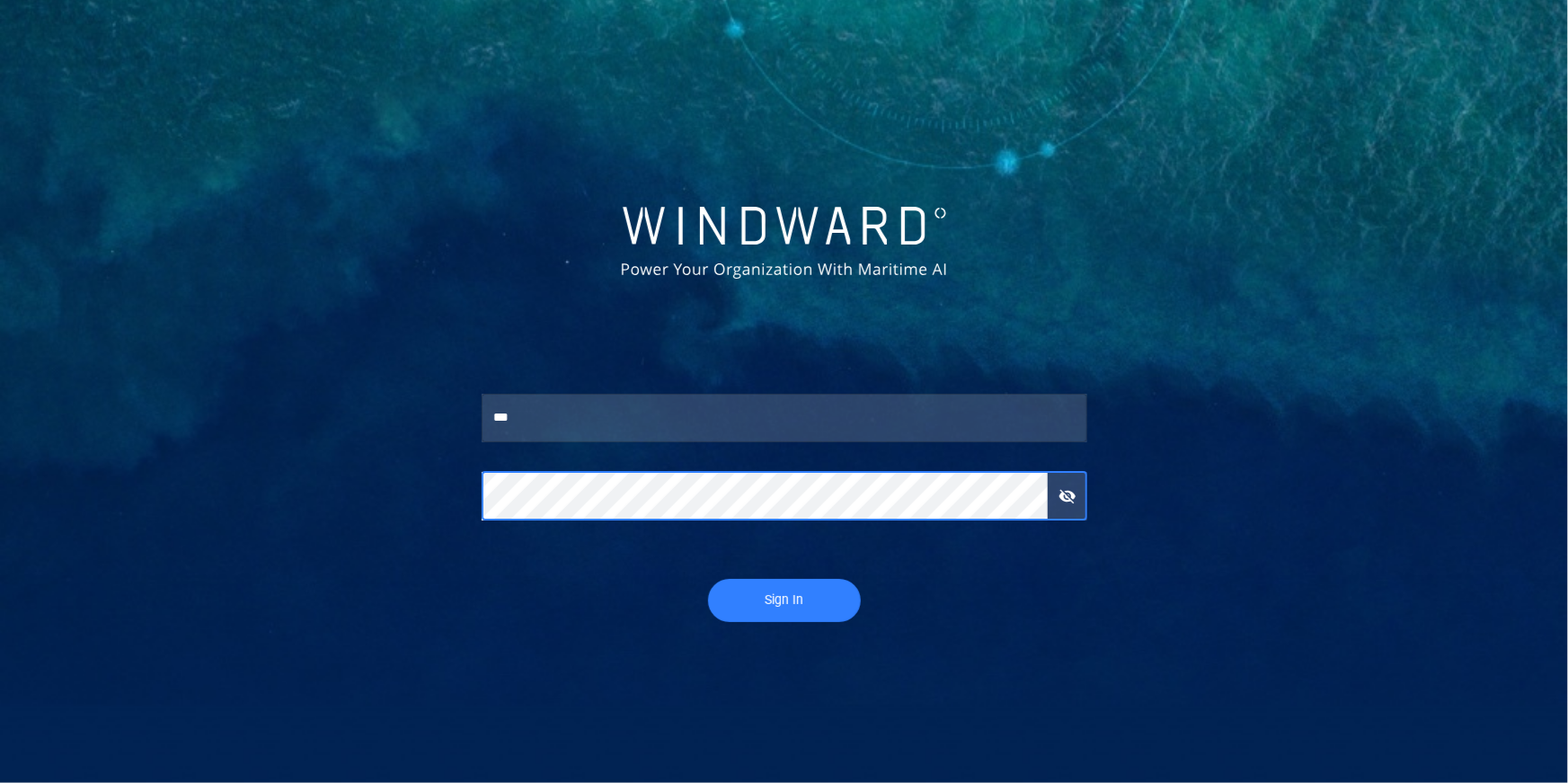
click at [708, 579] on button "Sign In" at bounding box center [784, 600] width 152 height 43
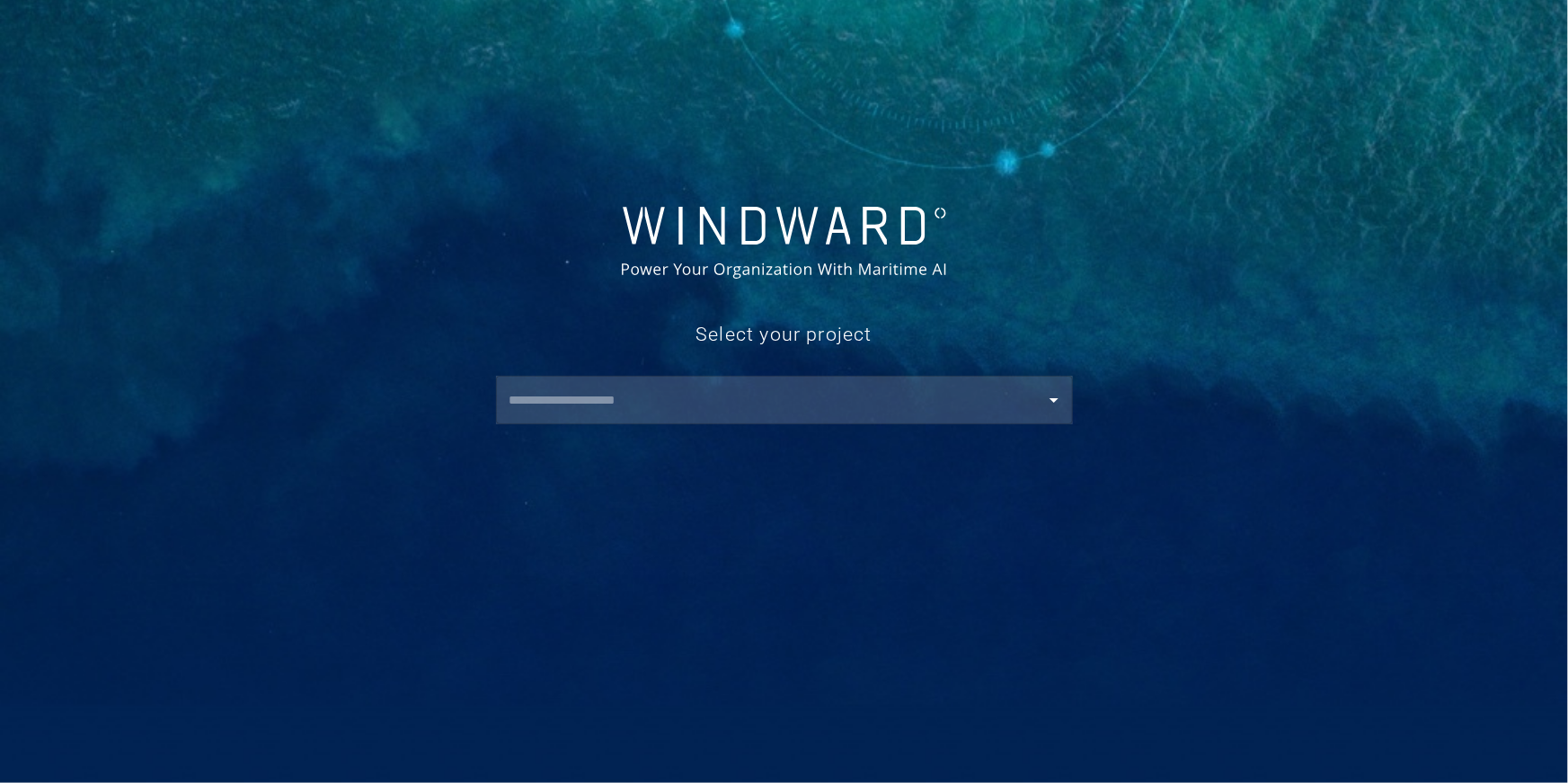
click at [533, 420] on div "​" at bounding box center [784, 400] width 576 height 48
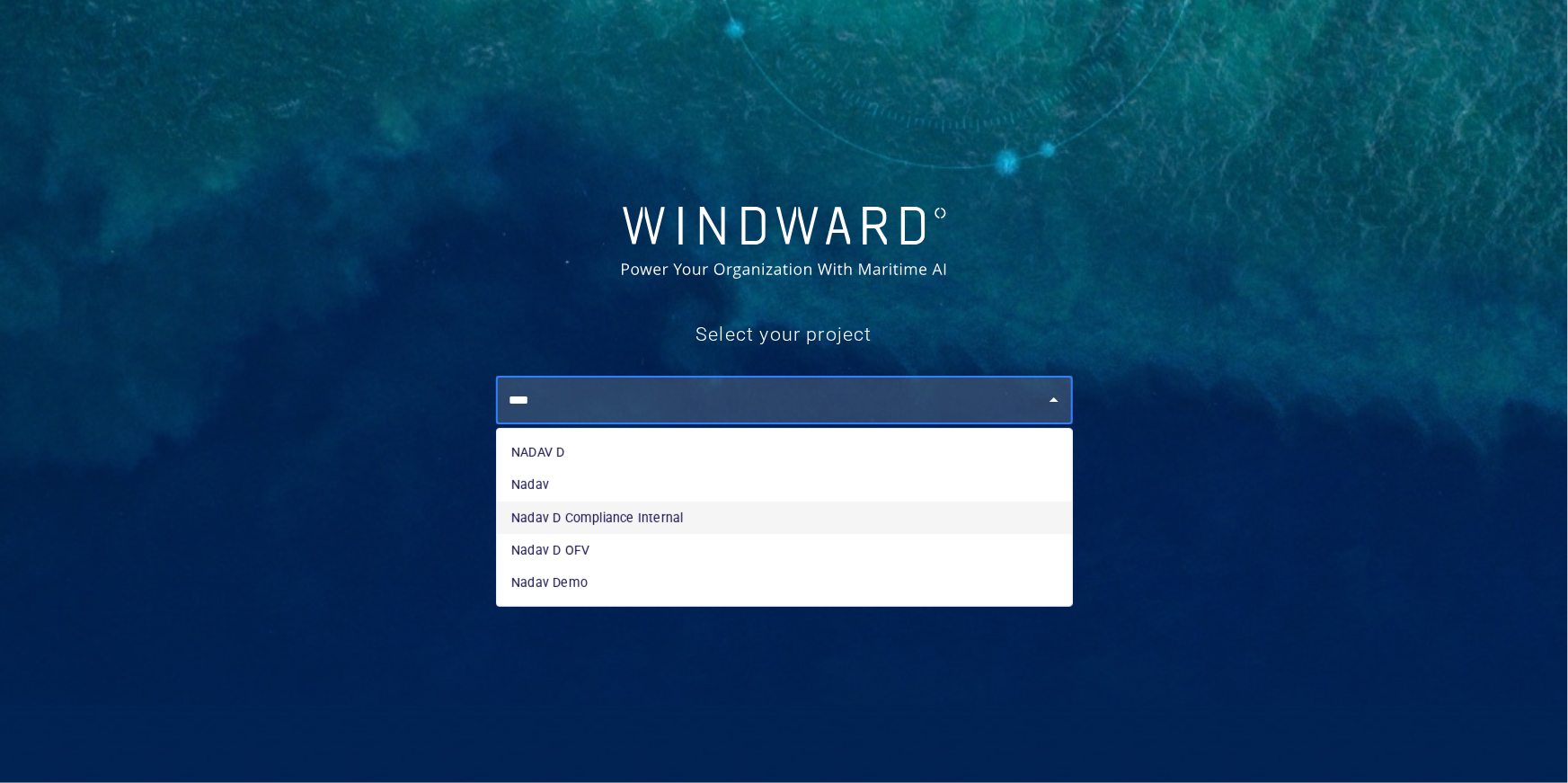
click at [618, 517] on li "Nadav D Compliance Internal" at bounding box center [784, 517] width 575 height 32
type input "**********"
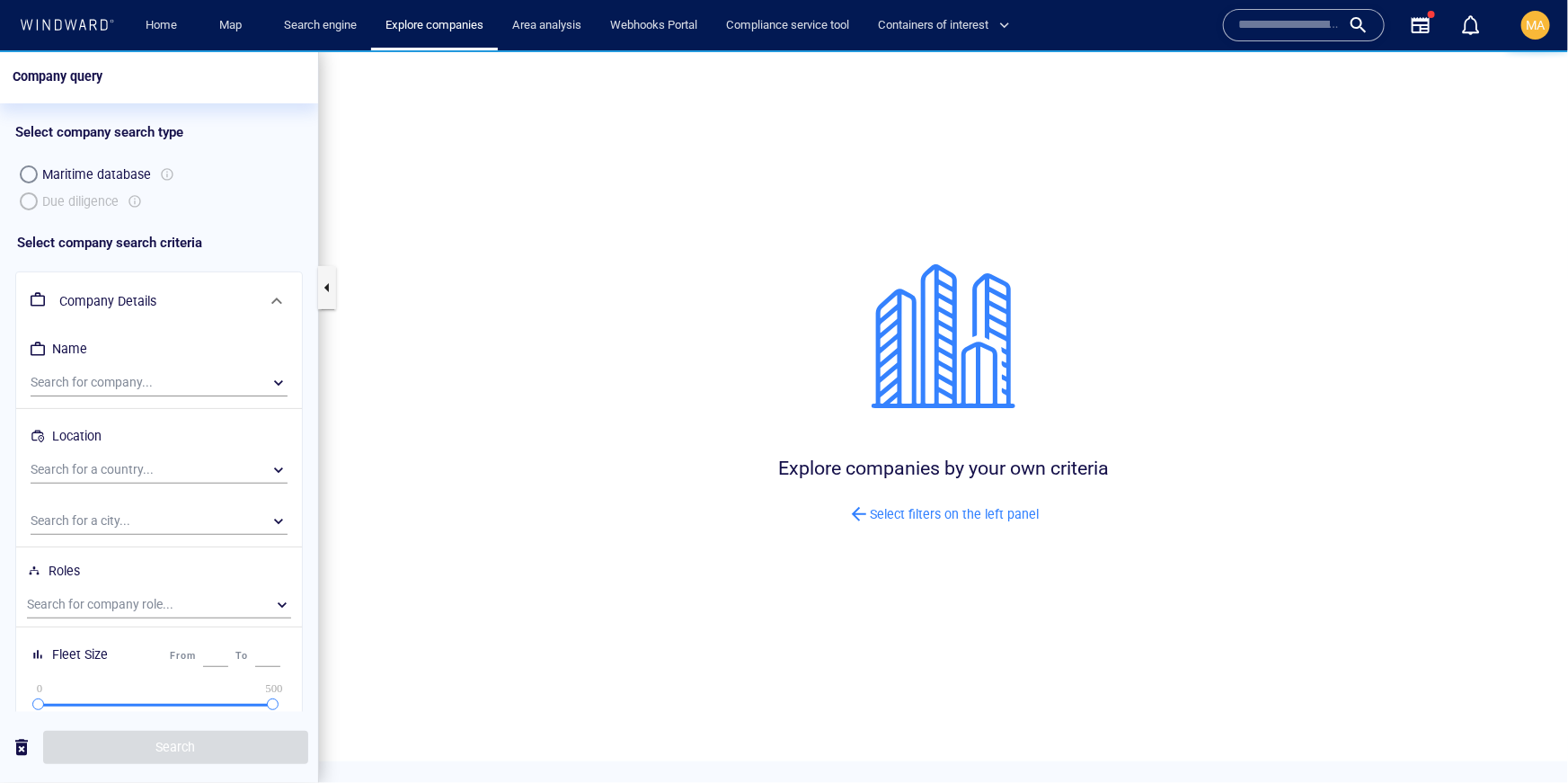
click at [28, 201] on div "Maritime database Due diligence" at bounding box center [159, 186] width 287 height 54
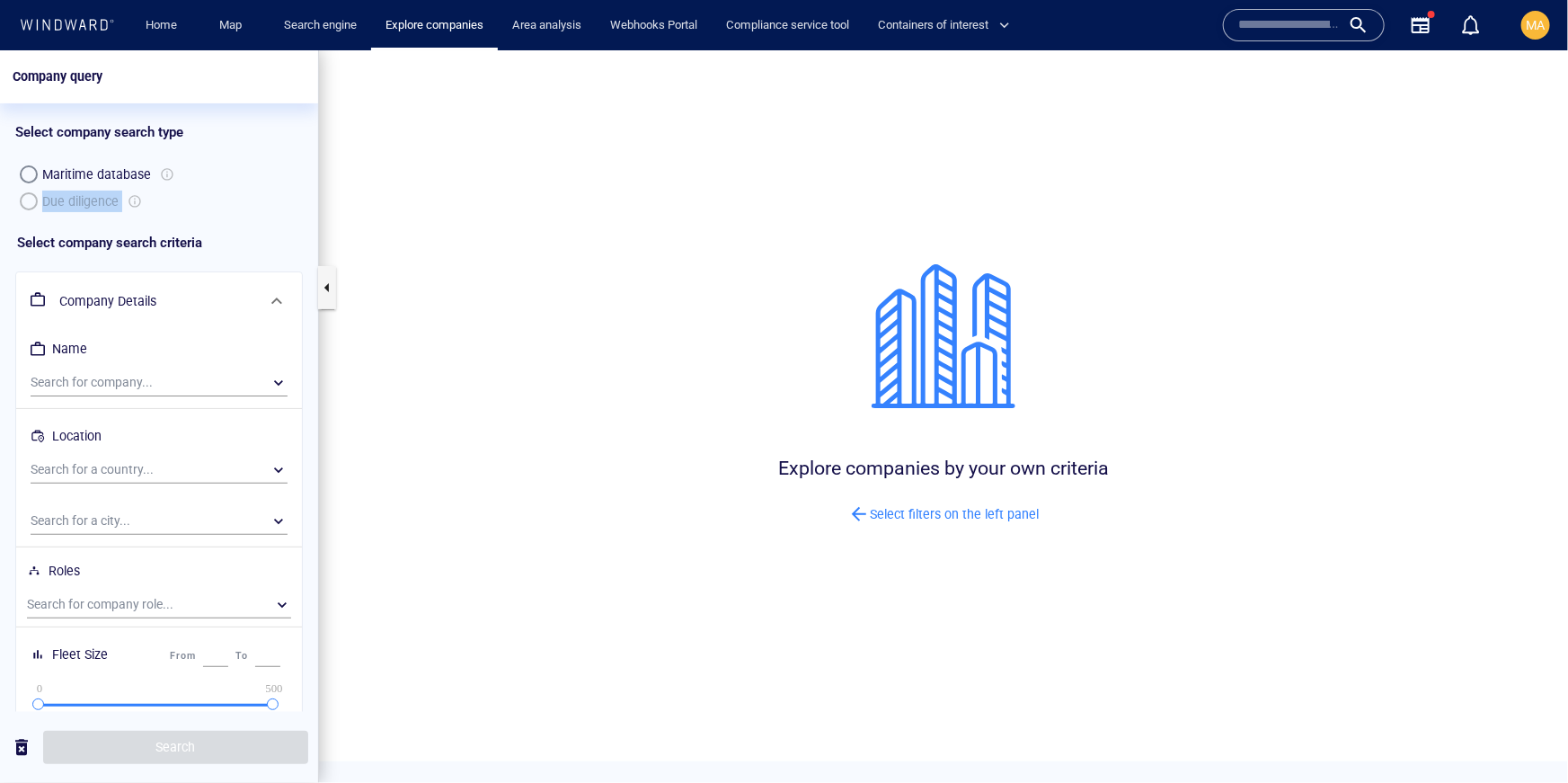
click at [130, 205] on div "Maritime database Due diligence" at bounding box center [159, 186] width 287 height 54
click at [130, 204] on div "Maritime database Due diligence" at bounding box center [159, 186] width 287 height 54
drag, startPoint x: 130, startPoint y: 204, endPoint x: 99, endPoint y: 254, distance: 58.8
click at [99, 254] on div "Select company search type Maritime database Due diligence Select company searc…" at bounding box center [159, 442] width 318 height 680
click at [76, 352] on div "Name" at bounding box center [69, 348] width 42 height 30
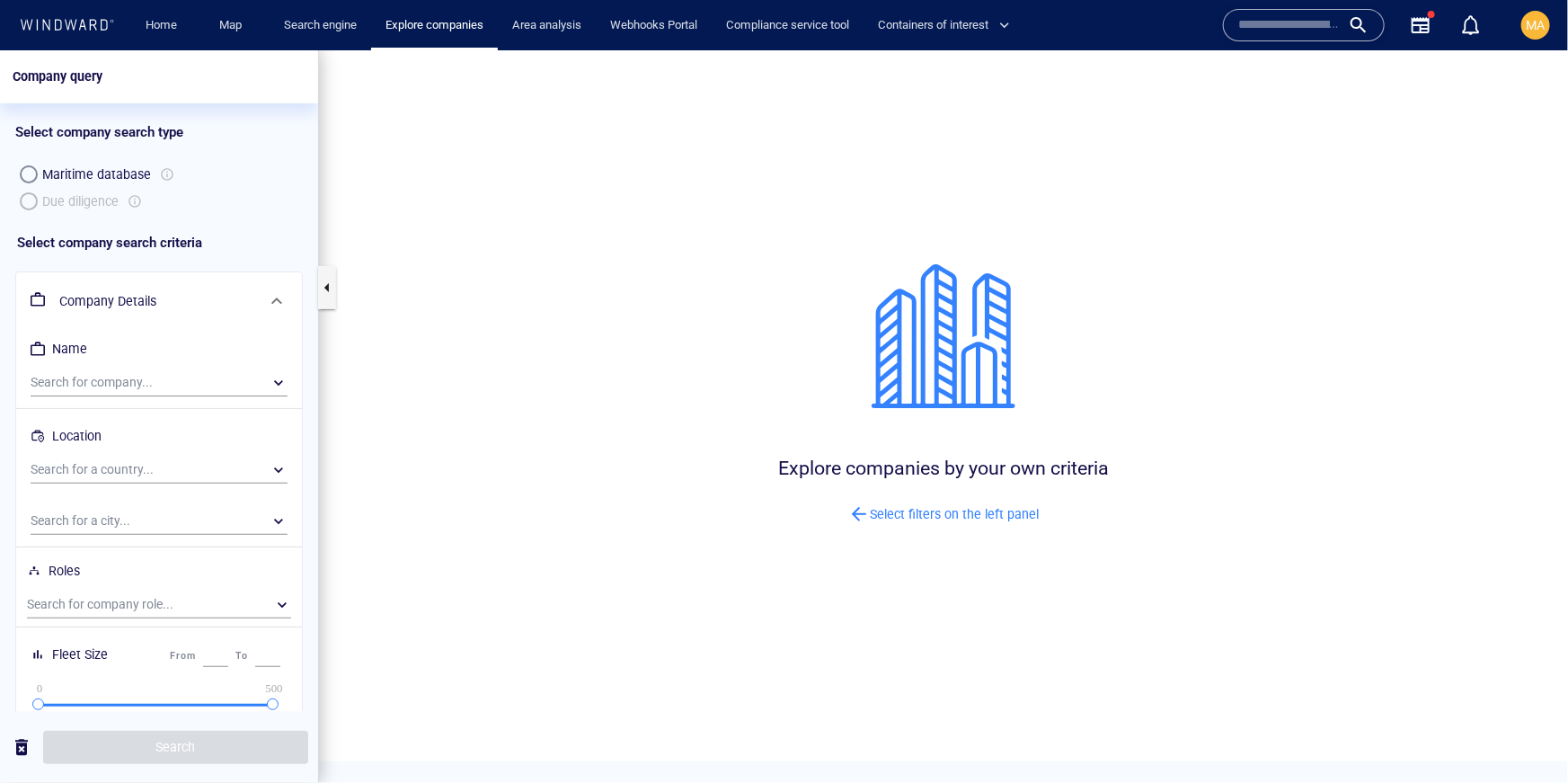
click at [160, 293] on h6 "Company Details" at bounding box center [157, 300] width 196 height 23
click at [157, 306] on h6 "Company Details" at bounding box center [157, 300] width 196 height 23
click at [16, 188] on div "Maritime database Due diligence" at bounding box center [159, 186] width 287 height 54
click at [491, 30] on link "Explore companies" at bounding box center [434, 26] width 112 height 31
click at [784, 34] on link "Compliance service tool" at bounding box center [787, 26] width 138 height 31
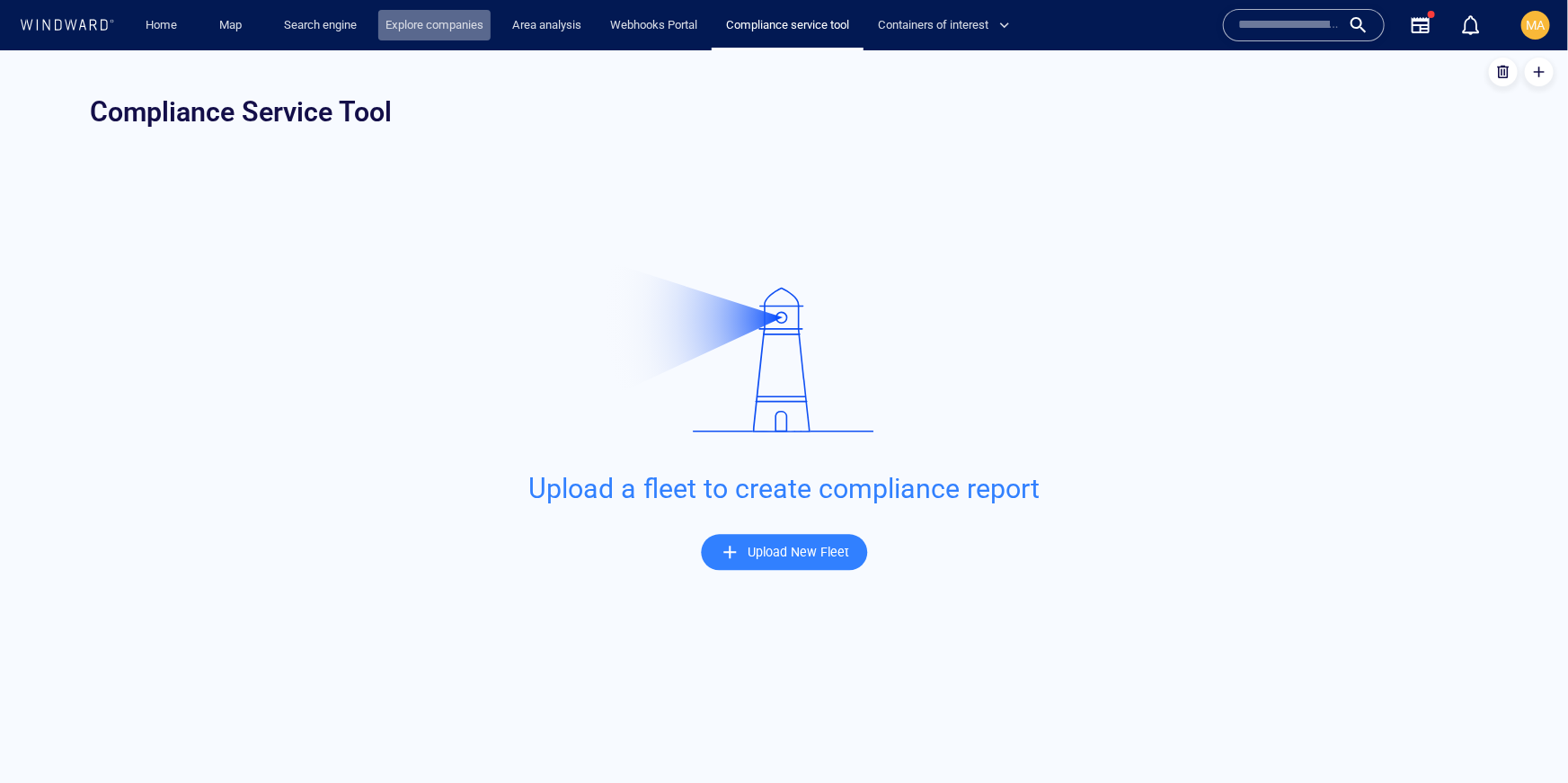
click at [428, 32] on link "Explore companies" at bounding box center [434, 26] width 112 height 31
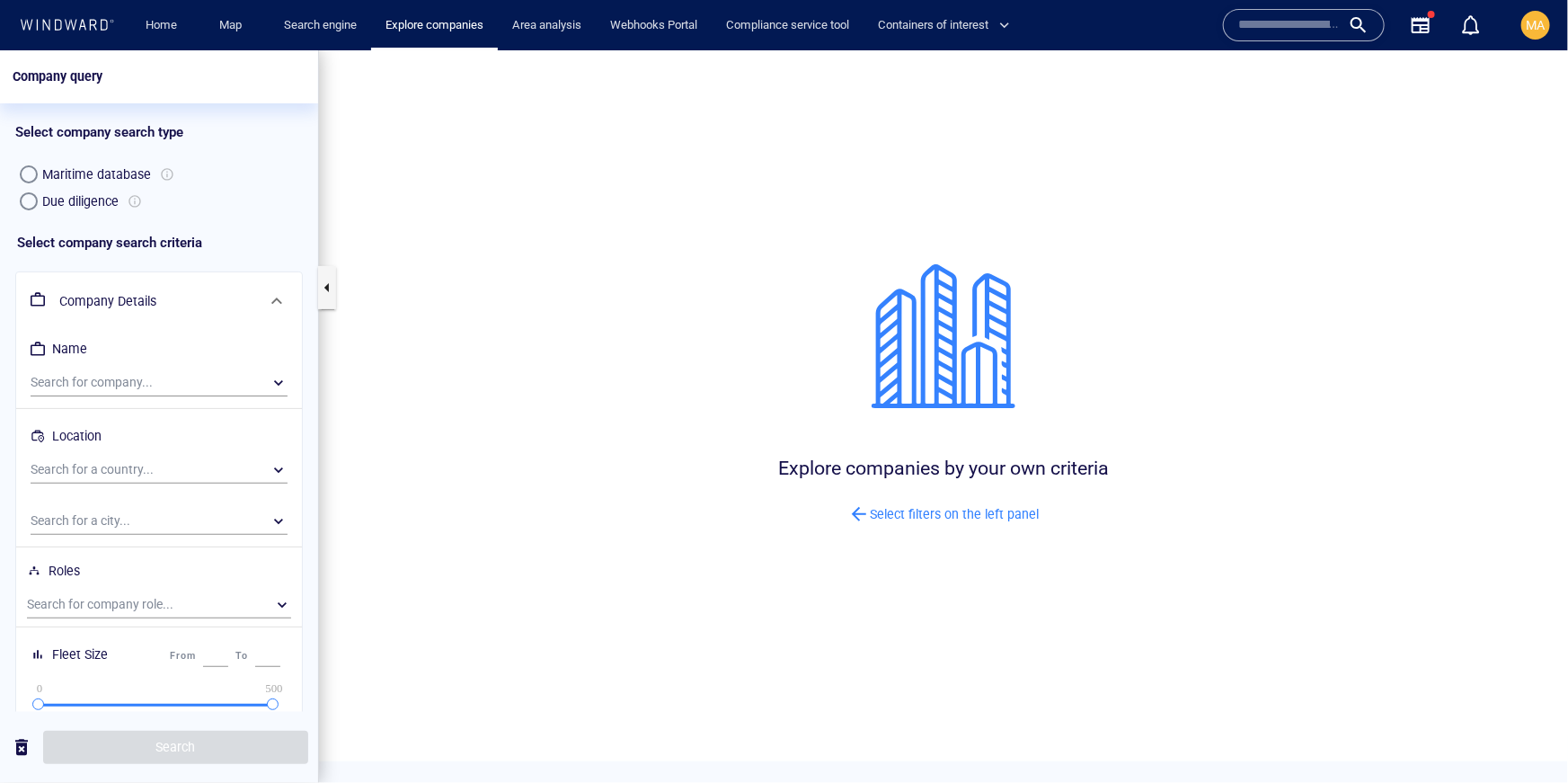
drag, startPoint x: 123, startPoint y: 183, endPoint x: 109, endPoint y: 193, distance: 17.2
click at [123, 183] on div "Maritime database" at bounding box center [96, 173] width 109 height 22
click at [69, 194] on div "Due diligence" at bounding box center [80, 201] width 77 height 22
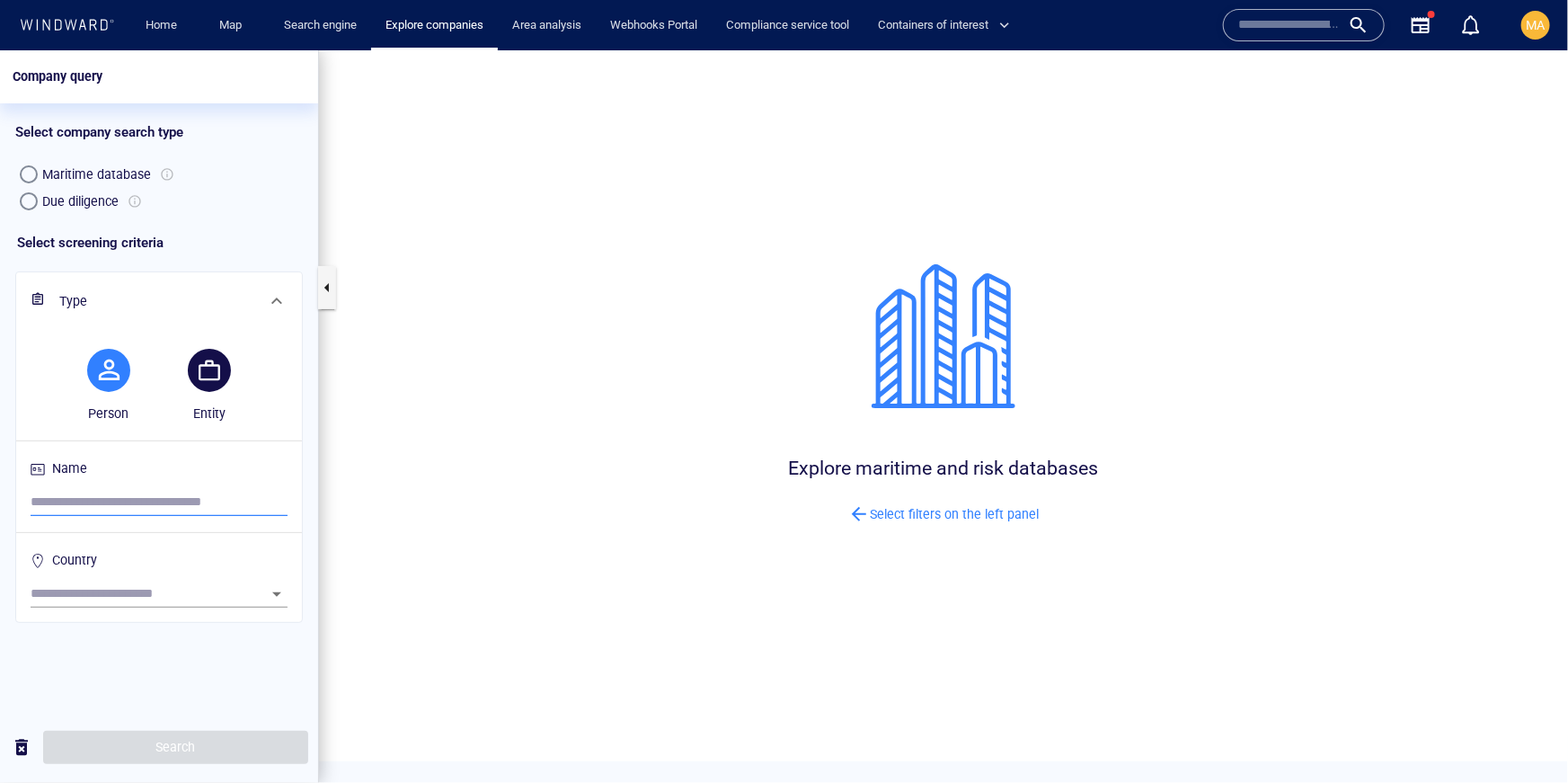
click at [126, 506] on input "search" at bounding box center [159, 502] width 257 height 27
paste input "**********"
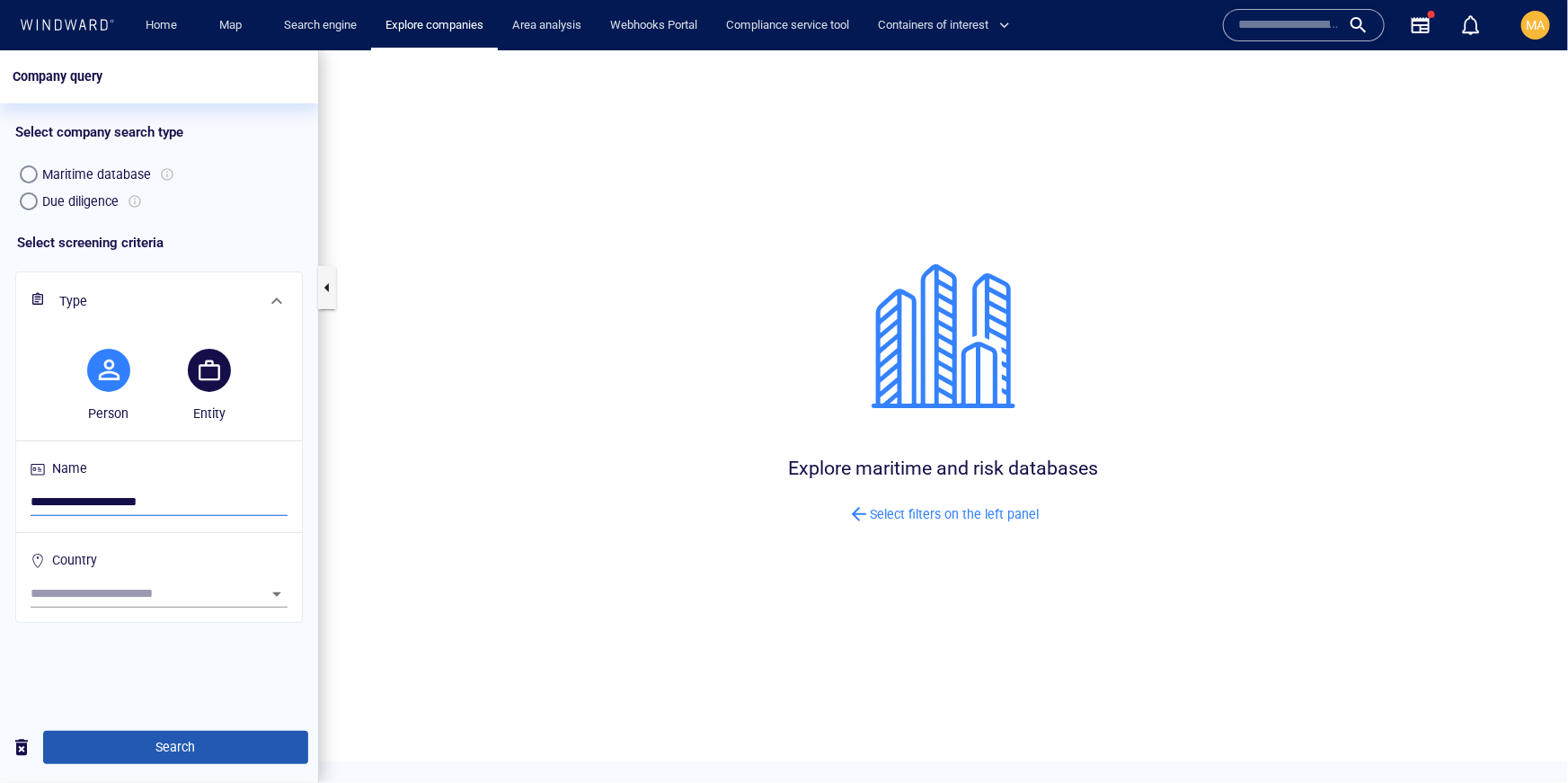
click at [172, 741] on span "Search" at bounding box center [175, 746] width 236 height 23
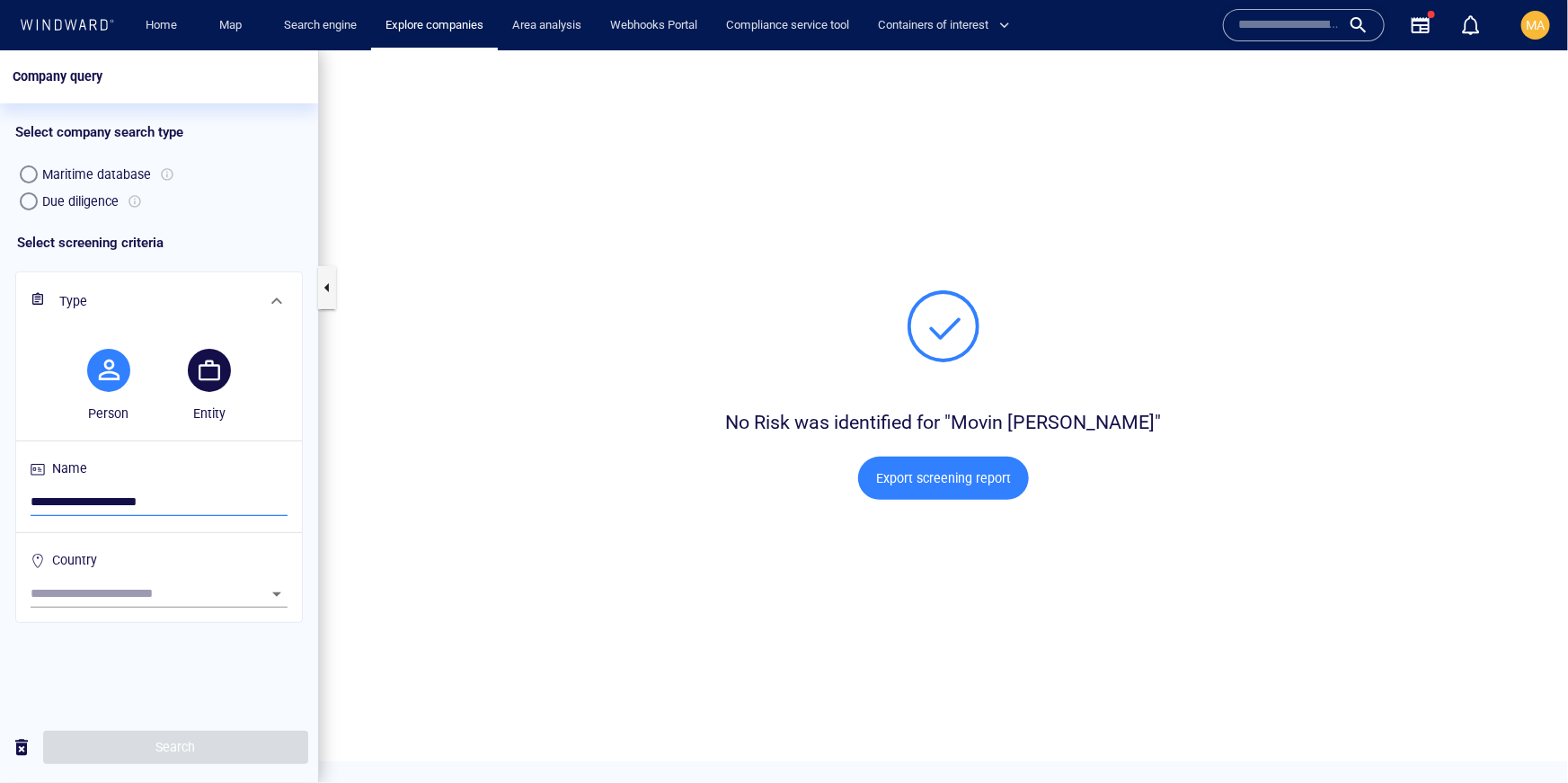
click at [92, 499] on input "**********" at bounding box center [159, 502] width 257 height 27
drag, startPoint x: 764, startPoint y: 426, endPoint x: 1179, endPoint y: 447, distance: 415.5
click at [1179, 447] on div "No Risk was identified for "Movin derik mathayas" Export screening report" at bounding box center [943, 454] width 753 height 155
click at [102, 499] on input "**********" at bounding box center [159, 502] width 257 height 27
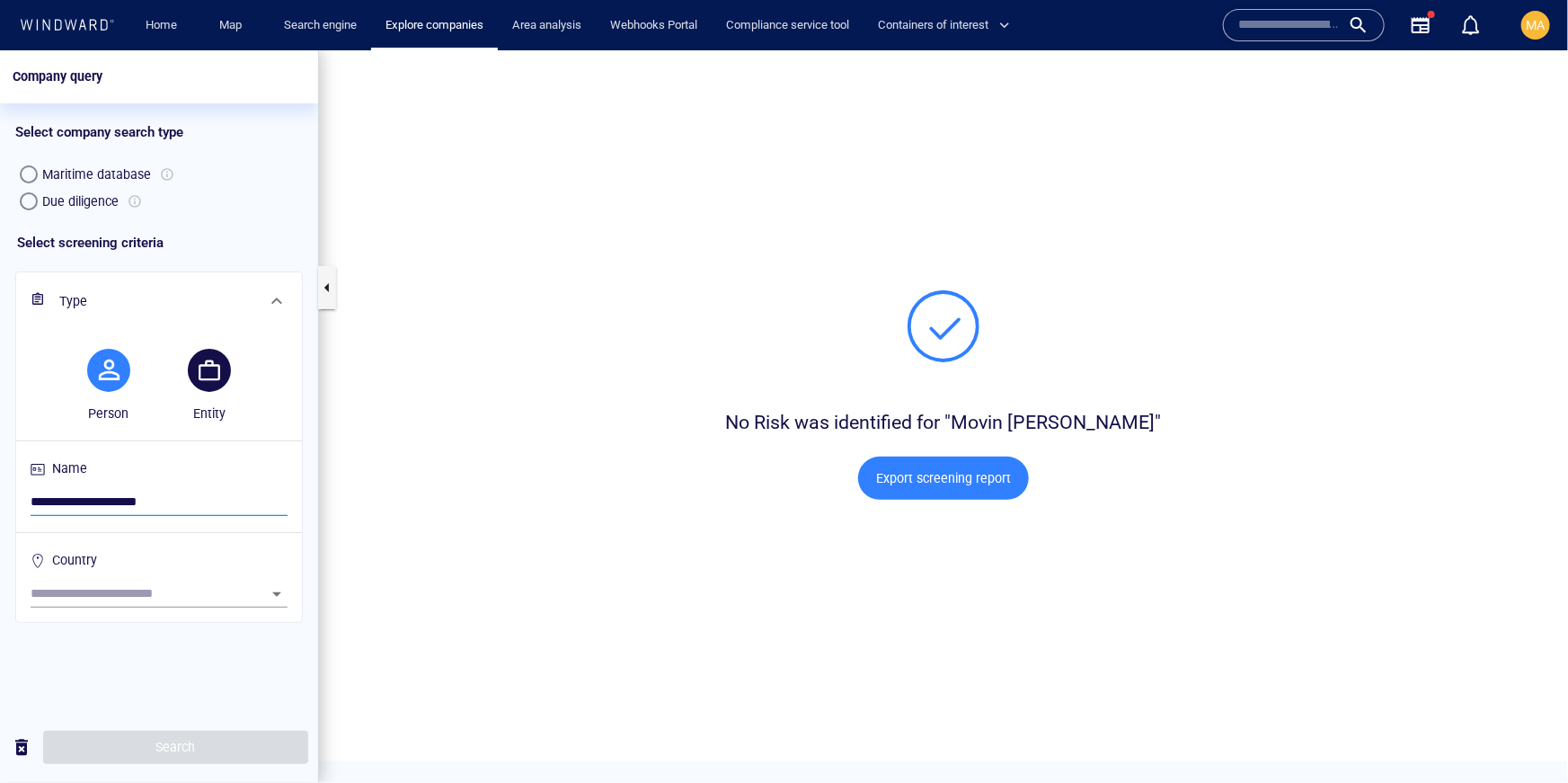
click at [102, 499] on input "**********" at bounding box center [159, 502] width 257 height 27
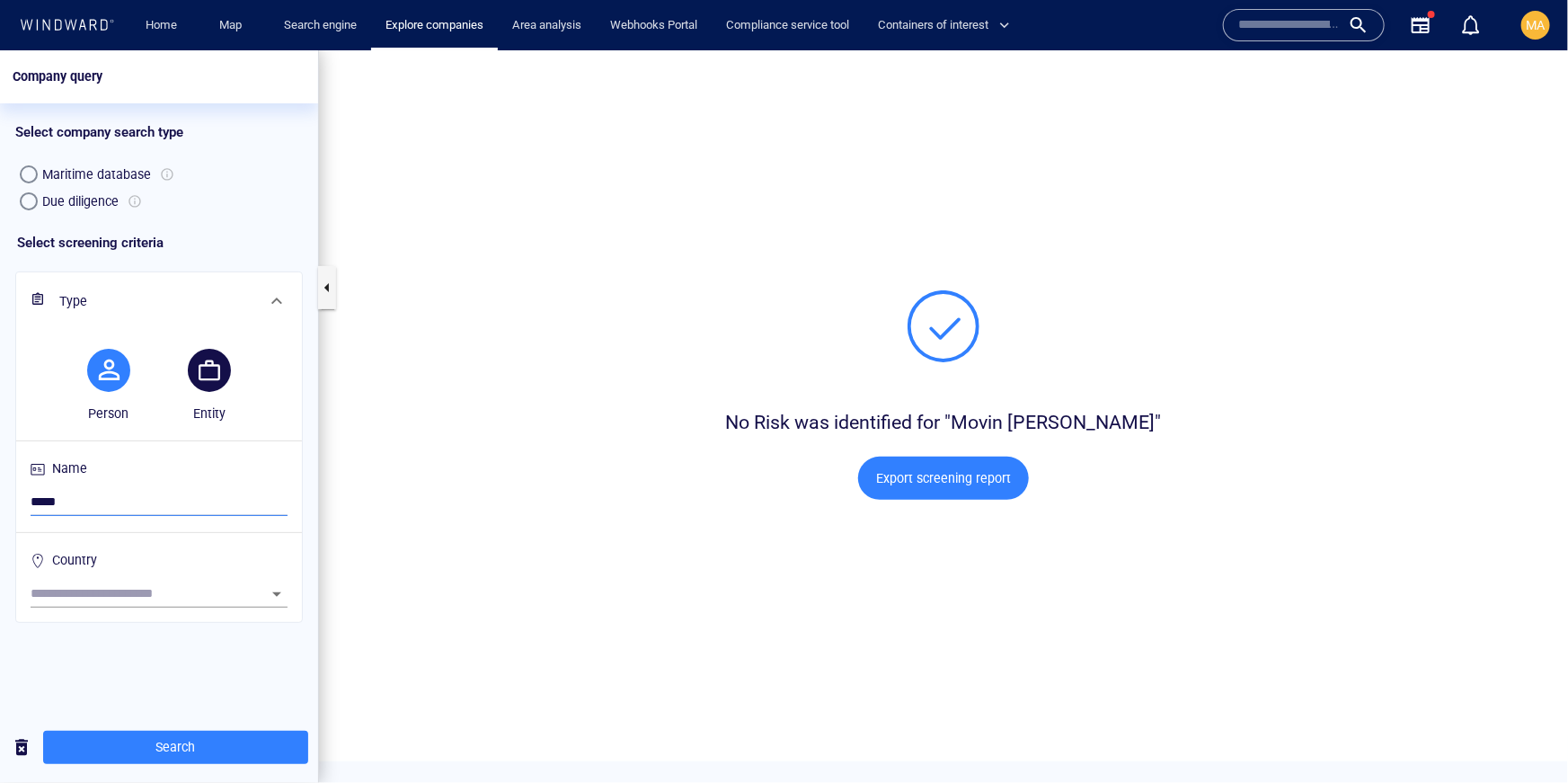
click at [119, 654] on div "Select screening criteria Type Person Entity Name ***** Country" at bounding box center [159, 462] width 318 height 497
click at [124, 749] on span "Search" at bounding box center [175, 746] width 236 height 23
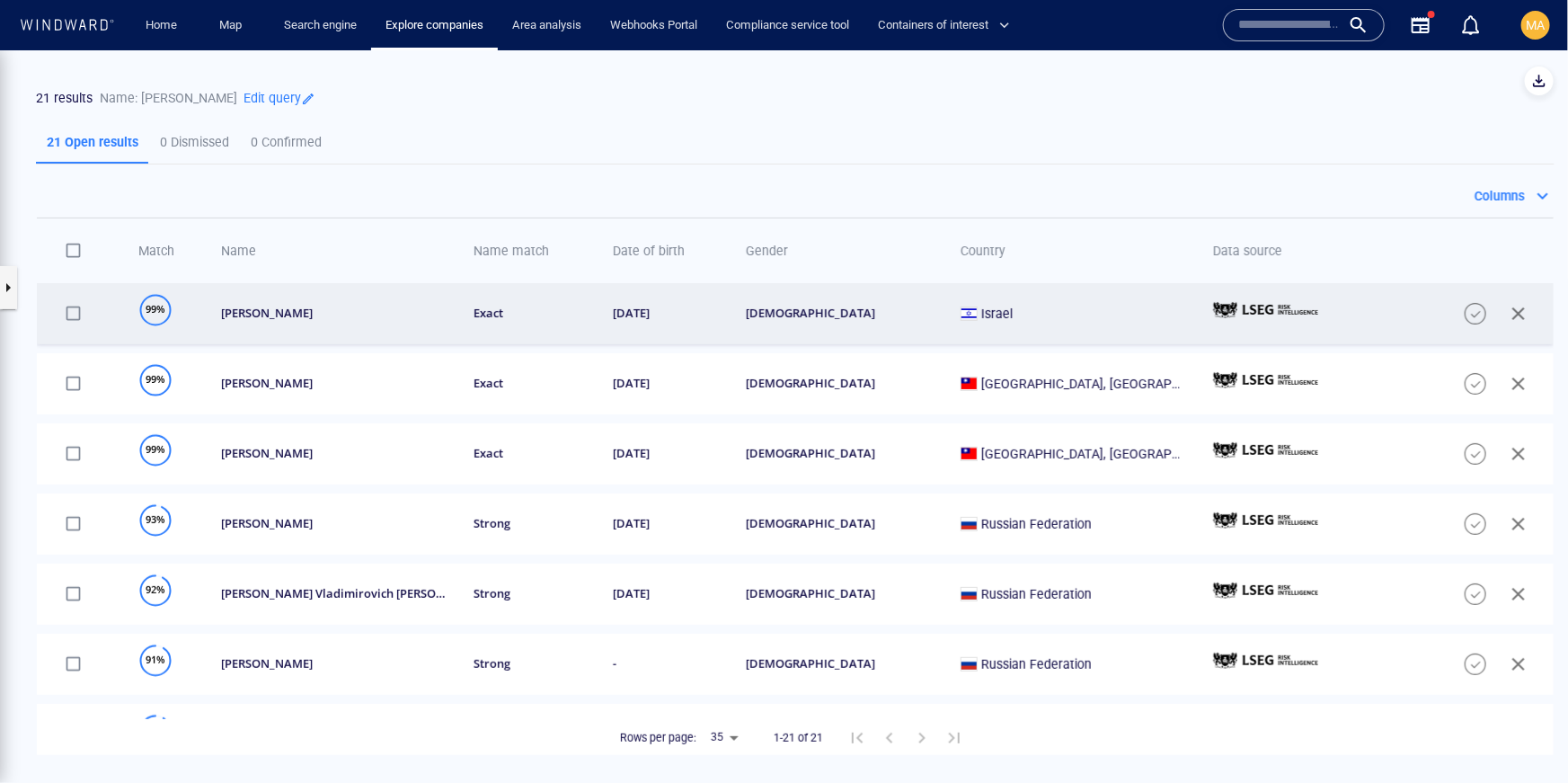
click at [298, 328] on td "fateen mulla" at bounding box center [328, 312] width 253 height 61
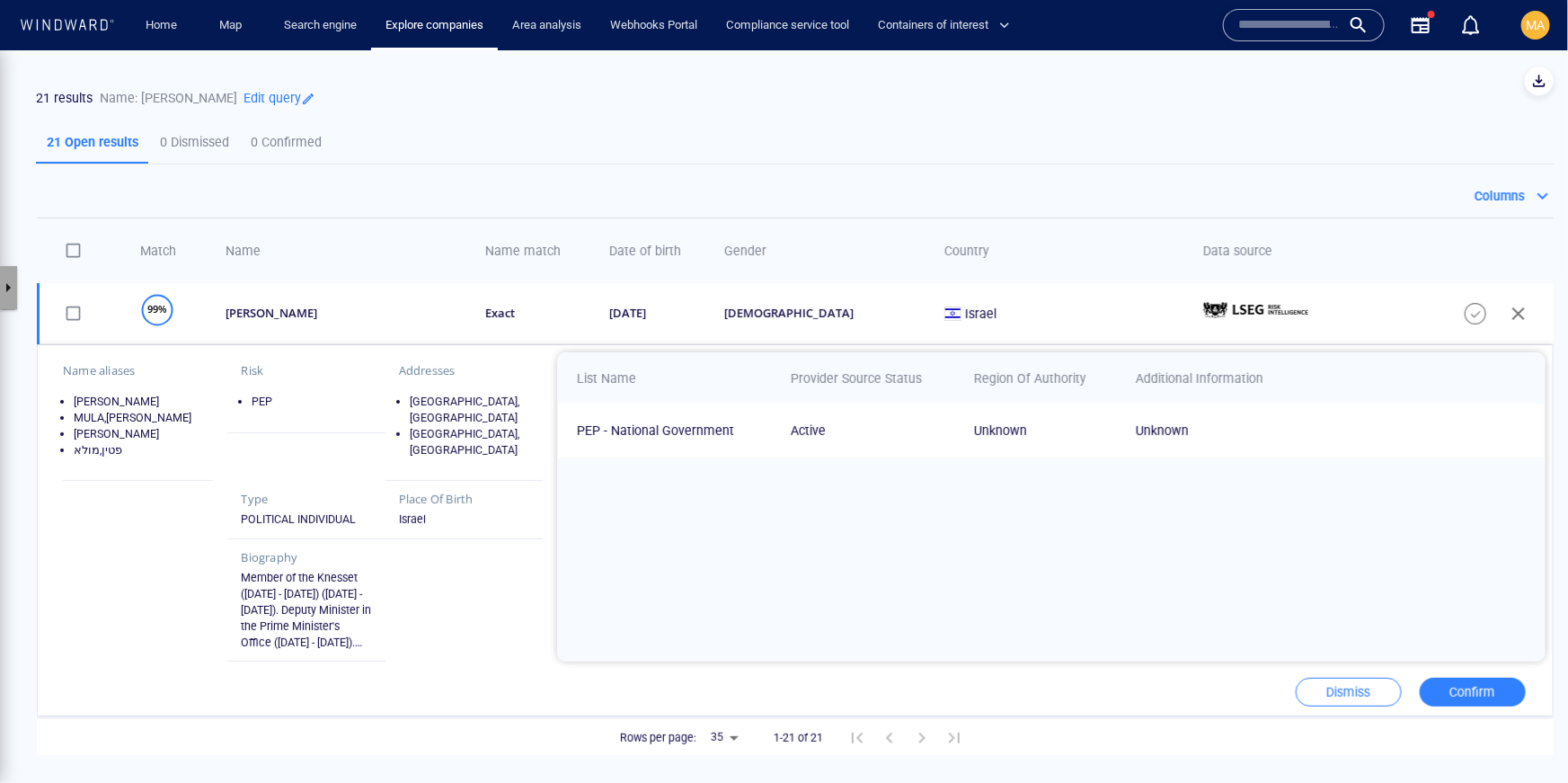
click at [7, 287] on button "button" at bounding box center [8, 287] width 18 height 43
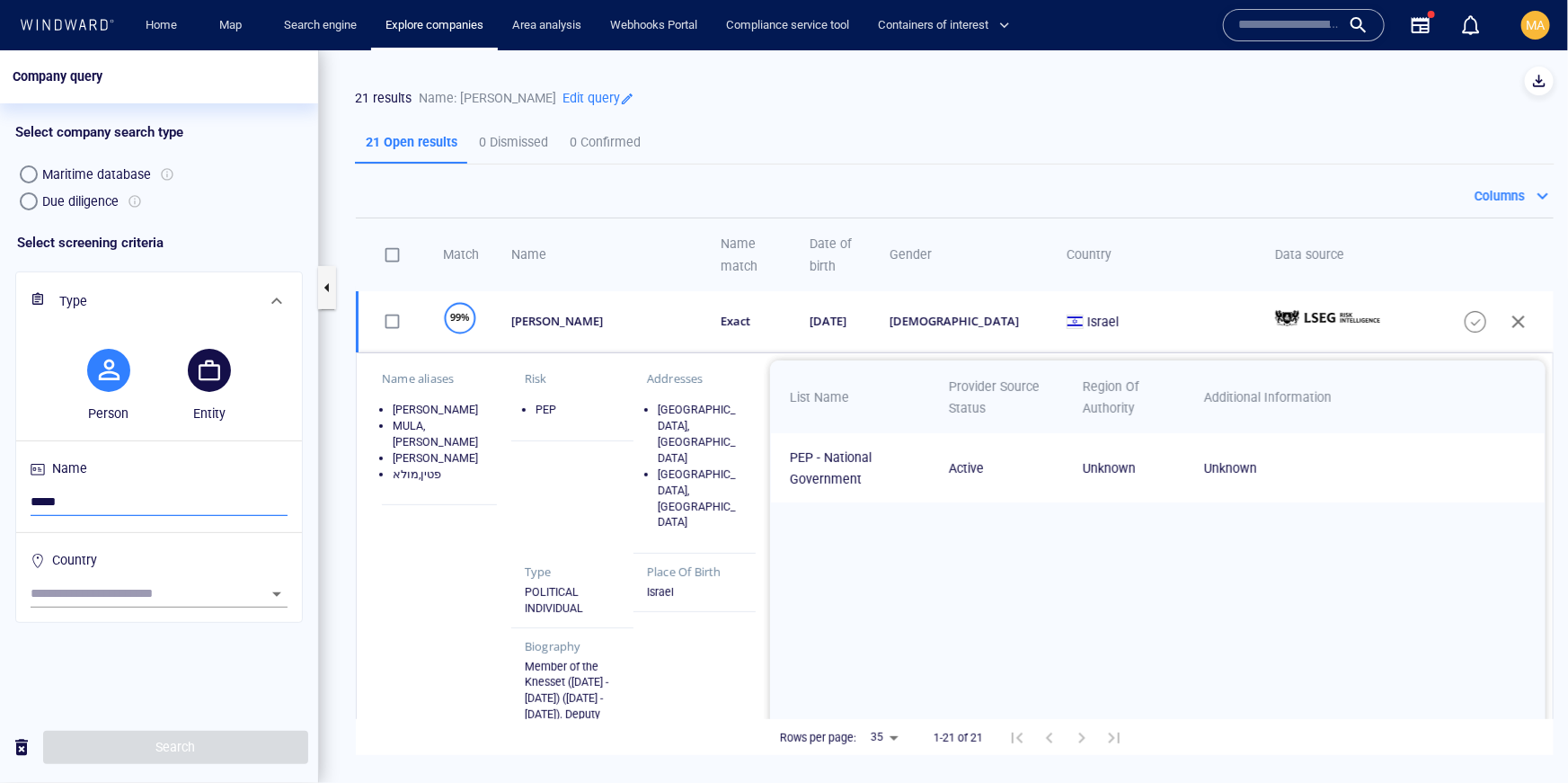
click at [67, 501] on input "*****" at bounding box center [159, 502] width 257 height 27
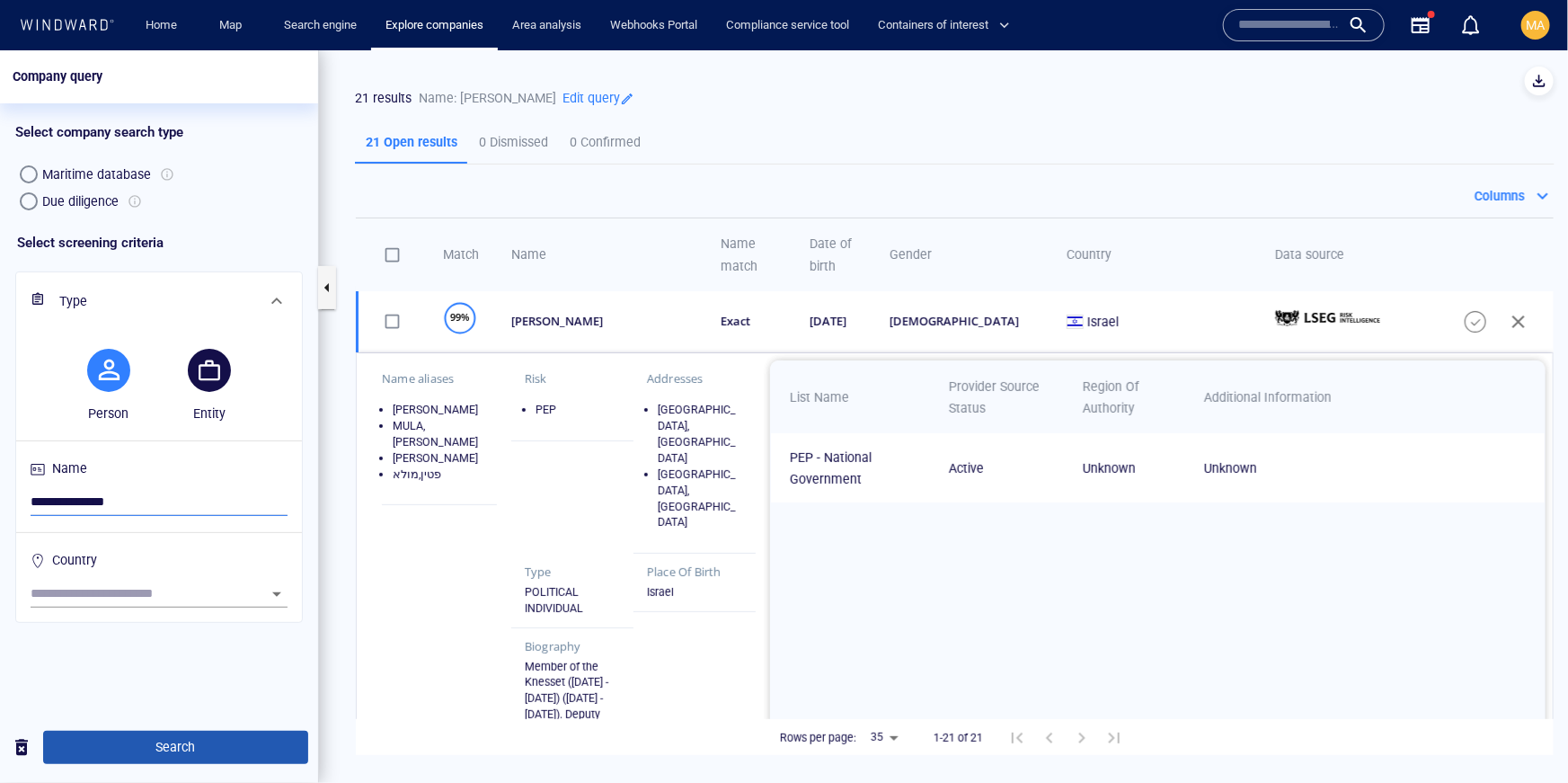
type input "**********"
click at [154, 741] on span "Search" at bounding box center [175, 746] width 236 height 23
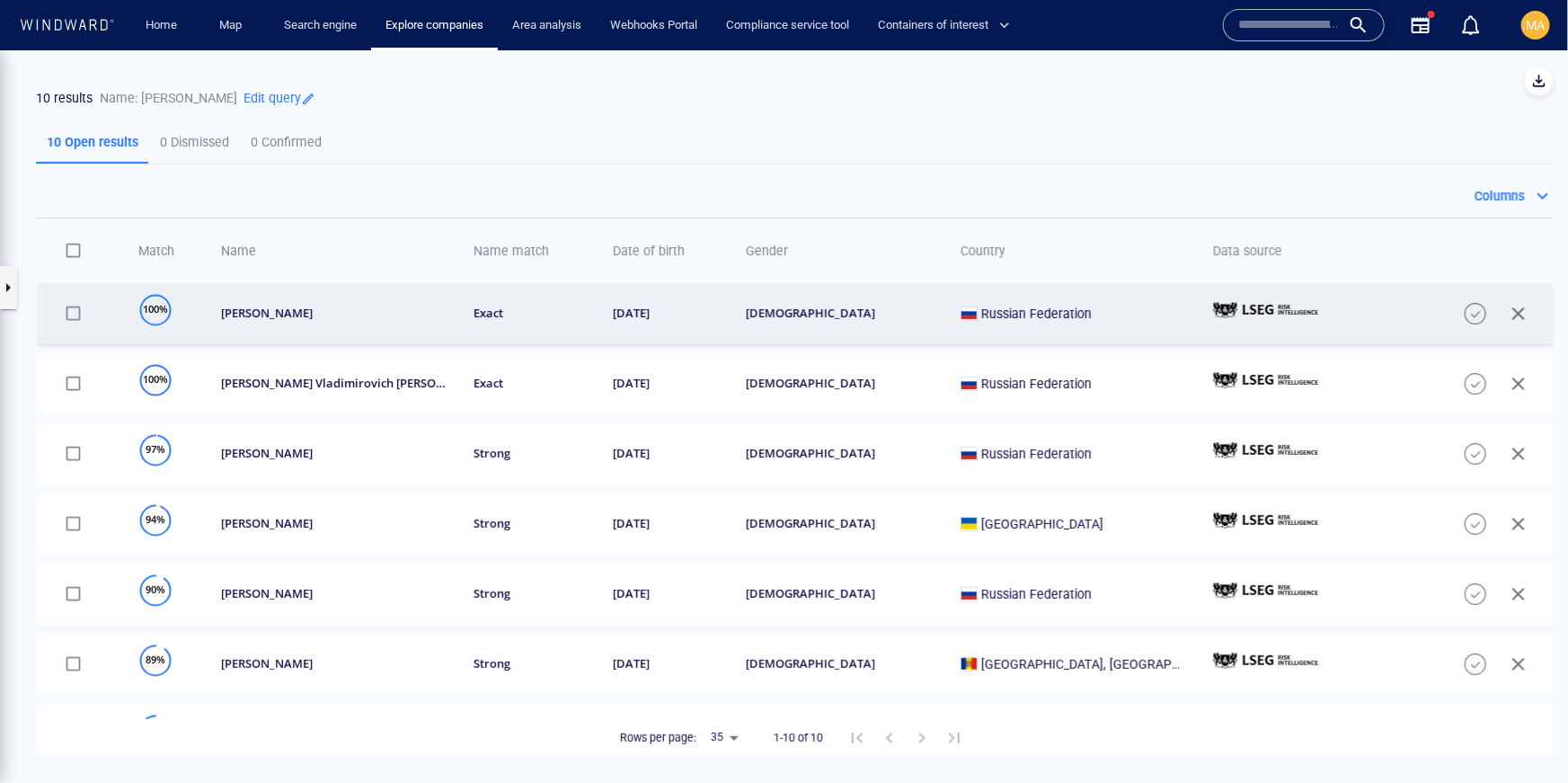
click at [331, 306] on div "vladimir putin" at bounding box center [335, 312] width 229 height 16
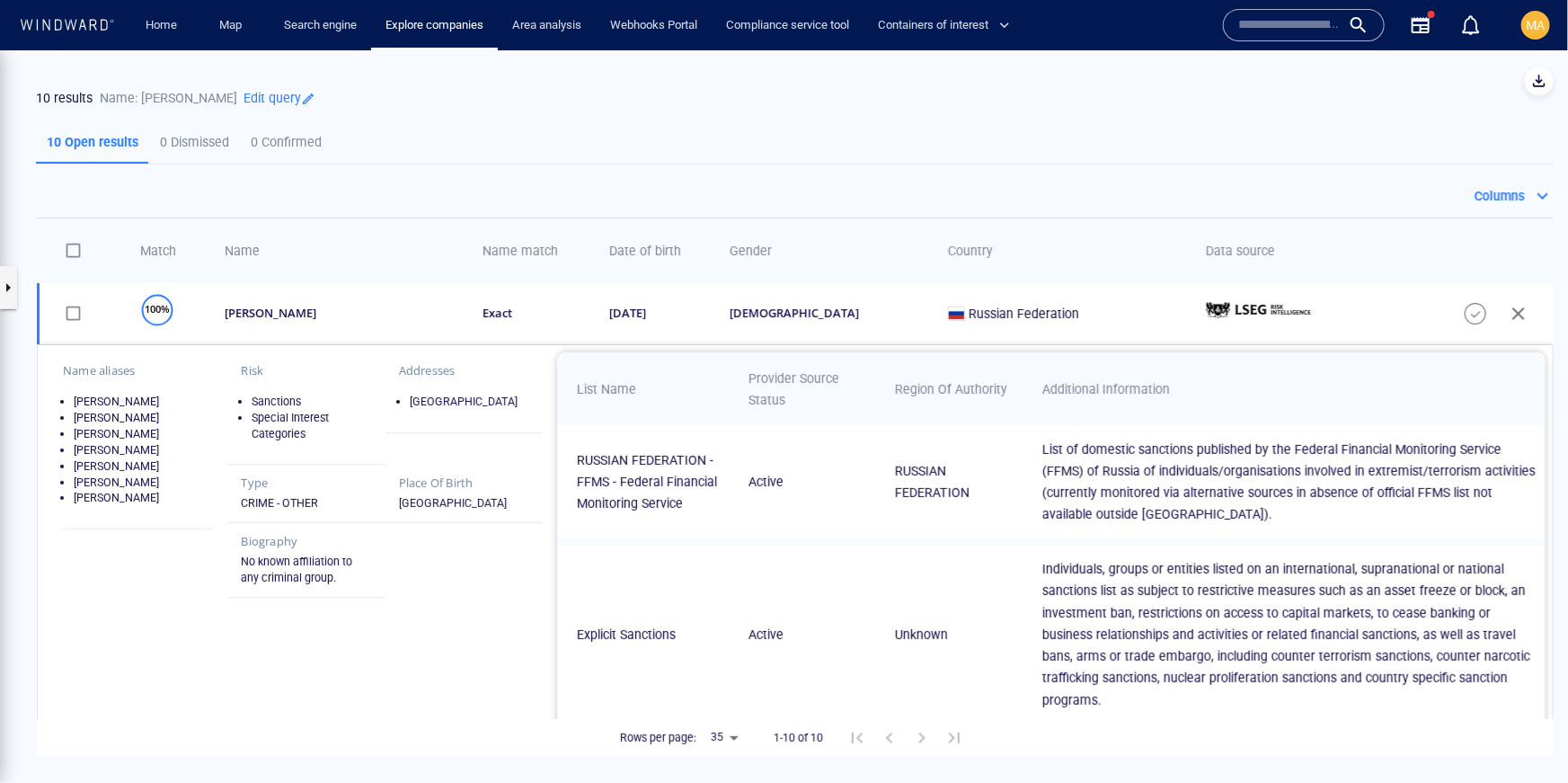
drag, startPoint x: 99, startPoint y: 405, endPoint x: 93, endPoint y: 552, distance: 147.1
click at [93, 506] on ul "PUTIN,Vladimir Genadevich PUTIN,Vladimir Genadyevich ПУТИН,Владимир Генадьевич …" at bounding box center [138, 448] width 150 height 112
drag, startPoint x: 274, startPoint y: 407, endPoint x: 274, endPoint y: 434, distance: 27.0
click at [274, 434] on ul "Sanctions Special Interest Categories" at bounding box center [306, 416] width 130 height 48
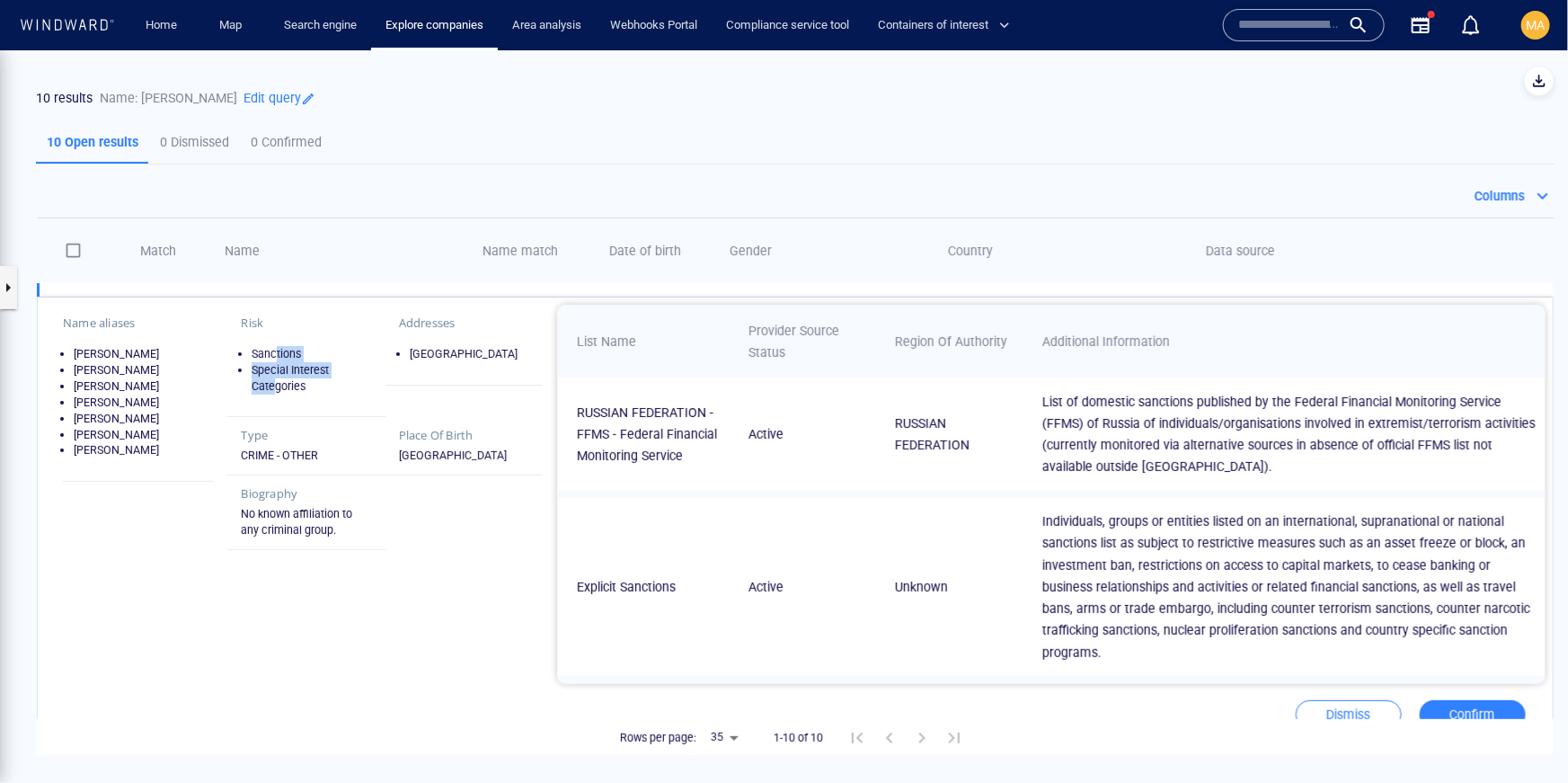
scroll to position [43, 0]
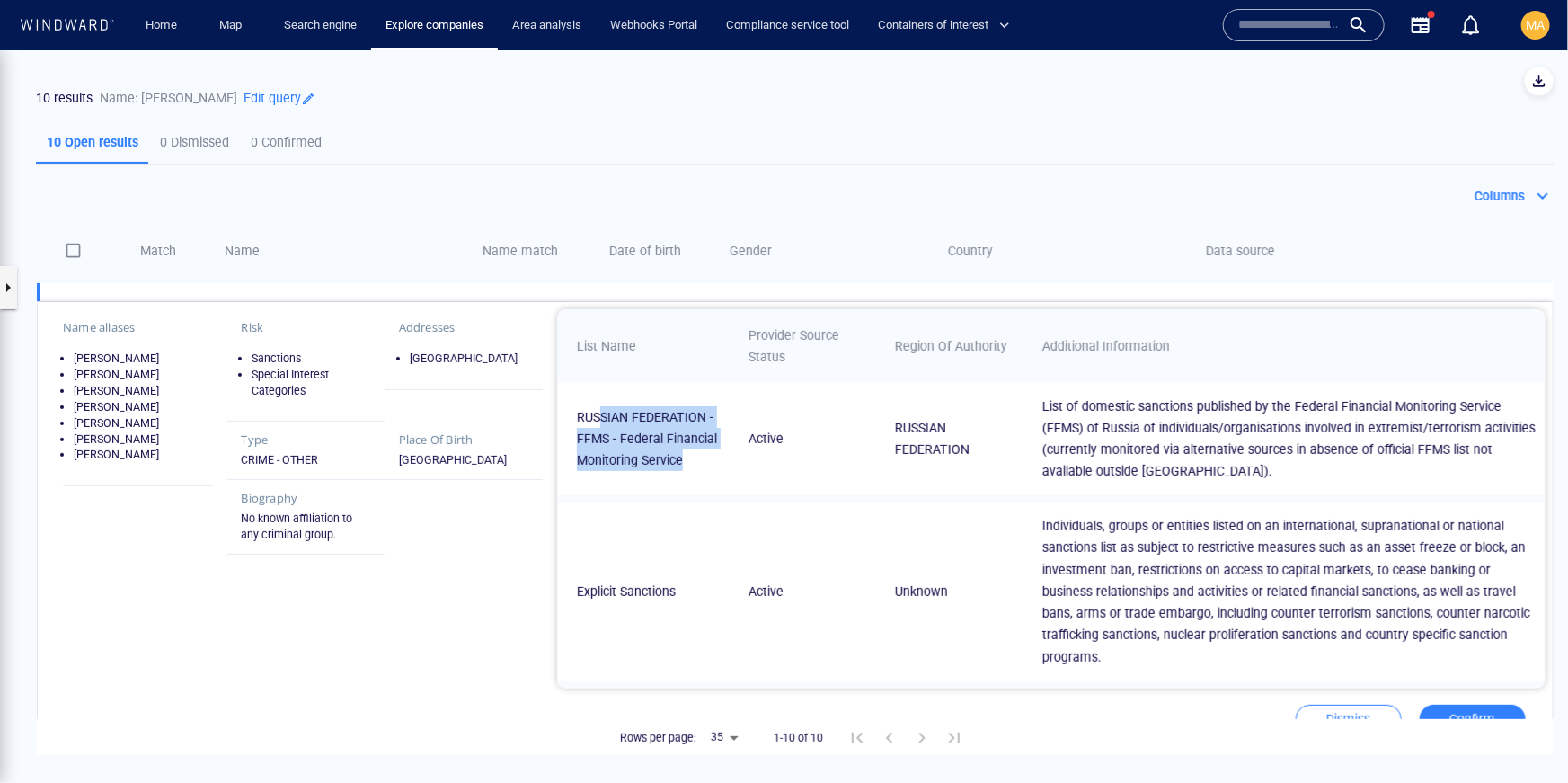
drag, startPoint x: 597, startPoint y: 416, endPoint x: 703, endPoint y: 486, distance: 127.0
click at [703, 486] on td "RUSSIAN FEDERATION - FFMS - Federal Financial Monitoring Service" at bounding box center [644, 438] width 171 height 113
drag, startPoint x: 604, startPoint y: 577, endPoint x: 769, endPoint y: 582, distance: 165.1
click at [770, 583] on tr "Explicit Sanctions Active Unknown Individuals, groups or entities listed on an …" at bounding box center [1051, 590] width 986 height 178
click at [652, 579] on p "Explicit Sanctions" at bounding box center [650, 590] width 149 height 22
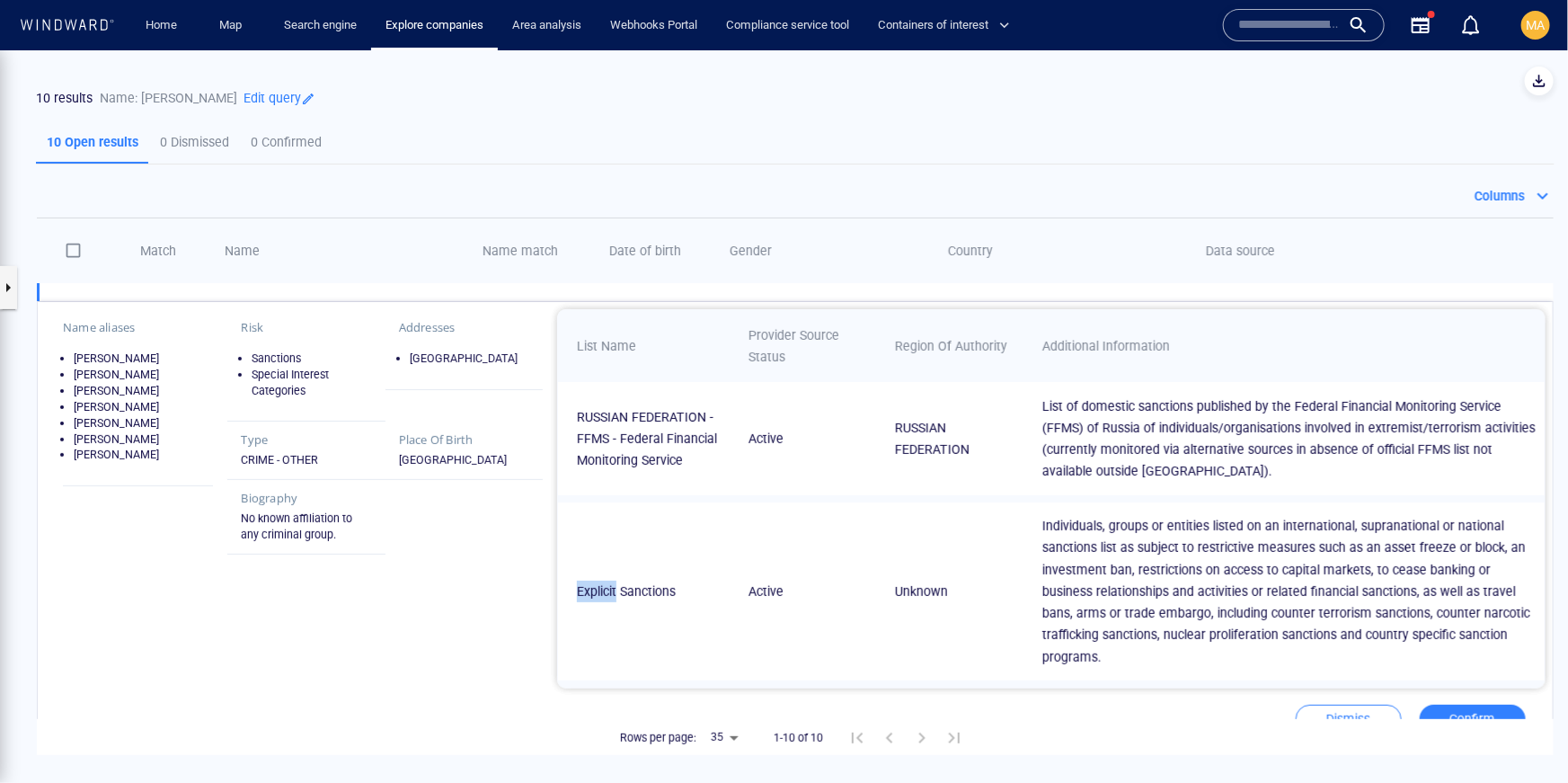
click at [652, 579] on p "Explicit Sanctions" at bounding box center [650, 590] width 149 height 22
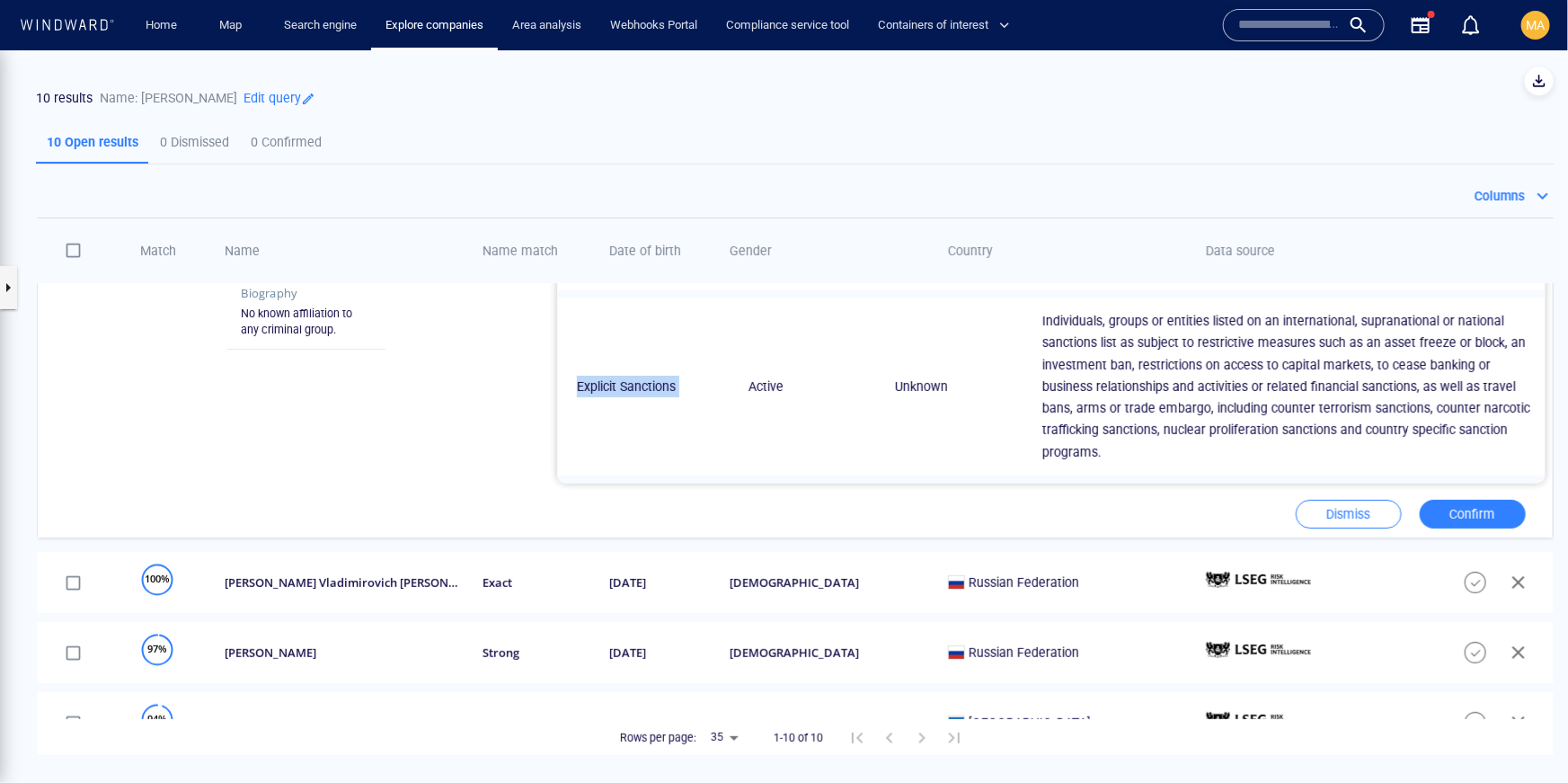
scroll to position [250, 0]
click at [1490, 501] on span "Confirm" at bounding box center [1472, 512] width 70 height 23
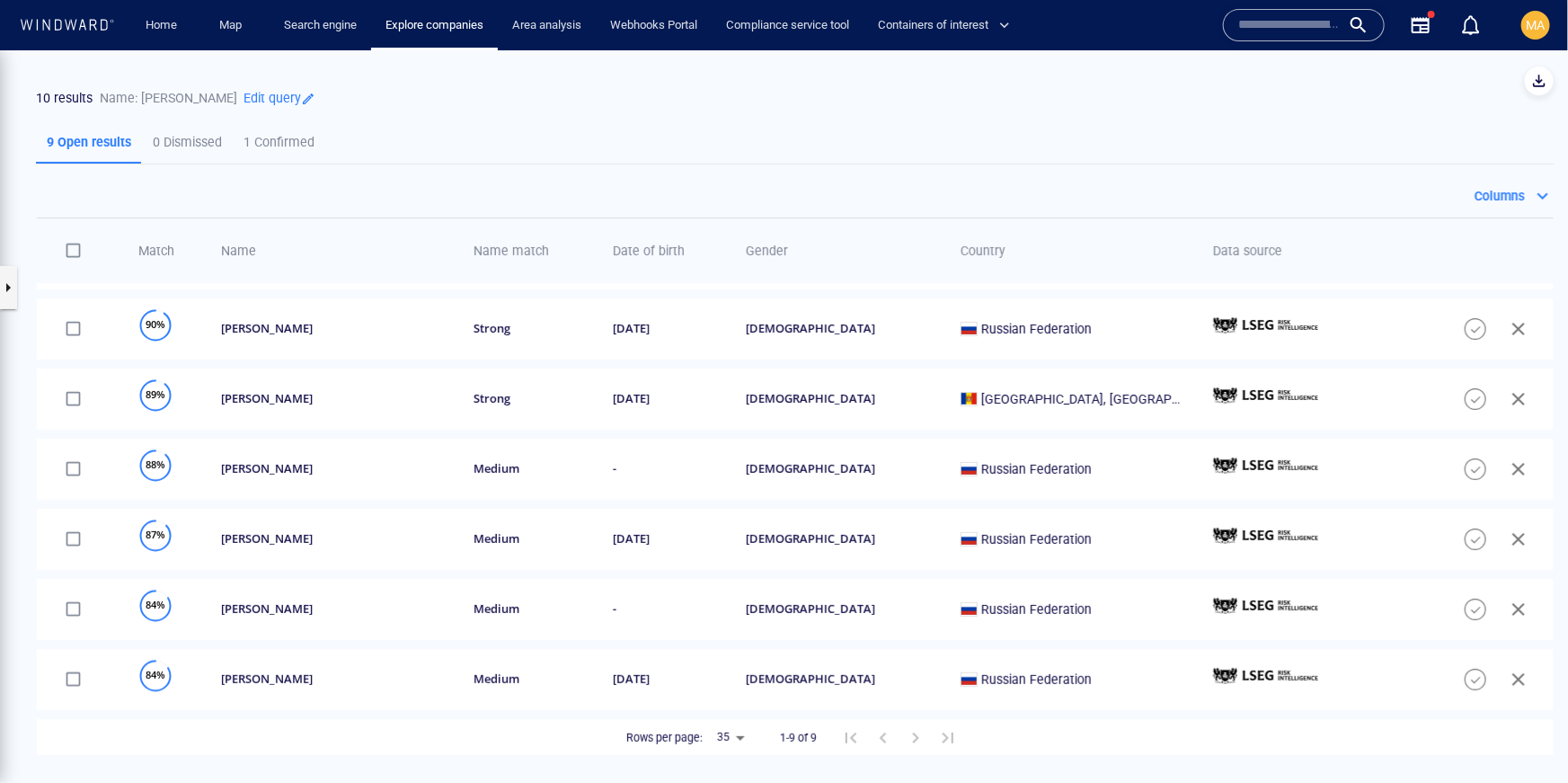
scroll to position [0, 0]
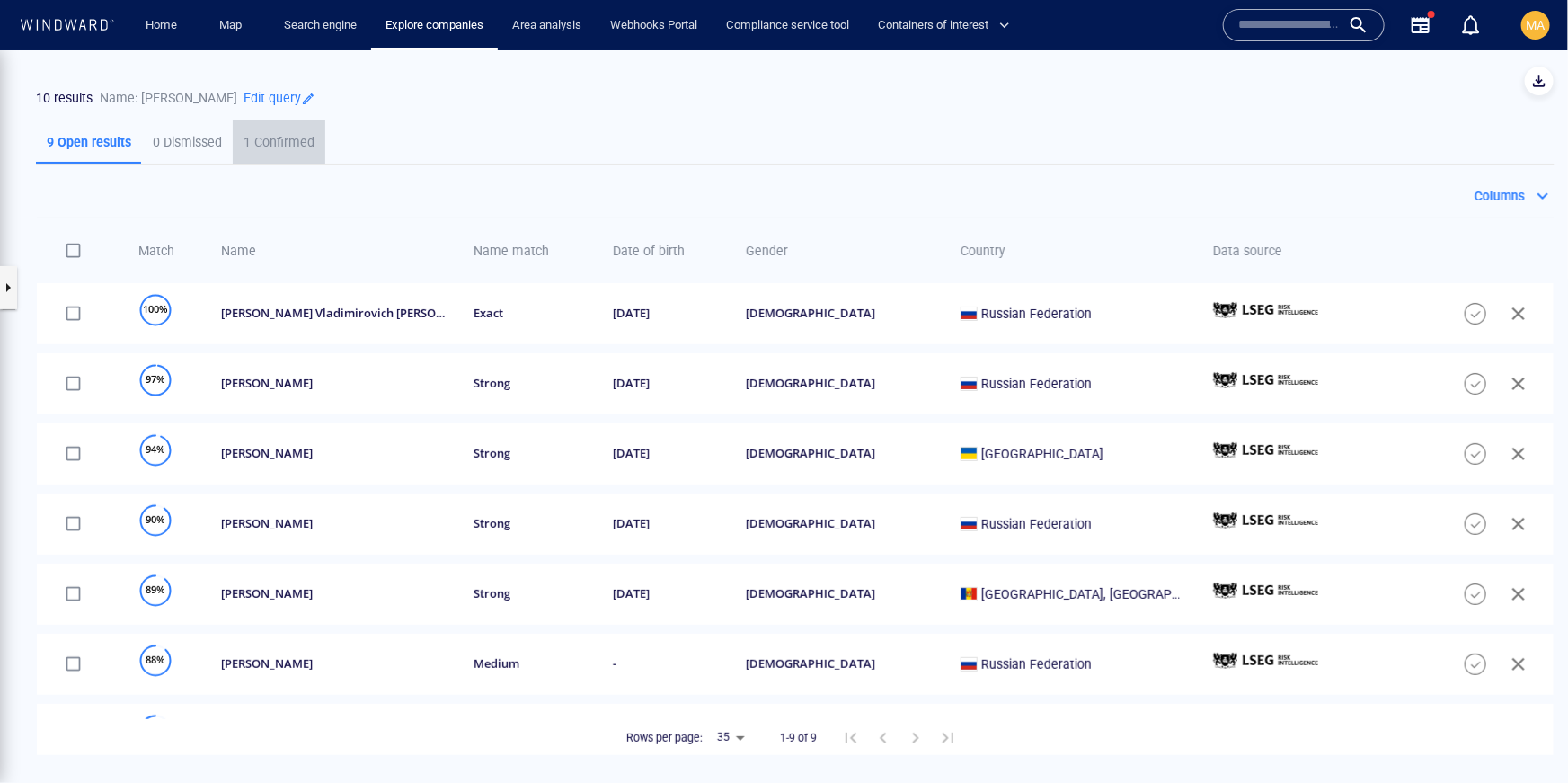
click at [269, 149] on p "1 Confirmed" at bounding box center [279, 141] width 71 height 22
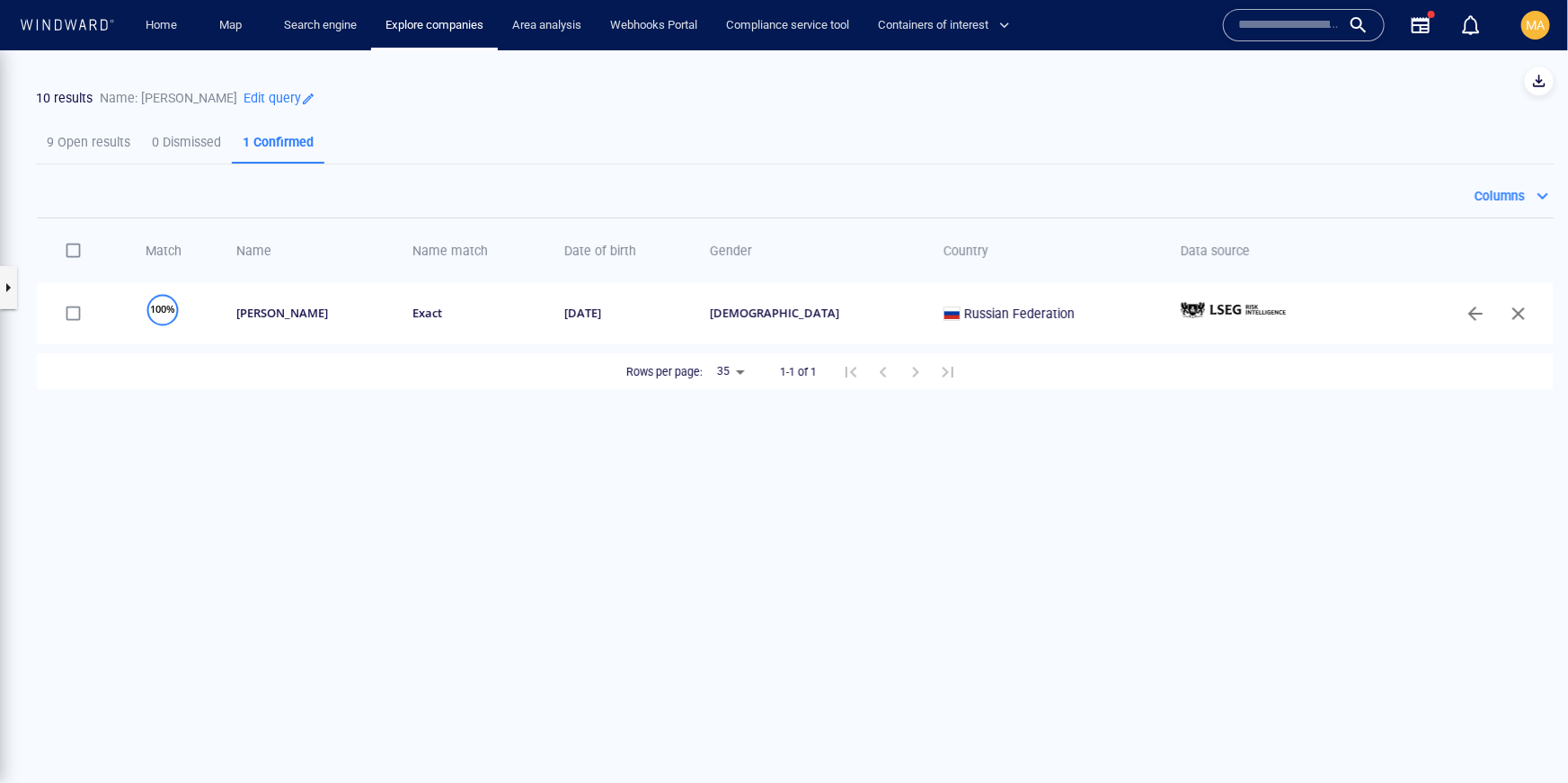
click at [69, 149] on p "9 Open results" at bounding box center [88, 141] width 84 height 22
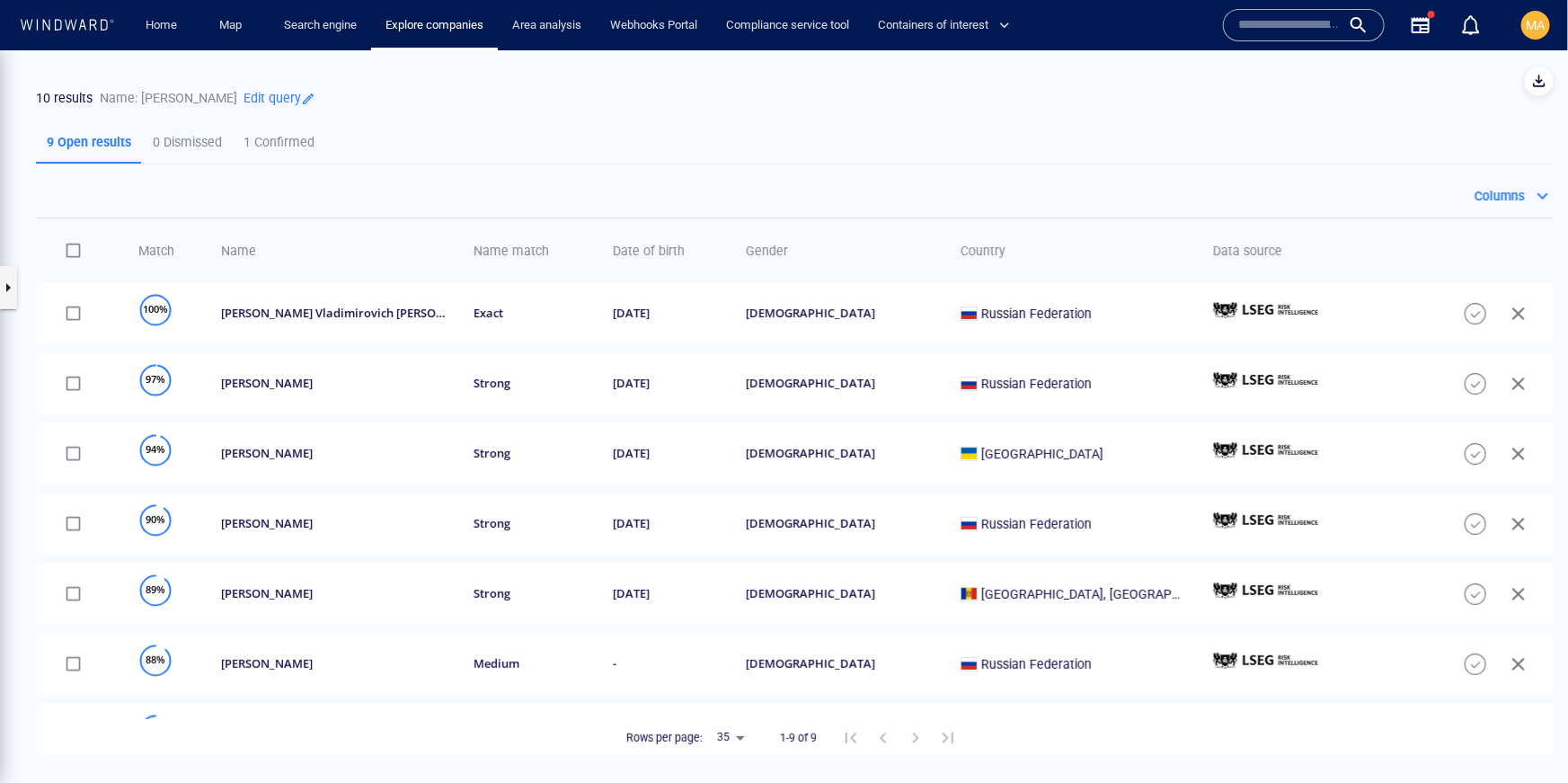
click at [714, 173] on div "Columns" at bounding box center [794, 194] width 1517 height 43
click at [341, 37] on link "Search engine" at bounding box center [320, 26] width 88 height 31
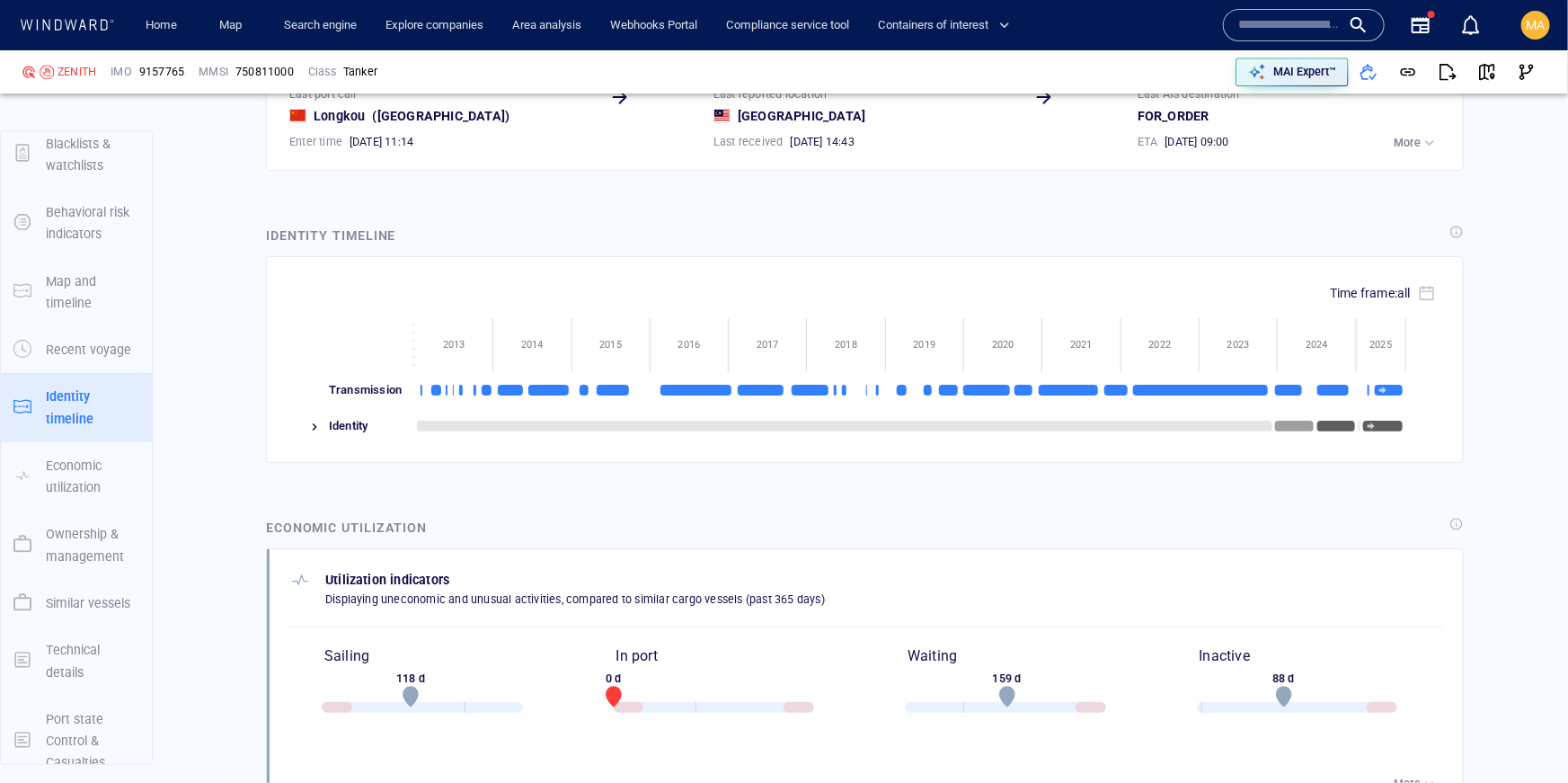
scroll to position [2906, 0]
click at [77, 528] on p "Ownership & management" at bounding box center [92, 545] width 93 height 44
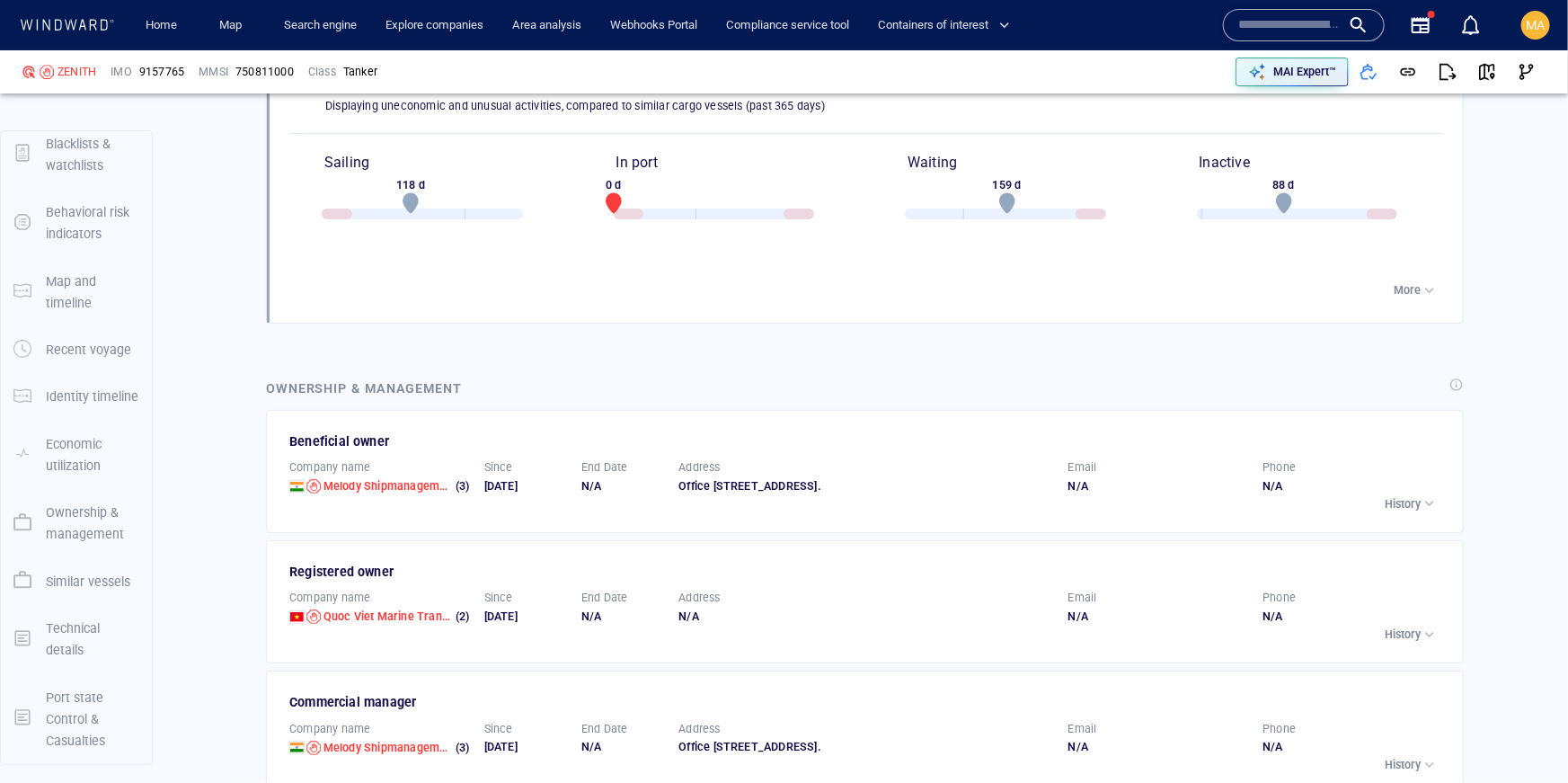
scroll to position [3404, 0]
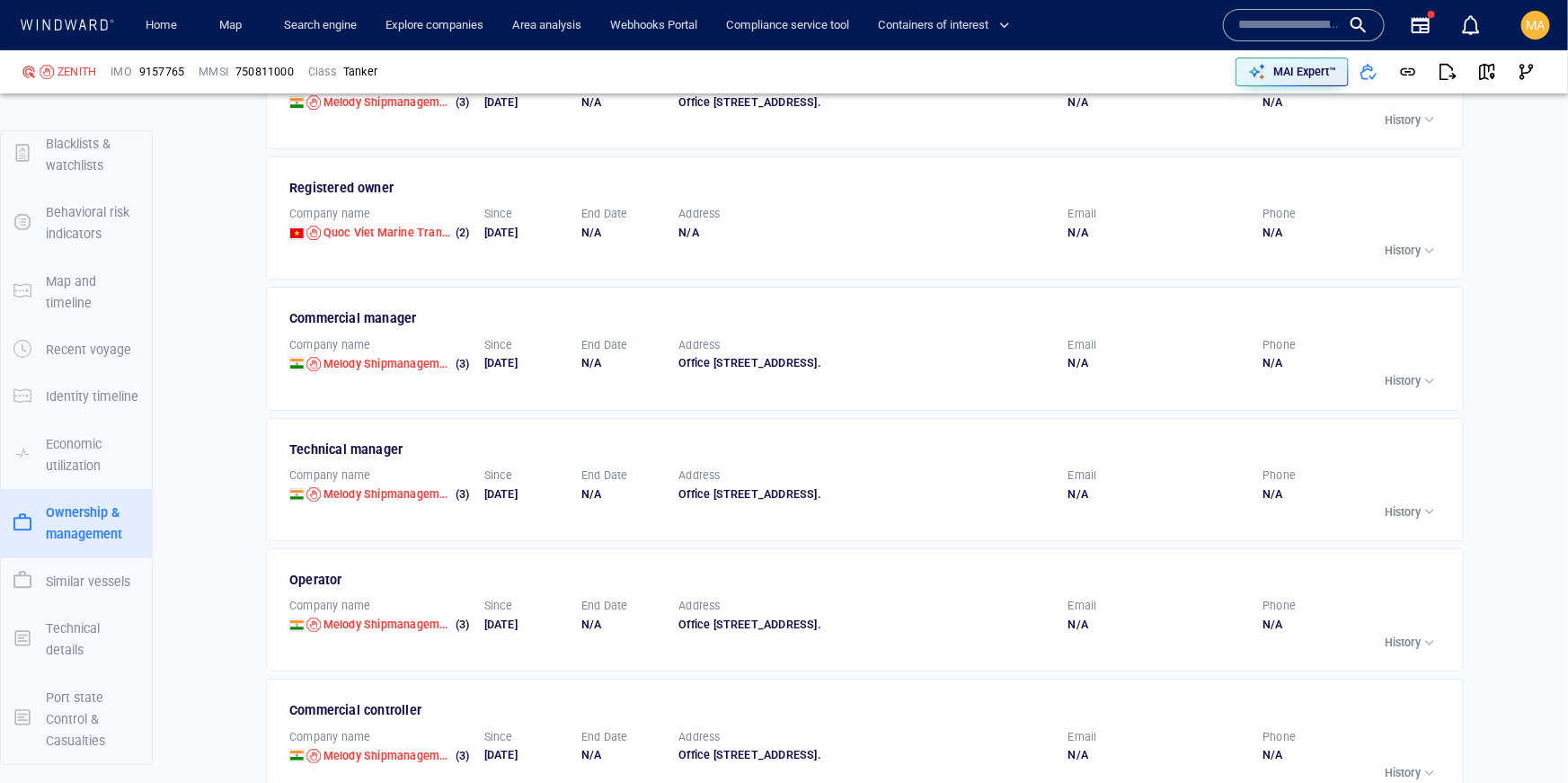
scroll to position [3774, 0]
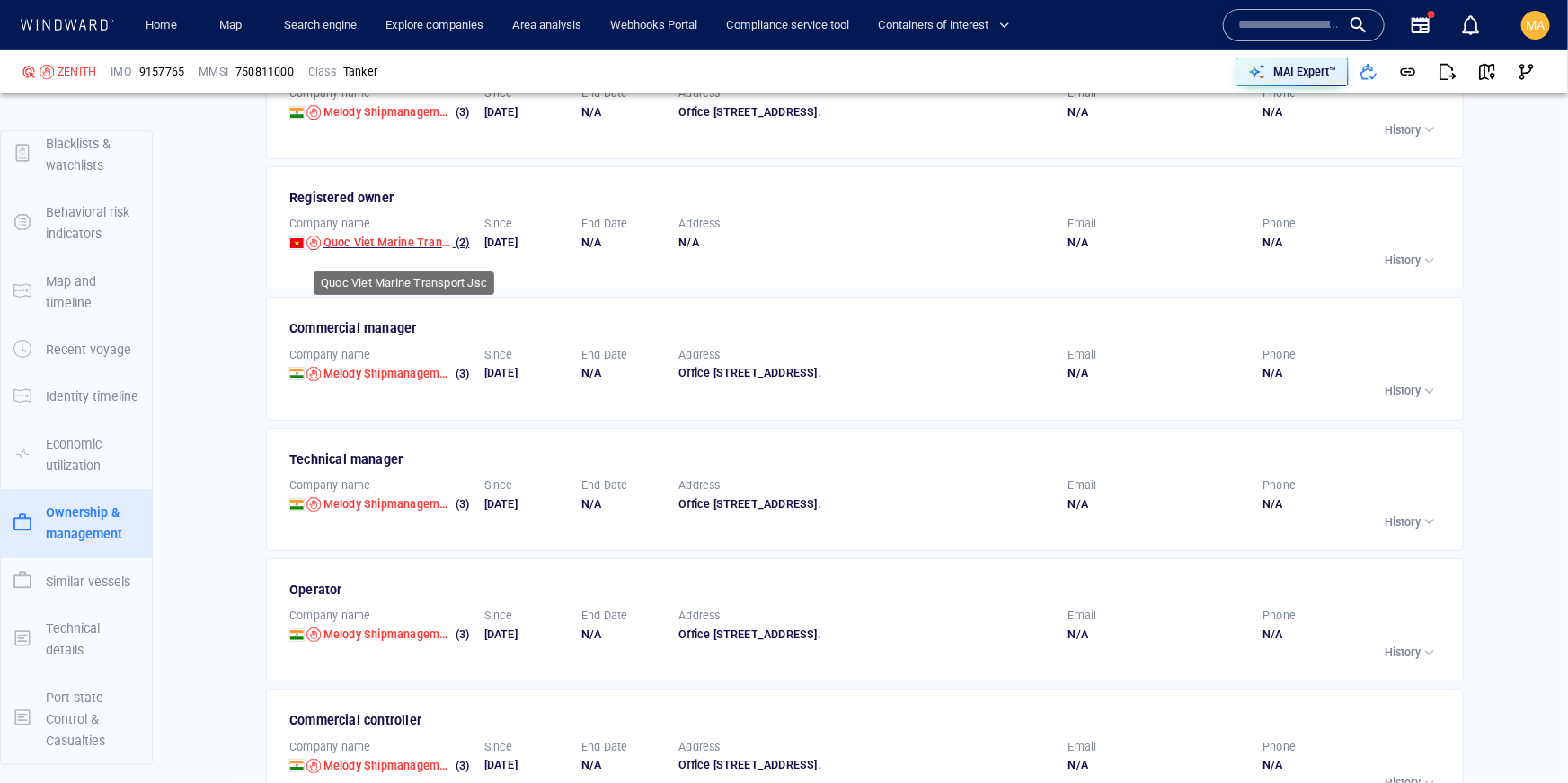
click at [366, 247] on span "Quoc Viet Marine Transport Jsc" at bounding box center [407, 242] width 167 height 14
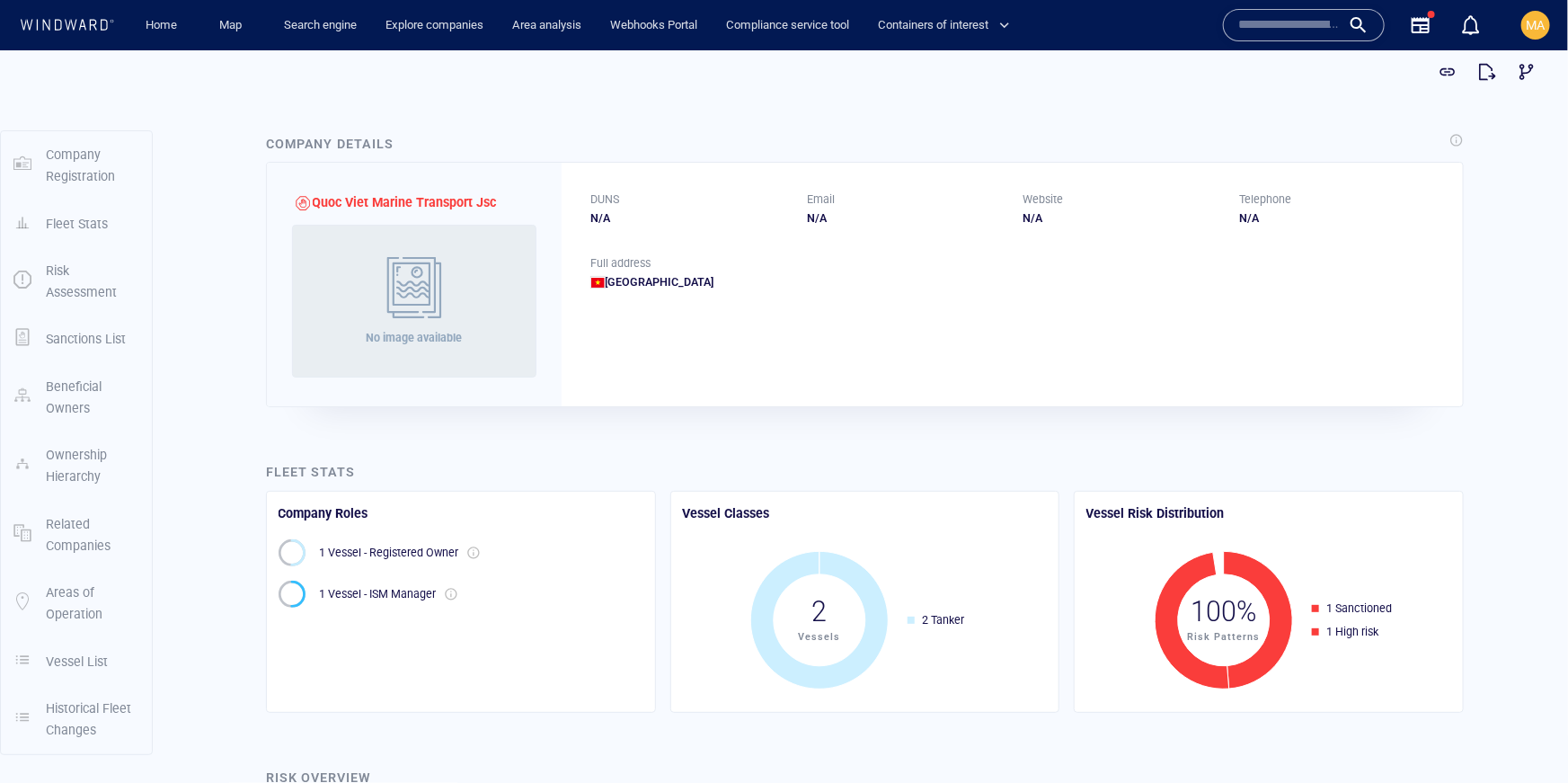
click at [44, 396] on div "Beneficial Owners" at bounding box center [92, 397] width 108 height 58
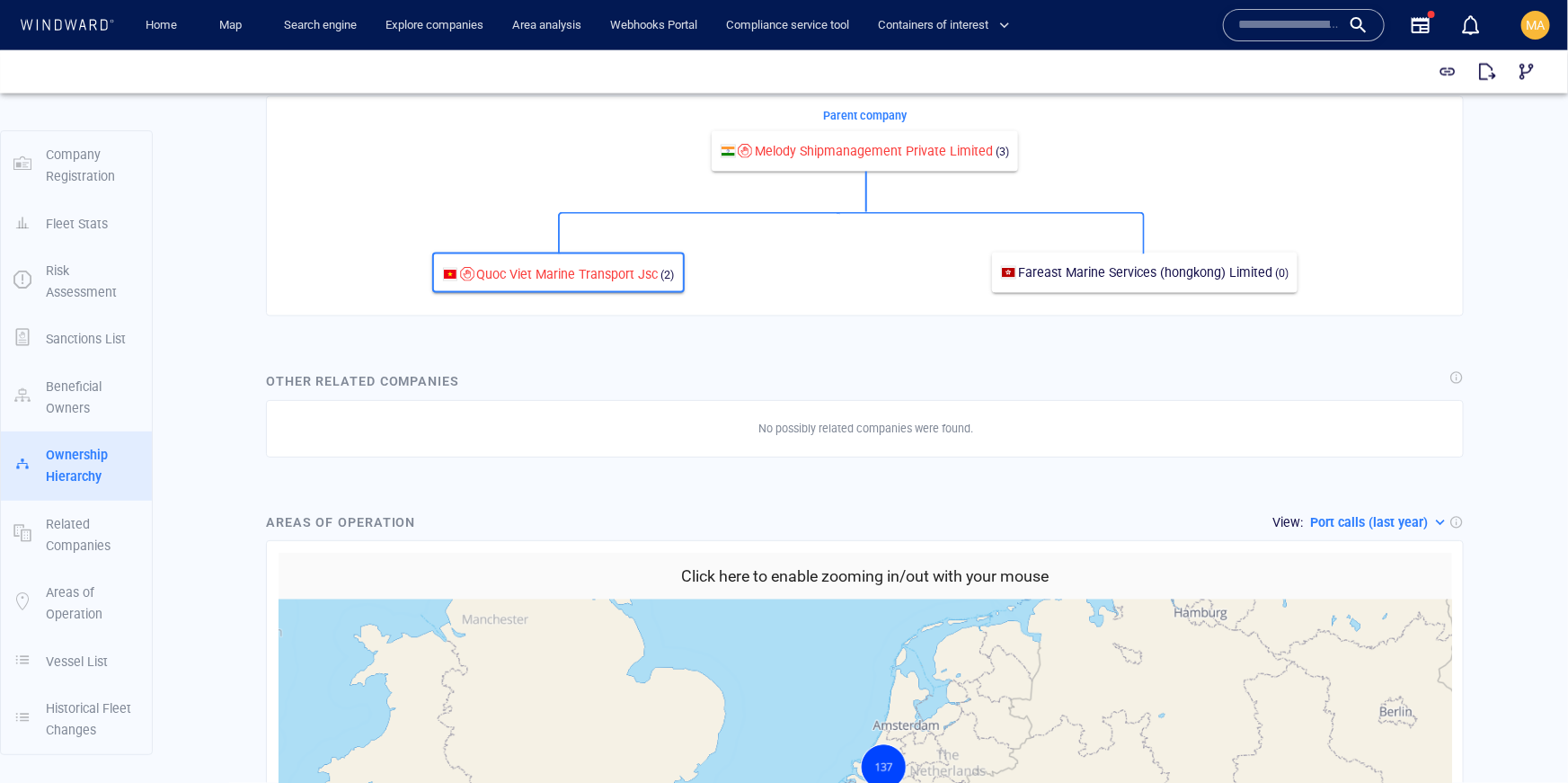
scroll to position [1434, 0]
